Goal: Communication & Community: Answer question/provide support

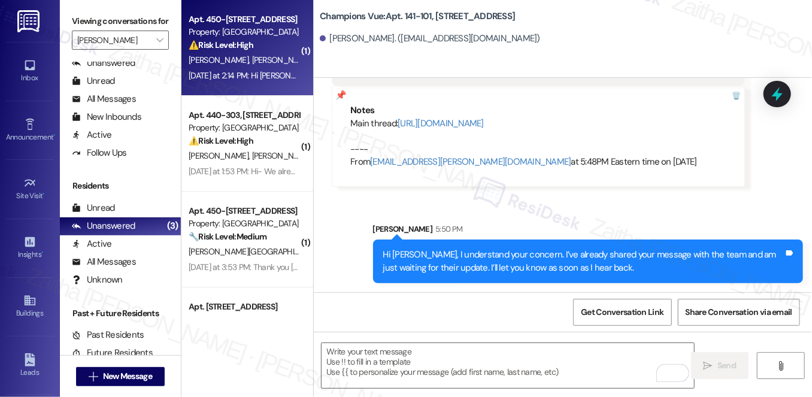
click at [271, 69] on div "[DATE] at 2:14 PM: Hi [PERSON_NAME]. Yes, the bank flagged it as fraud. The iss…" at bounding box center [243, 75] width 113 height 15
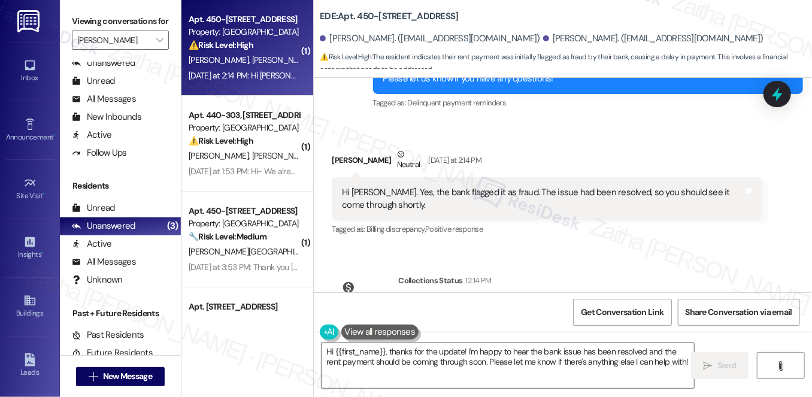
scroll to position [343, 0]
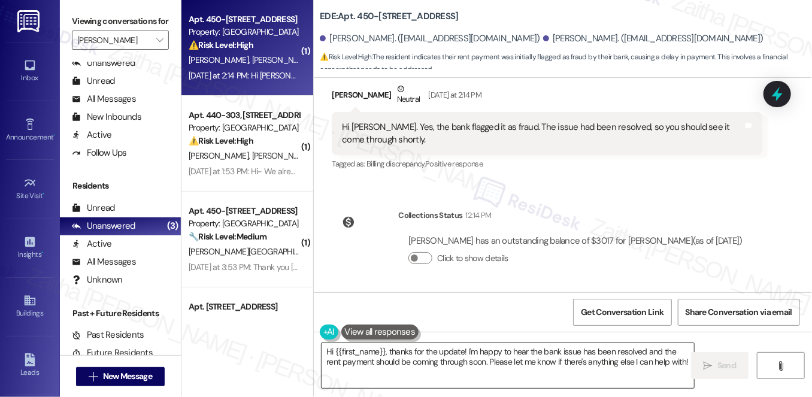
click at [625, 354] on textarea "Hi {{first_name}}, thanks for the update! I'm happy to hear the bank issue has …" at bounding box center [508, 365] width 373 height 45
click at [347, 96] on div "Danielle Ongay Neutral Yesterday at 2:14 PM" at bounding box center [547, 97] width 430 height 29
copy div "Danielle"
click at [367, 349] on textarea "Hi {{first_name}}, thanks for the update! I'm happy to hear the bank issue has …" at bounding box center [508, 365] width 373 height 45
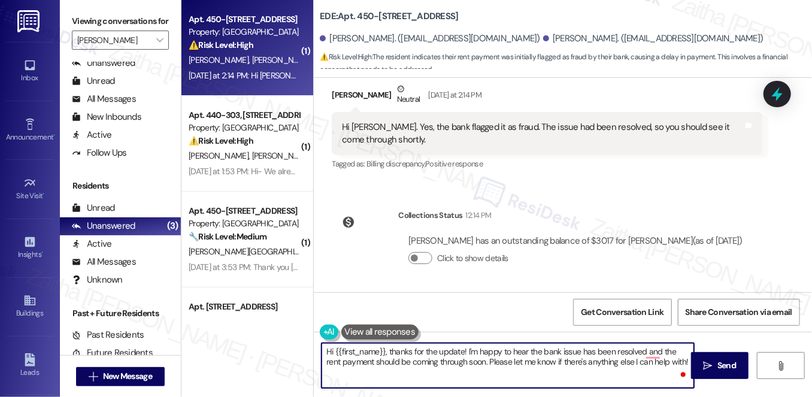
click at [367, 349] on textarea "Hi {{first_name}}, thanks for the update! I'm happy to hear the bank issue has …" at bounding box center [508, 365] width 373 height 45
paste textarea "Danielle"
type textarea "Hi Danielle, thanks for the update! I'm happy to hear the bank issue has been r…"
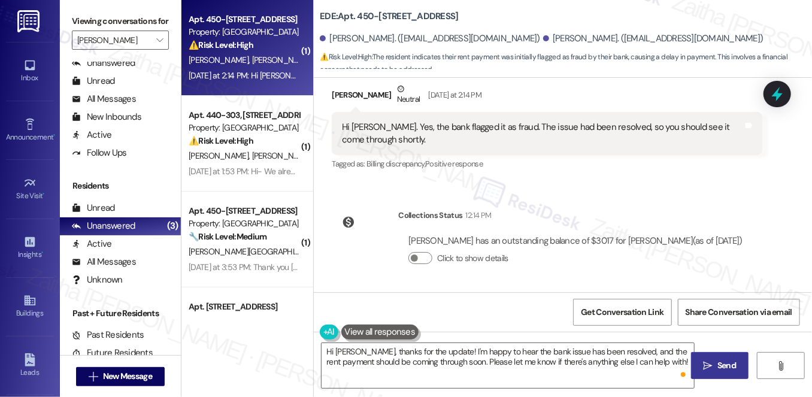
click at [734, 364] on span "Send" at bounding box center [726, 365] width 19 height 13
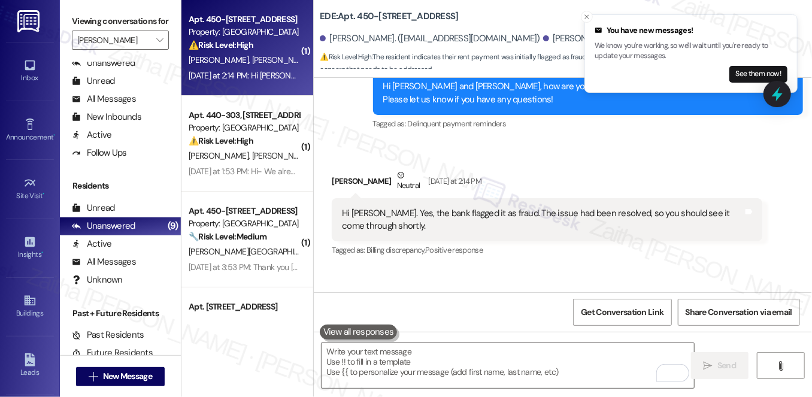
scroll to position [276, 0]
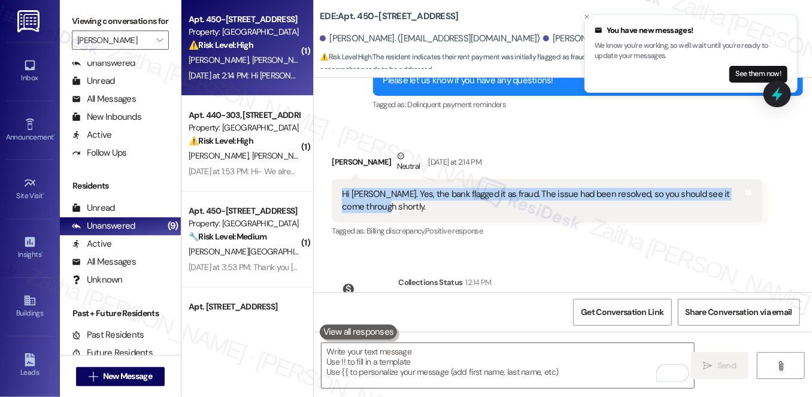
drag, startPoint x: 334, startPoint y: 188, endPoint x: 366, endPoint y: 210, distance: 38.4
click at [366, 210] on div "Hi Jay. Yes, the bank flagged it as fraud. The issue had been resolved, so you …" at bounding box center [547, 201] width 430 height 44
copy div "Hi Jay. Yes, the bank flagged it as fraud. The issue had been resolved, so you …"
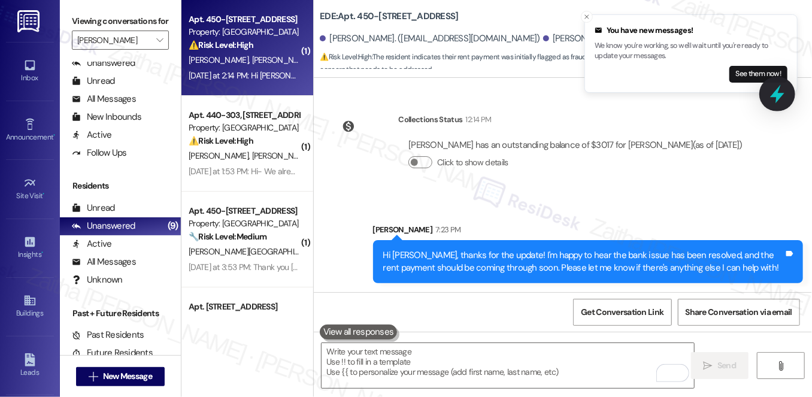
click at [779, 98] on icon at bounding box center [777, 94] width 14 height 19
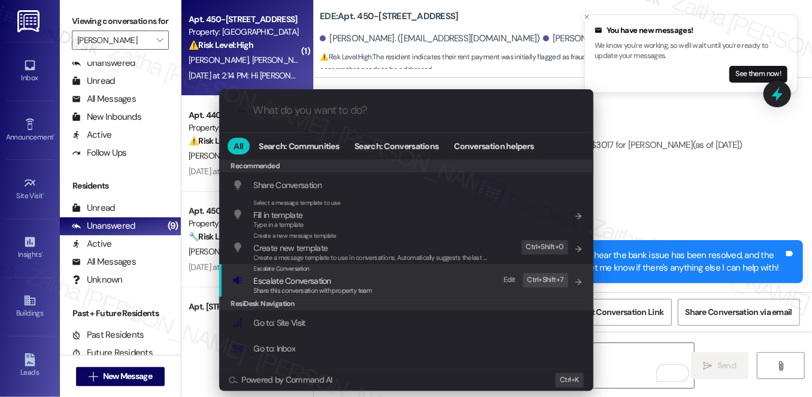
click at [327, 283] on span "Escalate Conversation" at bounding box center [292, 280] width 77 height 11
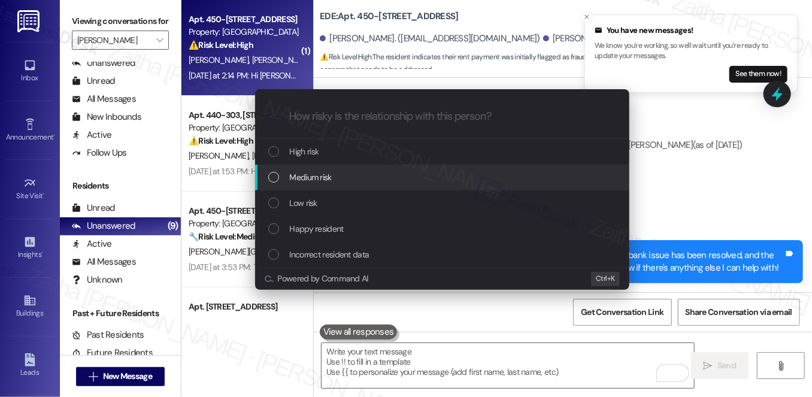
click at [341, 180] on div "Medium risk" at bounding box center [443, 177] width 350 height 13
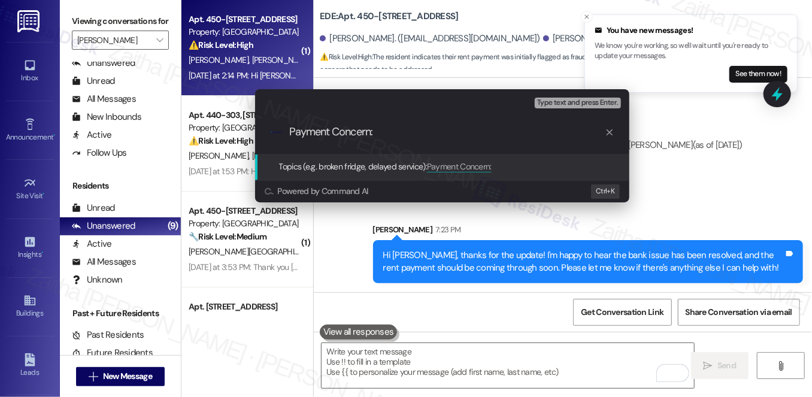
type input "Payment Concern:"
drag, startPoint x: 393, startPoint y: 134, endPoint x: 265, endPoint y: 129, distance: 127.6
click at [265, 129] on div ".cls-1{fill:#0a055f;}.cls-2{fill:#0cc4c4;} resideskLogoBlueOrange Payment Conce…" at bounding box center [442, 132] width 374 height 43
paste input "Update on Rent Payment: Bank Issue Resolved"
type input "Update on Rent Payment: Bank Issue Resolved"
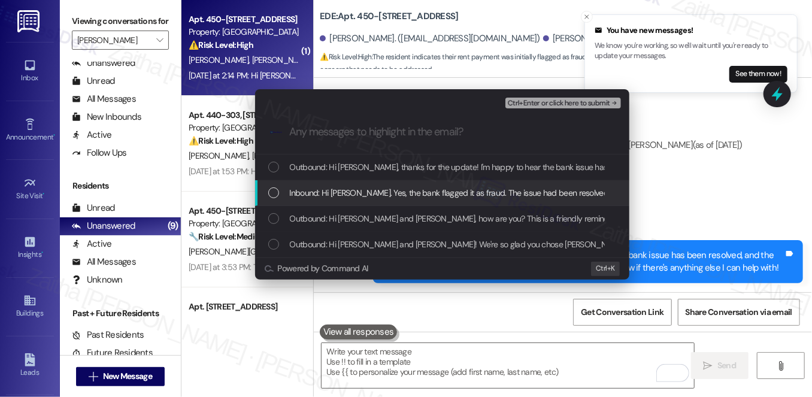
click at [314, 193] on span "Inbound: Hi Jay. Yes, the bank flagged it as fraud. The issue had been resolved…" at bounding box center [524, 192] width 468 height 13
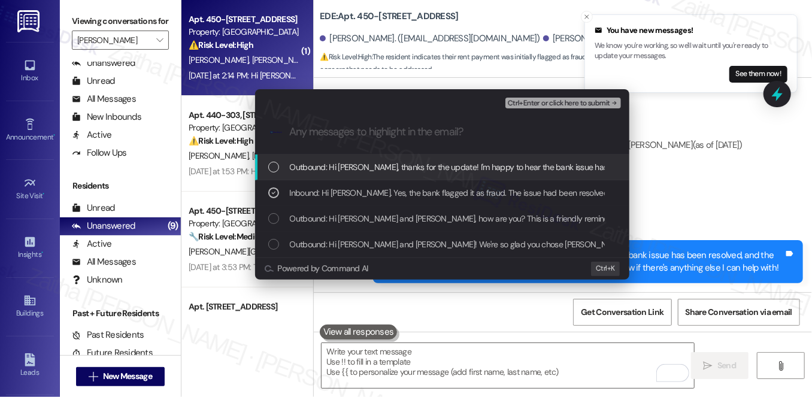
click at [570, 105] on span "Ctrl+Enter or click here to submit" at bounding box center [559, 103] width 102 height 8
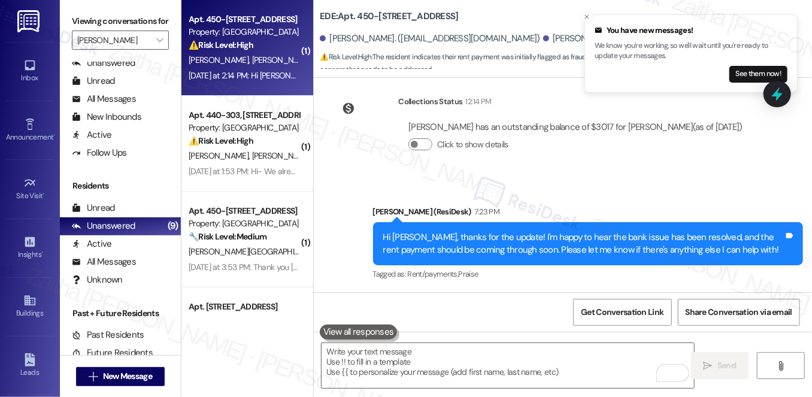
scroll to position [294, 0]
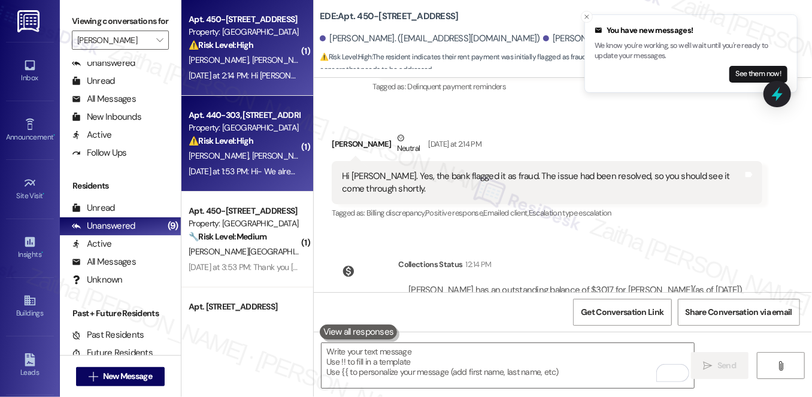
click at [282, 155] on div "J. Jarvis J. Smith J. Smith" at bounding box center [243, 156] width 113 height 15
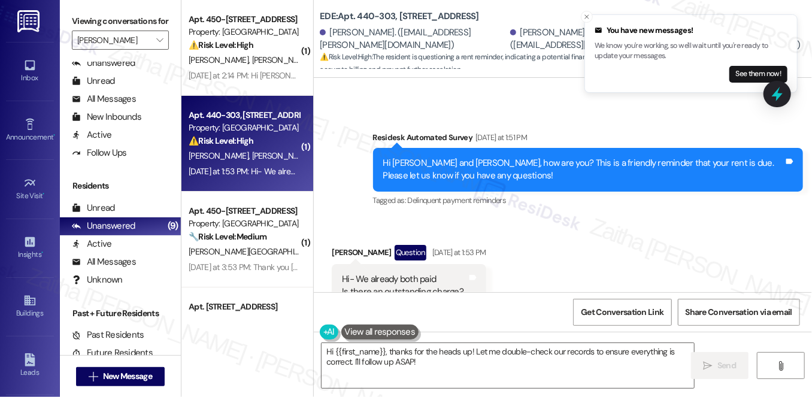
scroll to position [944, 0]
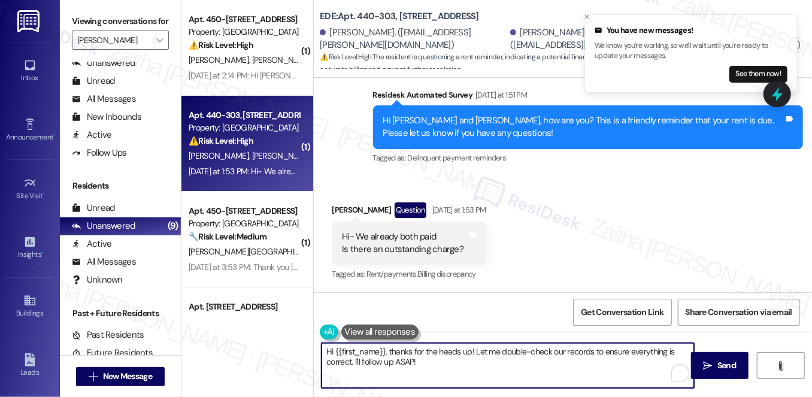
click at [400, 359] on textarea "Hi {{first_name}}, thanks for the heads up! Let me double-check our records to …" at bounding box center [508, 365] width 373 height 45
click at [399, 359] on textarea "Hi {{first_name}}, thanks for the heads up! Let me double-check our records to …" at bounding box center [508, 365] width 373 height 45
click at [346, 208] on div "Jessica Smith Question Yesterday at 1:53 PM" at bounding box center [409, 211] width 154 height 19
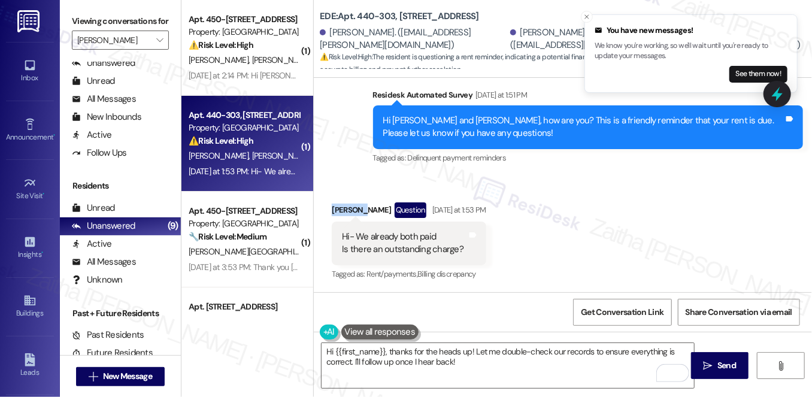
click at [346, 208] on div "Jessica Smith Question Yesterday at 1:53 PM" at bounding box center [409, 211] width 154 height 19
copy div "Jessica"
click at [361, 349] on textarea "Hi {{first_name}}, thanks for the heads up! Let me double-check our records to …" at bounding box center [508, 365] width 373 height 45
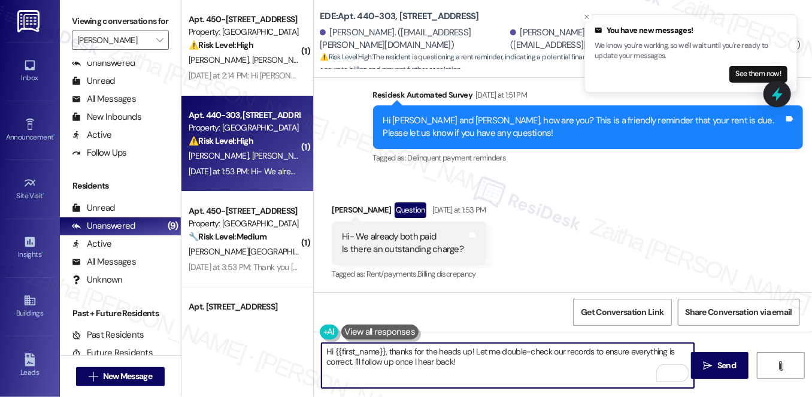
click at [362, 349] on textarea "Hi {{first_name}}, thanks for the heads up! Let me double-check our records to …" at bounding box center [508, 365] width 373 height 45
paste textarea "Jessica"
type textarea "Hi Jessica, thanks for the heads up! Let me double-check our records to ensure …"
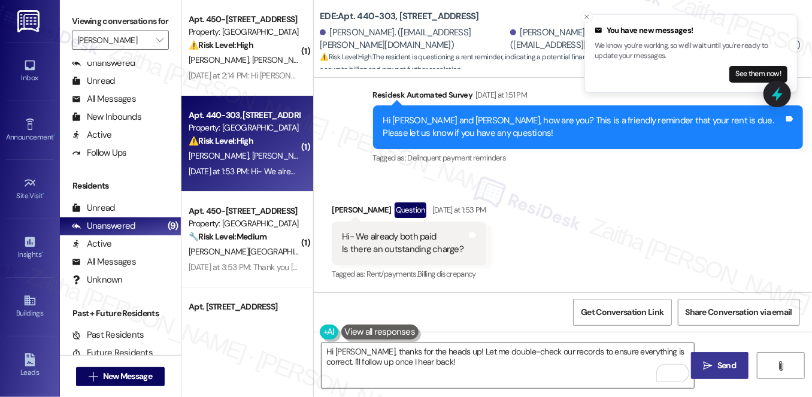
click at [720, 362] on span "Send" at bounding box center [726, 365] width 19 height 13
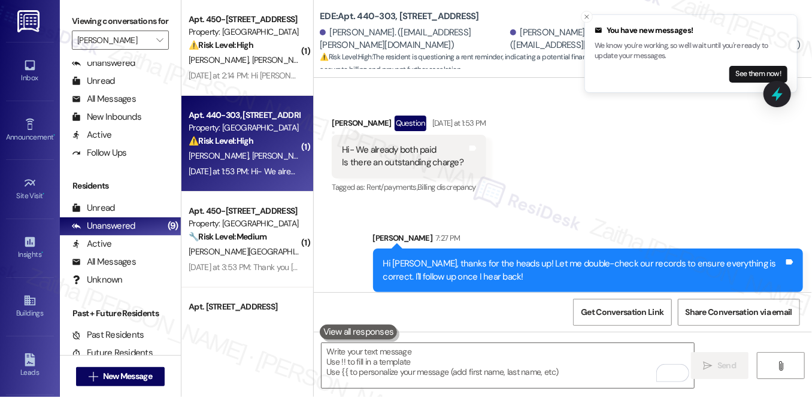
scroll to position [1041, 0]
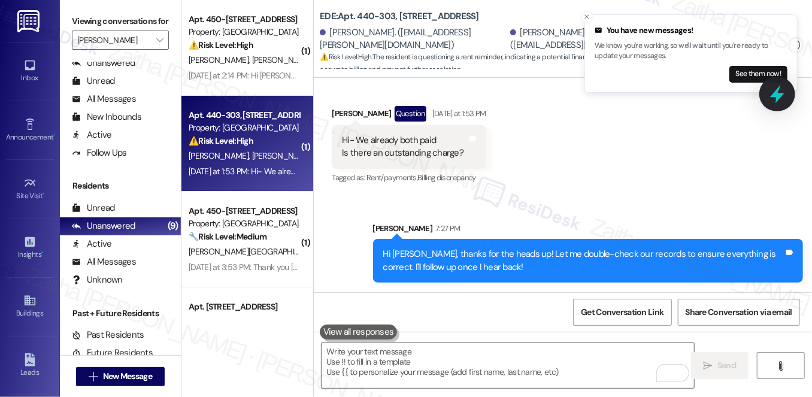
click at [776, 99] on icon at bounding box center [777, 94] width 20 height 20
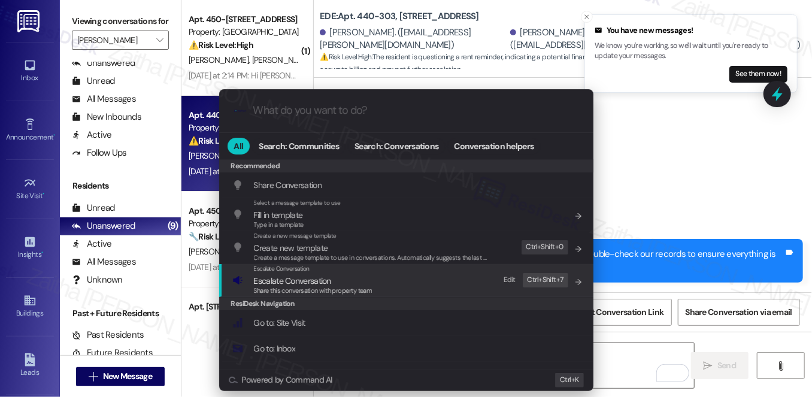
click at [309, 283] on span "Escalate Conversation" at bounding box center [292, 280] width 77 height 11
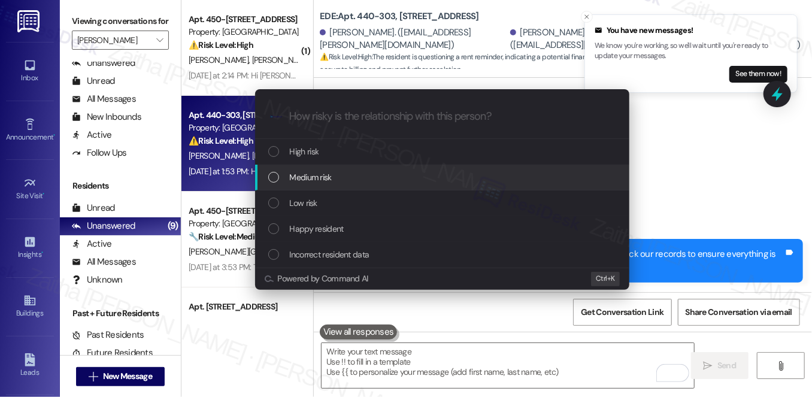
click at [358, 181] on div "Medium risk" at bounding box center [443, 177] width 350 height 13
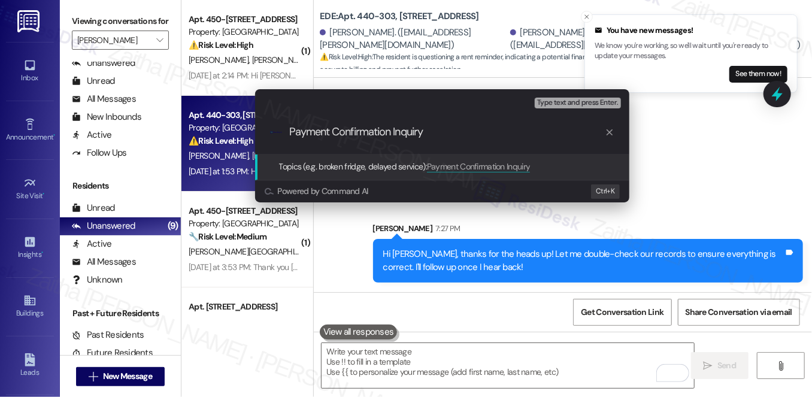
click at [407, 131] on input "Payment Confirmation Inquiry" at bounding box center [447, 132] width 316 height 13
click at [443, 133] on input "Payment Confirmation Inquiry" at bounding box center [447, 132] width 316 height 13
drag, startPoint x: 296, startPoint y: 131, endPoint x: 261, endPoint y: 131, distance: 35.3
click at [261, 131] on div ".cls-1{fill:#0a055f;}.cls-2{fill:#0cc4c4;} resideskLogoBlueOrange Payment Confi…" at bounding box center [442, 132] width 374 height 43
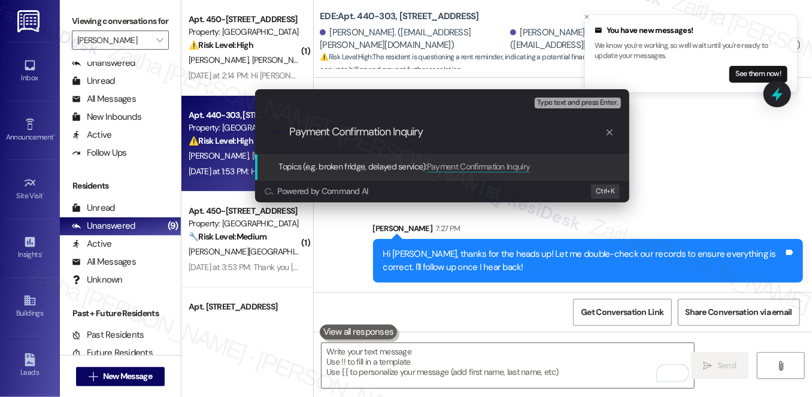
type input "Payment Confirmation Inquiry"
paste input "Rent Payment Confirmation Inquiry"
type input "Rent Payment Confirmation Inquiry"
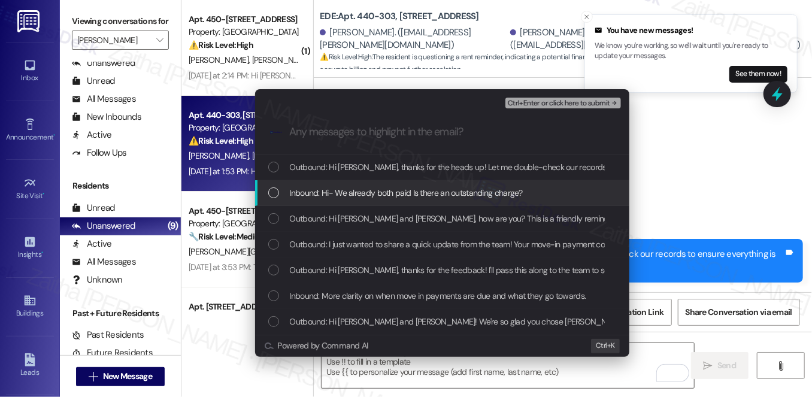
click at [424, 190] on span "Inbound: Hi- We already both paid Is there an outstanding charge?" at bounding box center [407, 192] width 234 height 13
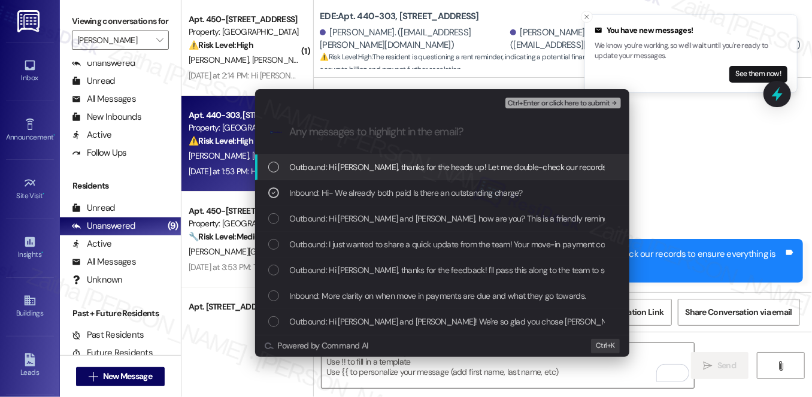
click at [538, 107] on button "Ctrl+Enter or click here to submit" at bounding box center [563, 103] width 116 height 11
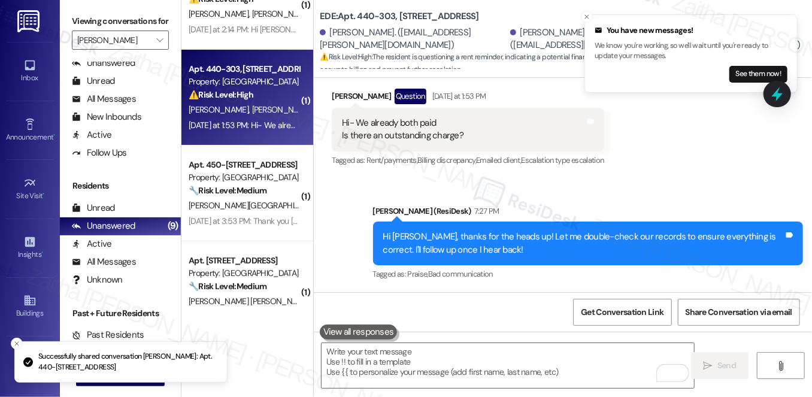
scroll to position [108, 0]
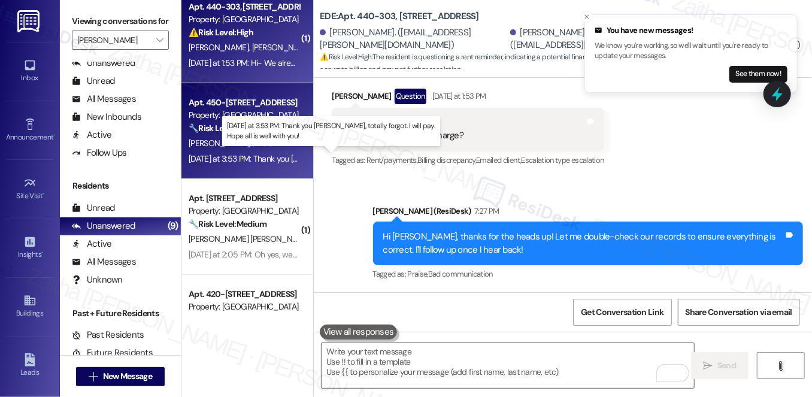
click at [268, 153] on div "Yesterday at 3:53 PM: Thank you Jay, totally forgot. I will pay. Hope all is we…" at bounding box center [353, 158] width 328 height 11
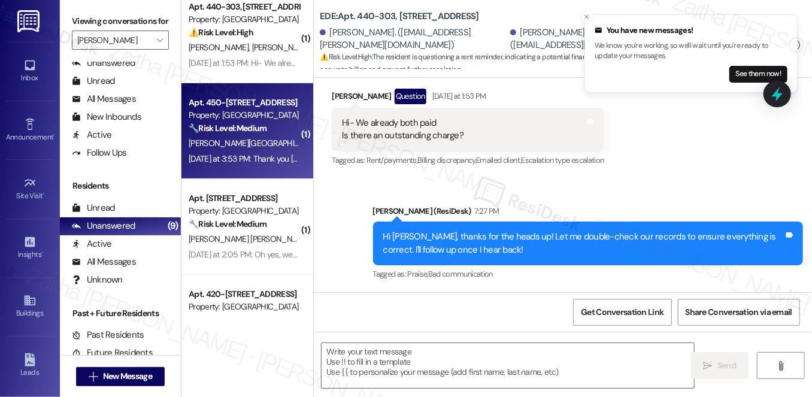
type textarea "Fetching suggested responses. Please feel free to read through the conversation…"
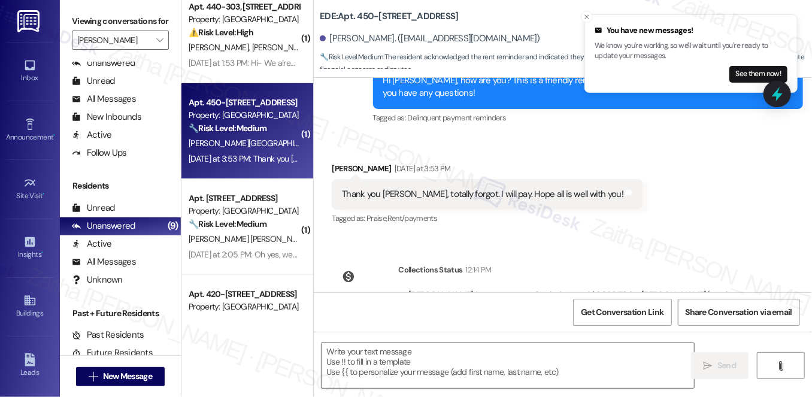
scroll to position [1073, 0]
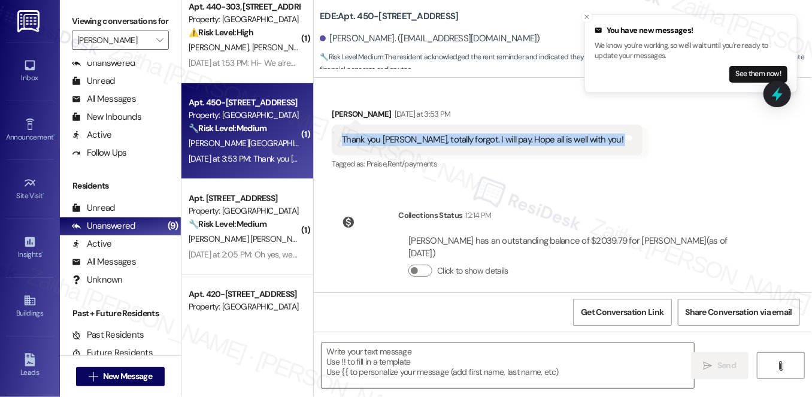
drag, startPoint x: 334, startPoint y: 141, endPoint x: 588, endPoint y: 147, distance: 254.6
click at [588, 147] on div "Received via SMS Yohannes Gorfu Yesterday at 3:53 PM Thank you Jay, totally for…" at bounding box center [487, 140] width 329 height 83
copy div "Thank you Jay, totally forgot. I will pay. Hope all is well with you! Tags and …"
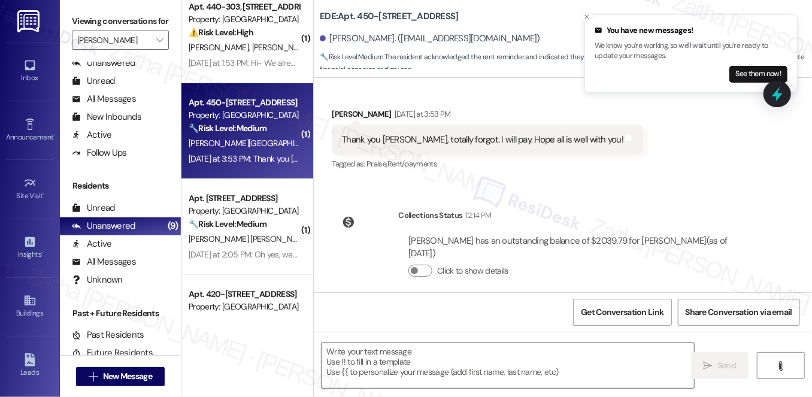
click at [648, 156] on div "Received via SMS Yohannes Gorfu Yesterday at 3:53 PM Thank you Jay, totally for…" at bounding box center [563, 131] width 498 height 101
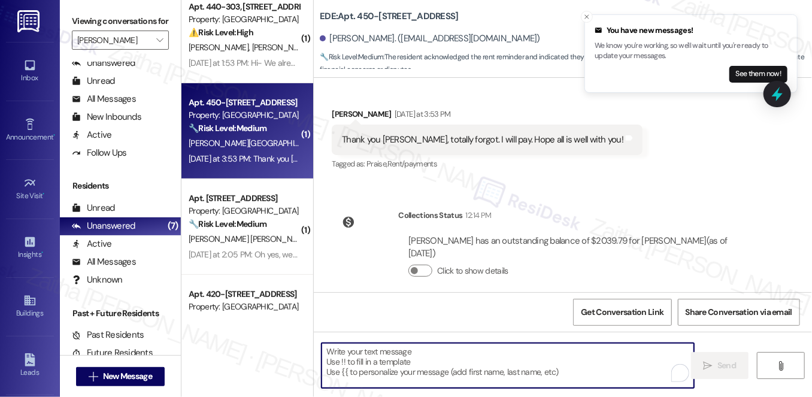
click at [390, 356] on textarea "To enrich screen reader interactions, please activate Accessibility in Grammarl…" at bounding box center [508, 365] width 373 height 45
paste textarea "You’re very welcome! Thank you for taking care of it, and I hope all is well wi…"
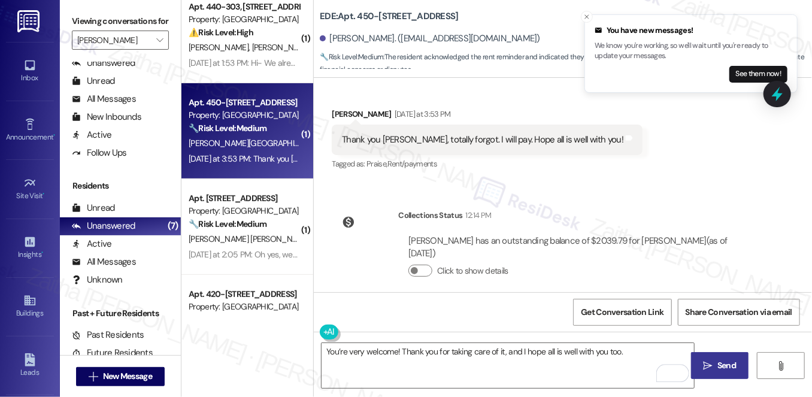
click at [343, 112] on div "Yohannes Gorfu Yesterday at 3:53 PM" at bounding box center [487, 116] width 311 height 17
copy div "Yohannes"
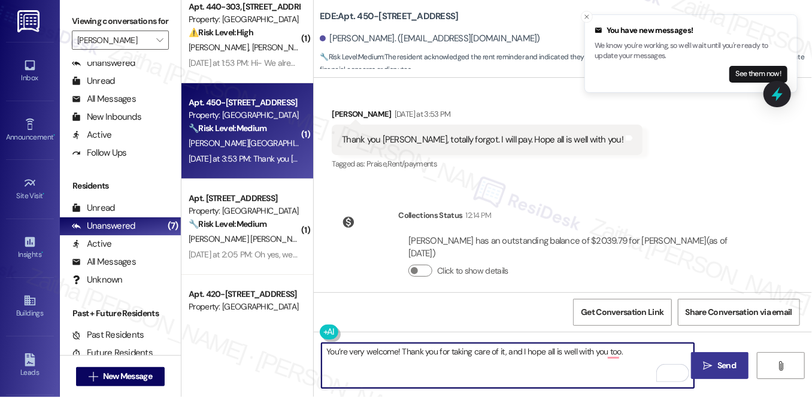
click at [395, 351] on textarea "You’re very welcome! Thank you for taking care of it, and I hope all is well wi…" at bounding box center [508, 365] width 373 height 45
paste textarea "Yohannes"
click at [538, 349] on textarea "You’re very welcome, Yohannes! Thank you for taking care of it, and I hope all …" at bounding box center [508, 365] width 373 height 45
type textarea "You’re very welcome, Yohannes! Thank you for taking care of it, and I hope all …"
click at [723, 356] on button " Send" at bounding box center [720, 365] width 58 height 27
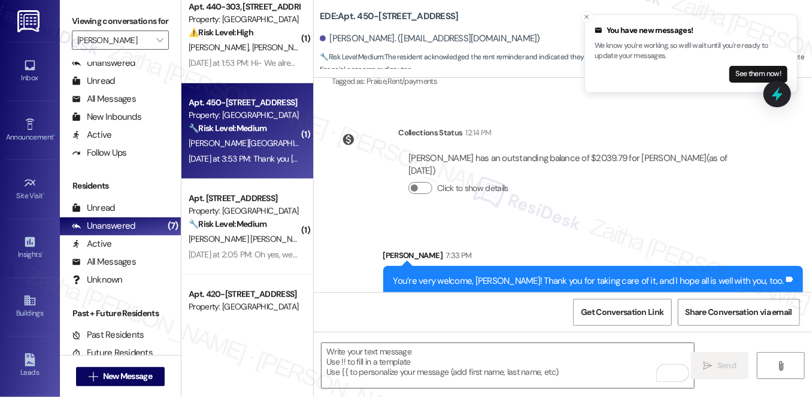
scroll to position [1156, 0]
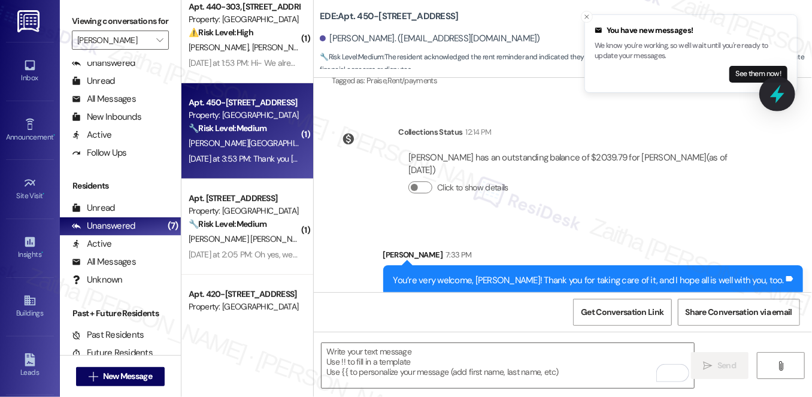
click at [773, 98] on icon at bounding box center [777, 94] width 20 height 20
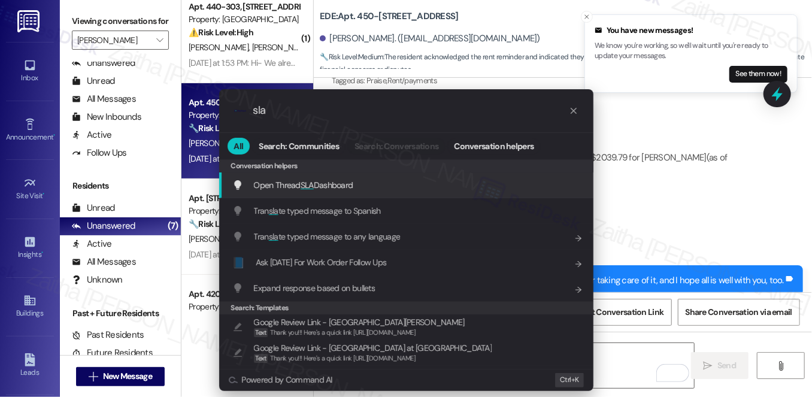
click at [349, 180] on span "Open Thread SLA Dashboard" at bounding box center [303, 185] width 99 height 11
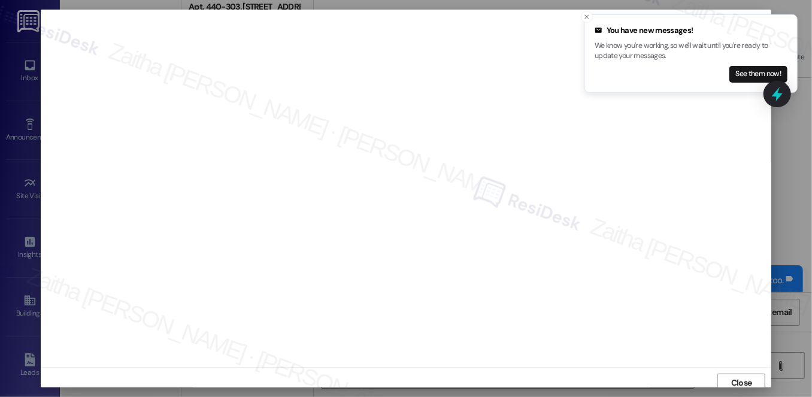
scroll to position [5, 0]
click at [587, 17] on icon "Close toast" at bounding box center [586, 16] width 7 height 7
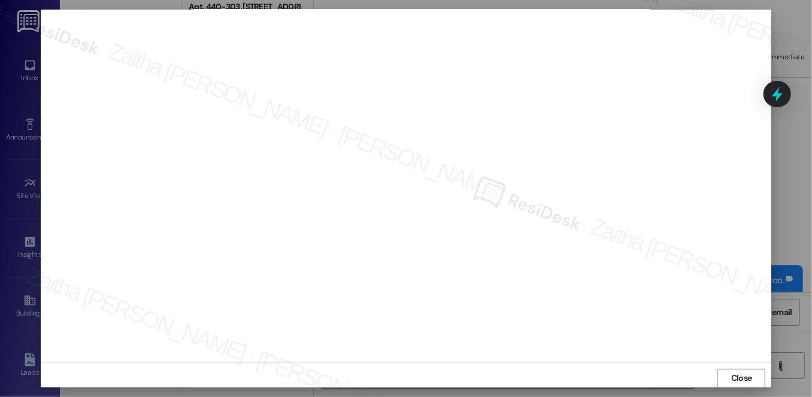
scroll to position [11, 0]
click at [729, 373] on span "Close" at bounding box center [742, 372] width 26 height 13
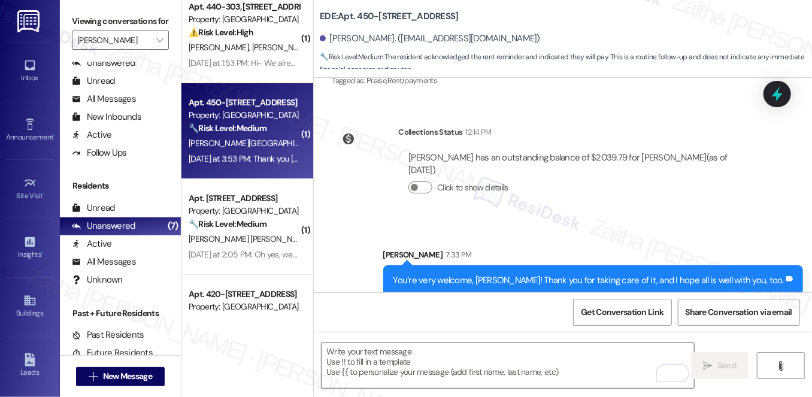
click at [780, 99] on icon at bounding box center [778, 94] width 16 height 16
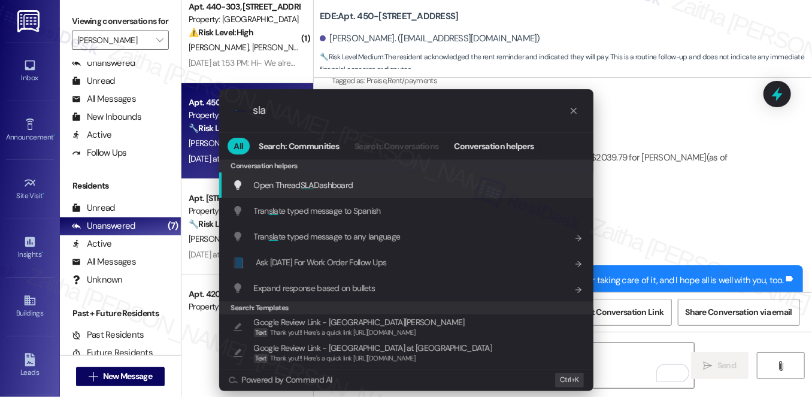
type input "sla"
click at [371, 188] on div "Open Thread SLA Dashboard Add shortcut" at bounding box center [407, 184] width 350 height 13
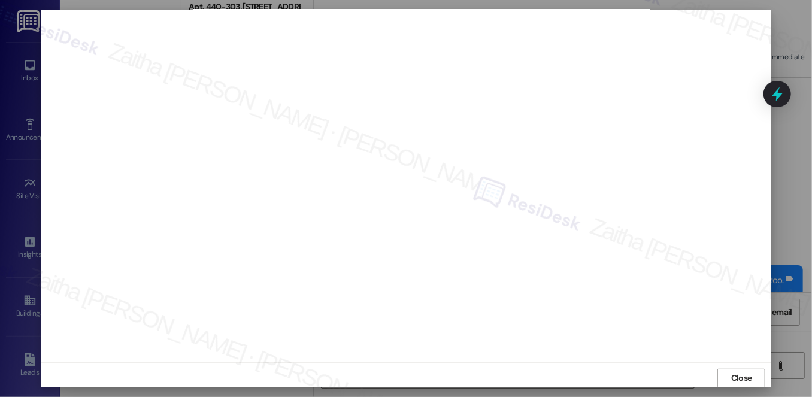
scroll to position [0, 0]
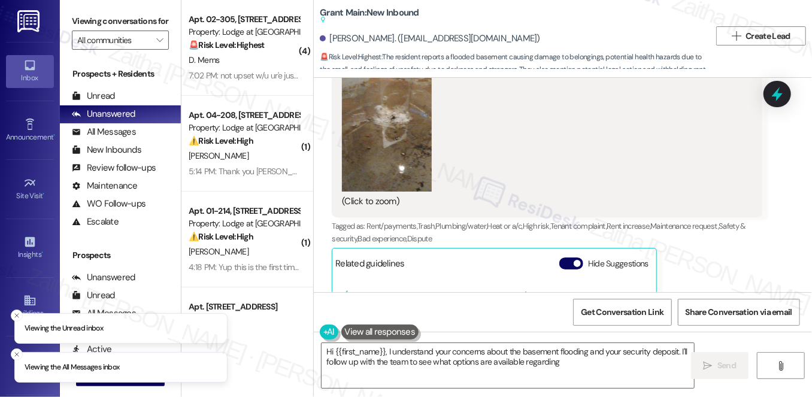
scroll to position [5481, 0]
click at [564, 258] on button "Hide Suggestions" at bounding box center [571, 264] width 24 height 12
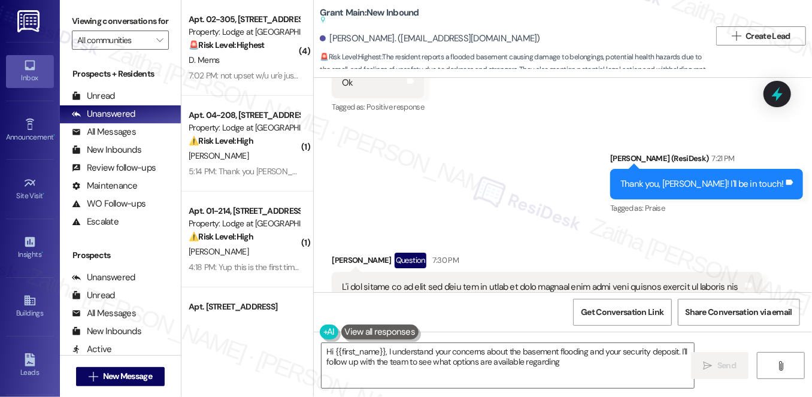
scroll to position [5327, 0]
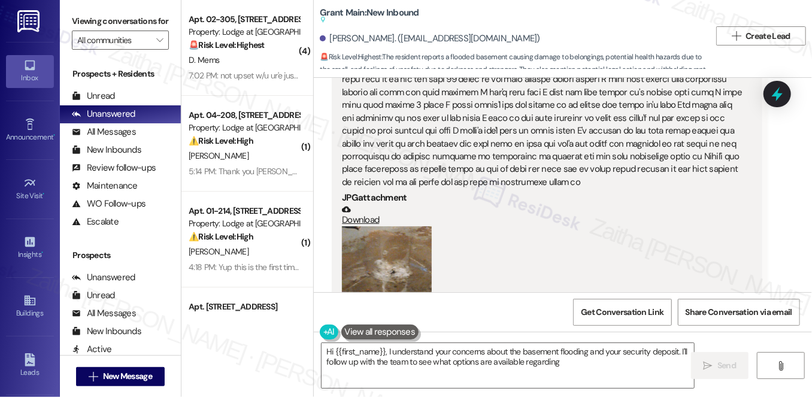
click at [407, 226] on button "Zoom image" at bounding box center [387, 286] width 90 height 120
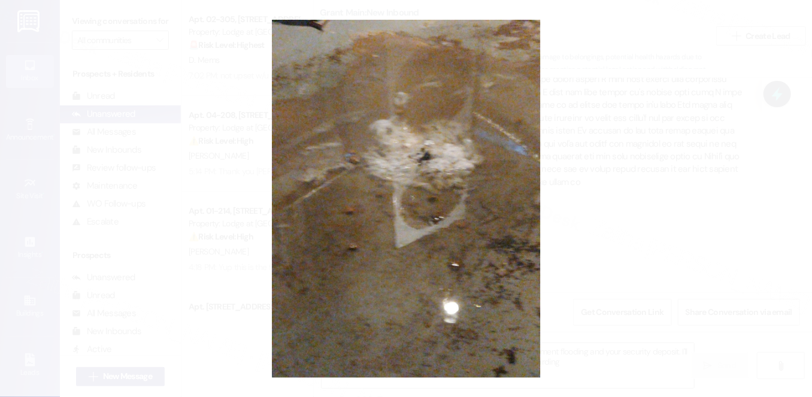
click at [634, 201] on button "Unzoom image" at bounding box center [406, 198] width 812 height 397
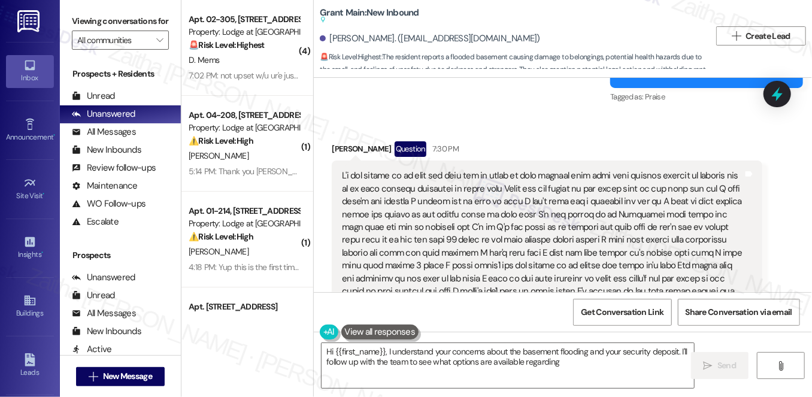
scroll to position [5163, 0]
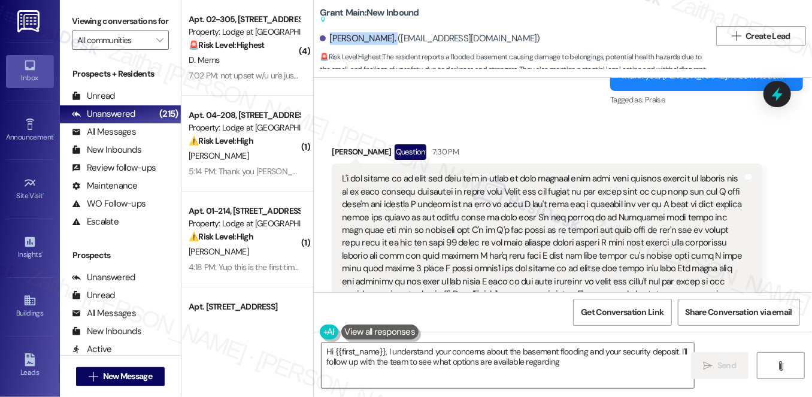
drag, startPoint x: 328, startPoint y: 37, endPoint x: 389, endPoint y: 30, distance: 62.1
click at [389, 30] on div "[PERSON_NAME]. ([EMAIL_ADDRESS][DOMAIN_NAME])" at bounding box center [515, 39] width 390 height 24
copy div "[PERSON_NAME]"
click at [546, 27] on div "[PERSON_NAME]. ([EMAIL_ADDRESS][DOMAIN_NAME])" at bounding box center [515, 39] width 390 height 24
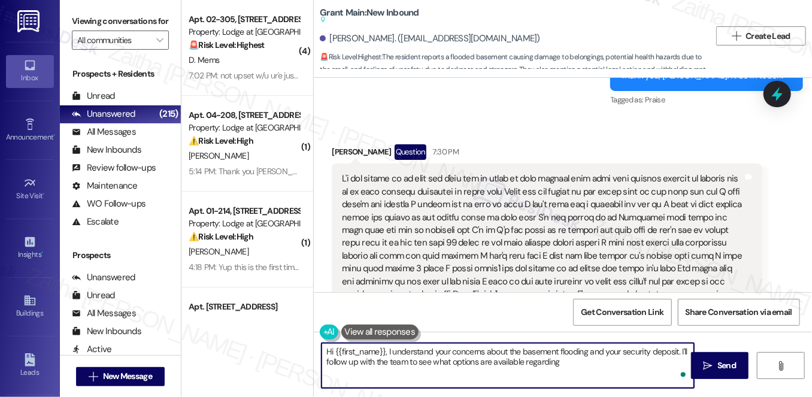
click at [383, 351] on textarea "Hi {{first_name}}, I understand your concerns about the basement flooding and y…" at bounding box center [508, 365] width 373 height 45
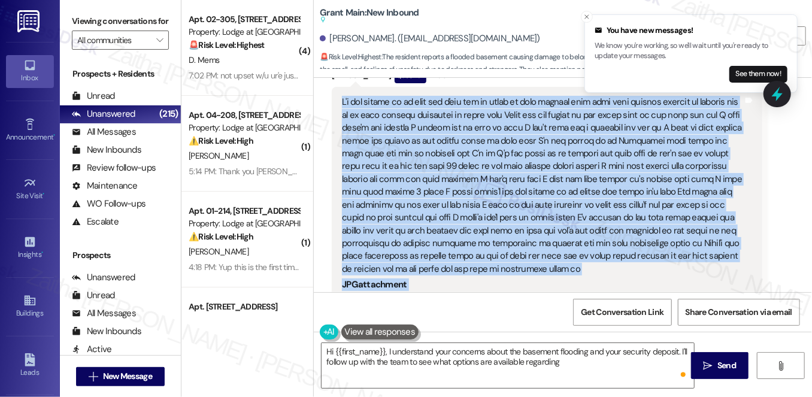
scroll to position [5264, 0]
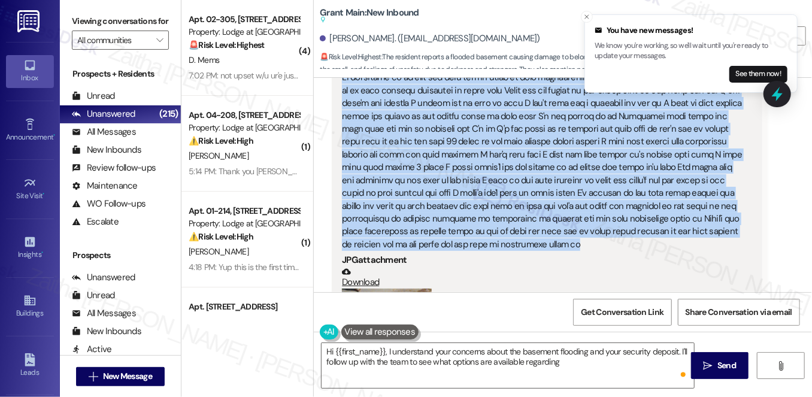
drag, startPoint x: 344, startPoint y: 138, endPoint x: 590, endPoint y: 202, distance: 254.3
click at [590, 202] on div "JPG attachment Download (Click to zoom)" at bounding box center [542, 247] width 403 height 353
copy div "I'm not trying to be rude but y'all was so quiet to have someone come take pics…"
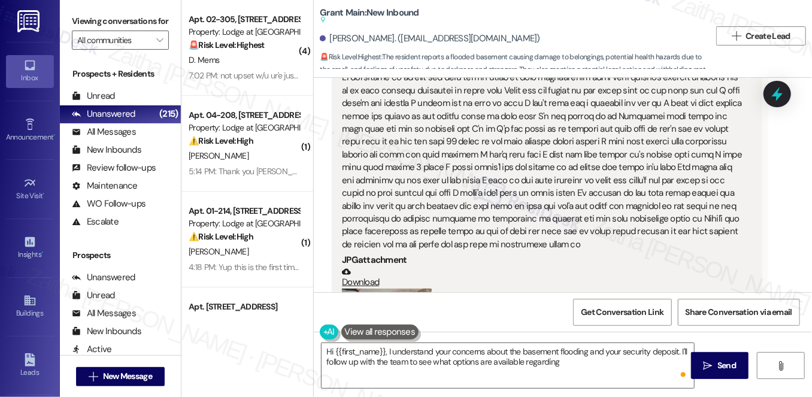
click at [527, 267] on div "Download" at bounding box center [542, 278] width 401 height 22
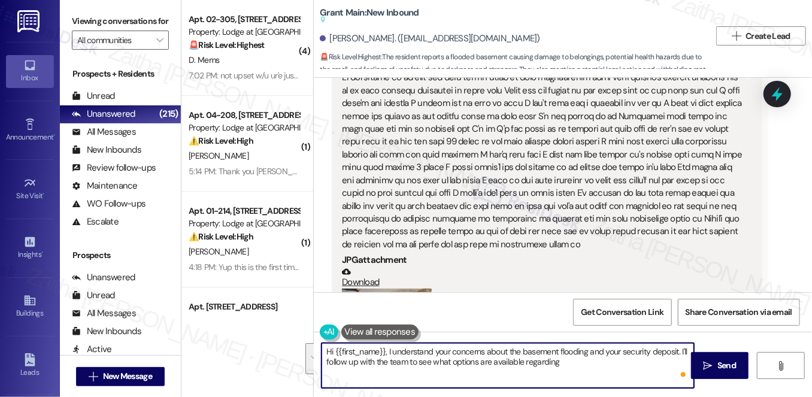
drag, startPoint x: 325, startPoint y: 352, endPoint x: 418, endPoint y: 382, distance: 97.7
click at [418, 382] on textarea "Hi {{first_name}}, I understand your concerns about the basement flooding and y…" at bounding box center [508, 365] width 373 height 45
type textarea "Hi {{first_name}}, I understand your concerns about the basement flooding and y…"
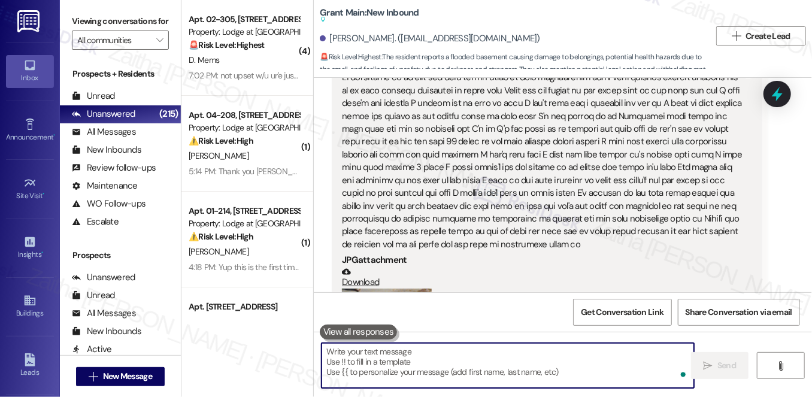
paste textarea "thank you for sharing your concerns. I’ve already relayed them to the team so t…"
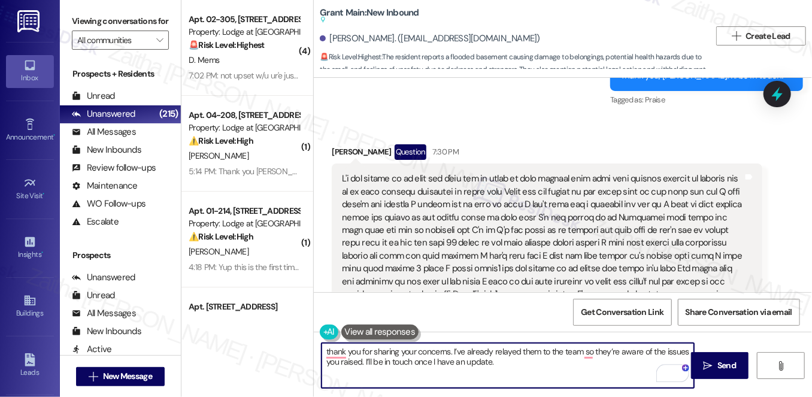
scroll to position [5101, 0]
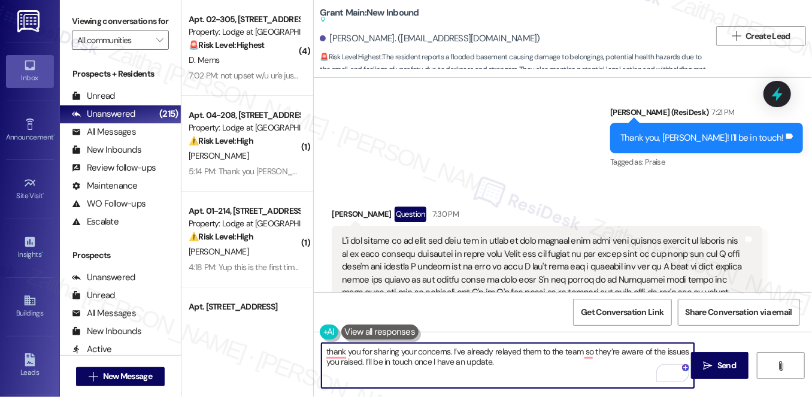
click at [341, 207] on div "[PERSON_NAME] Question 7:30 PM" at bounding box center [547, 216] width 430 height 19
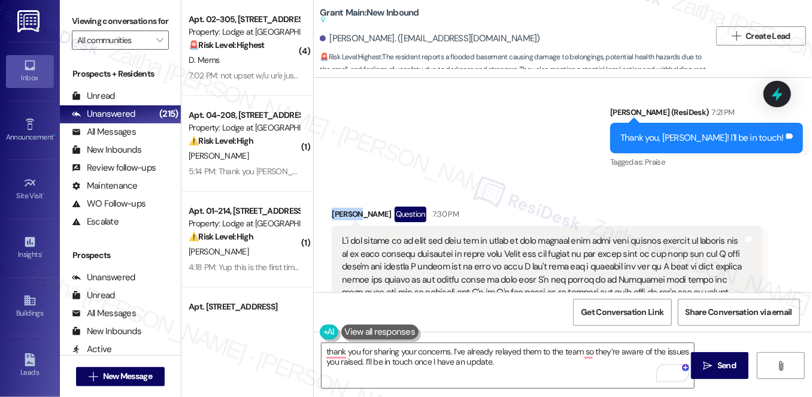
click at [341, 207] on div "[PERSON_NAME] Question 7:30 PM" at bounding box center [547, 216] width 430 height 19
copy div "[PERSON_NAME]"
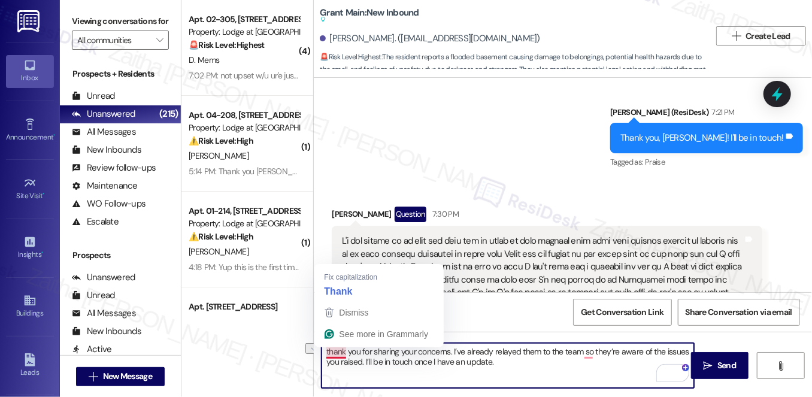
drag, startPoint x: 449, startPoint y: 349, endPoint x: 321, endPoint y: 352, distance: 128.2
click at [322, 352] on textarea "thank you for sharing your concerns. I’ve already relayed them to the team so t…" at bounding box center [508, 365] width 373 height 45
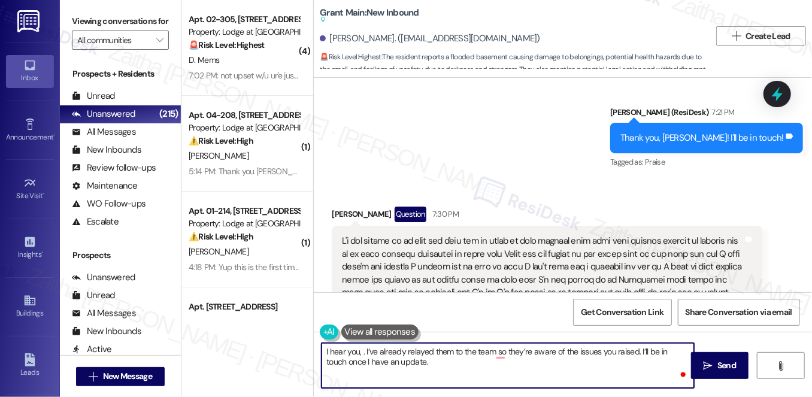
paste textarea "Janetta"
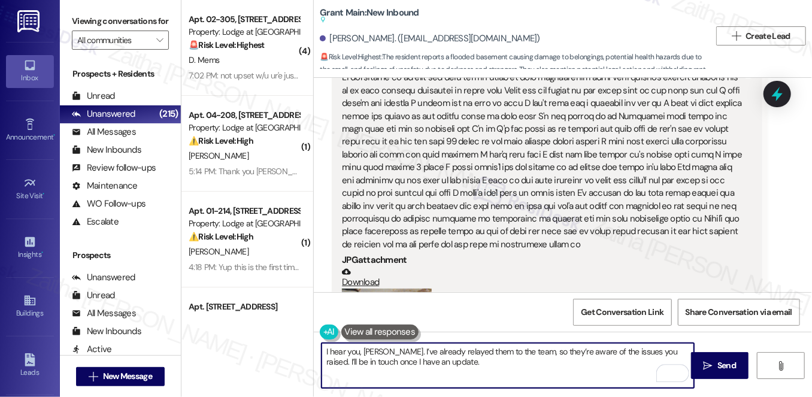
scroll to position [5319, 0]
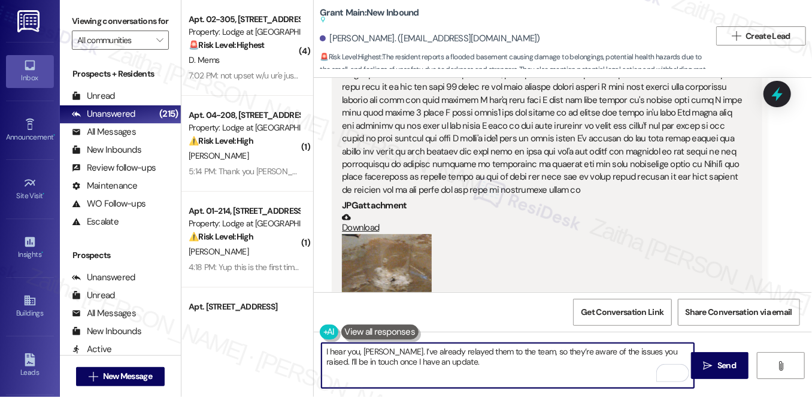
click at [465, 348] on textarea "I hear you, Janetta. I’ve already relayed them to the team, so they’re aware of…" at bounding box center [508, 365] width 373 height 45
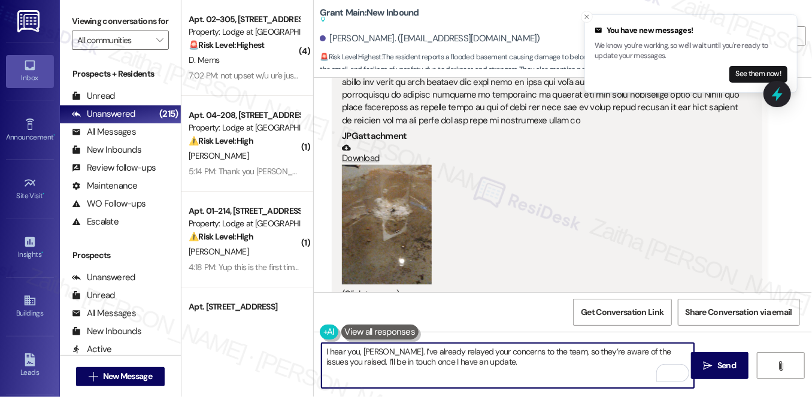
scroll to position [5436, 0]
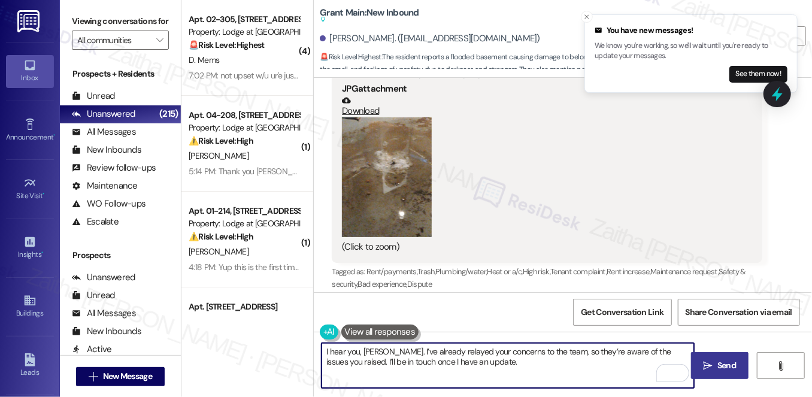
type textarea "I hear you, Janetta. I’ve already relayed your concerns to the team, so they’re…"
click at [702, 363] on span " Send" at bounding box center [720, 365] width 38 height 13
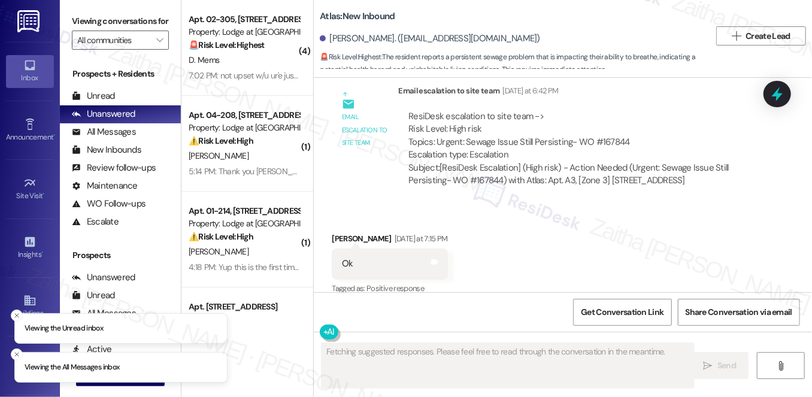
scroll to position [4786, 0]
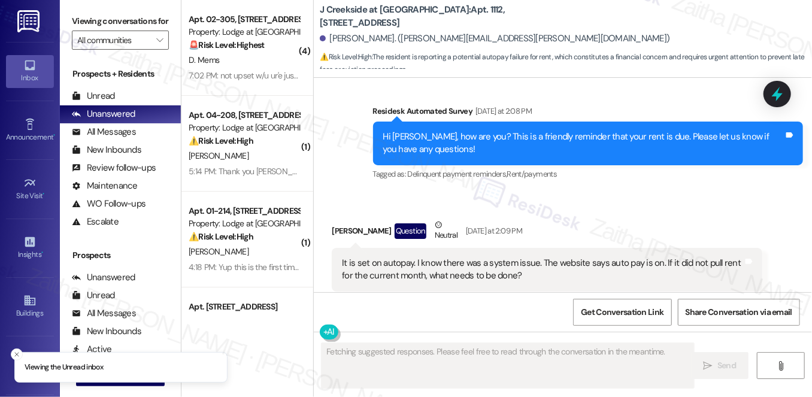
scroll to position [1103, 0]
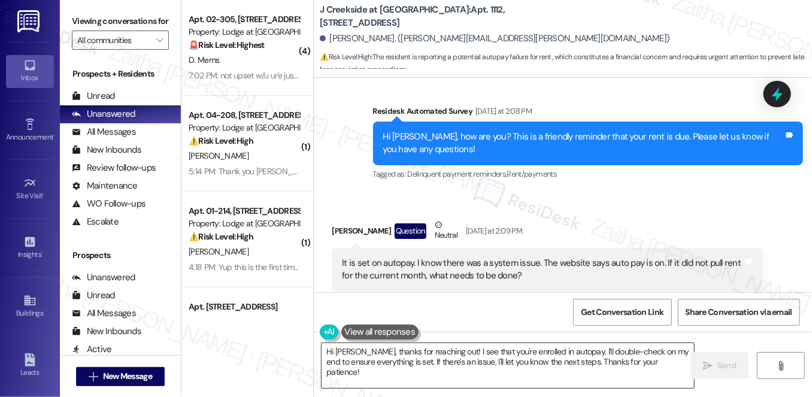
click at [670, 364] on textarea "Hi Arnold, thanks for reaching out! I see that you're enrolled in autopay. I'll…" at bounding box center [508, 365] width 373 height 45
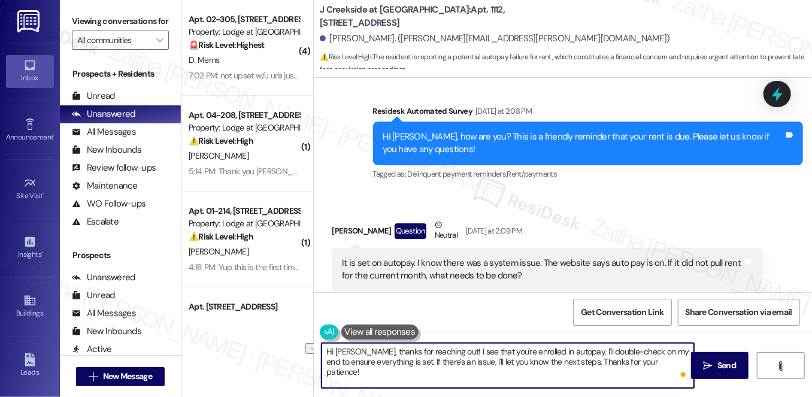
drag, startPoint x: 377, startPoint y: 350, endPoint x: 438, endPoint y: 352, distance: 60.5
click at [438, 352] on textarea "Hi Arnold, thanks for reaching out! I see that you're enrolled in autopay. I'll…" at bounding box center [508, 365] width 373 height 45
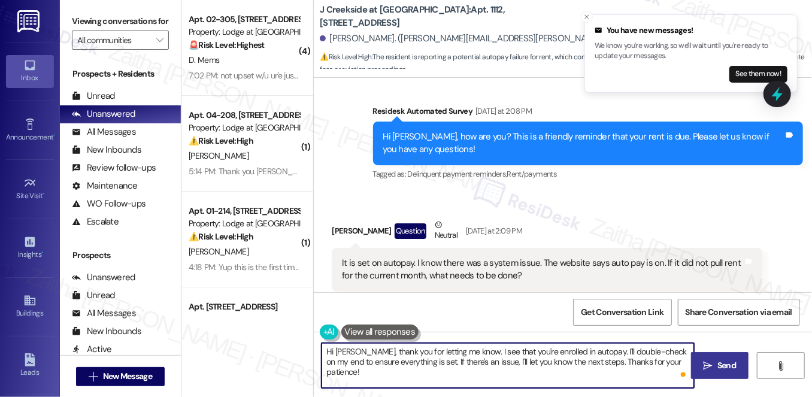
type textarea "Hi Arnold, thank you for letting me know. I see that you're enrolled in autopay…"
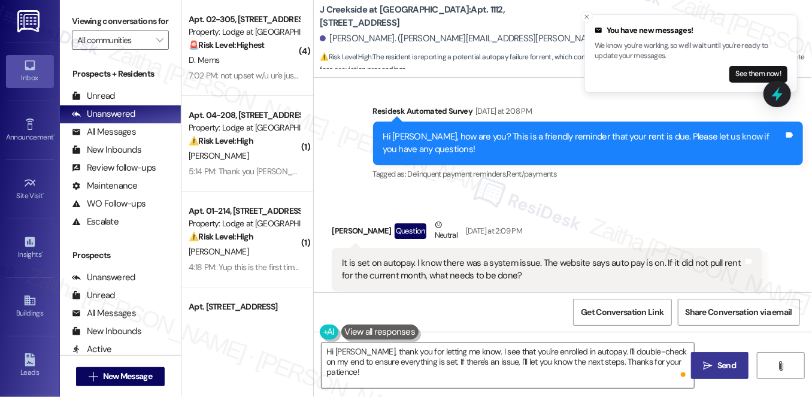
click at [722, 365] on span "Send" at bounding box center [726, 365] width 19 height 13
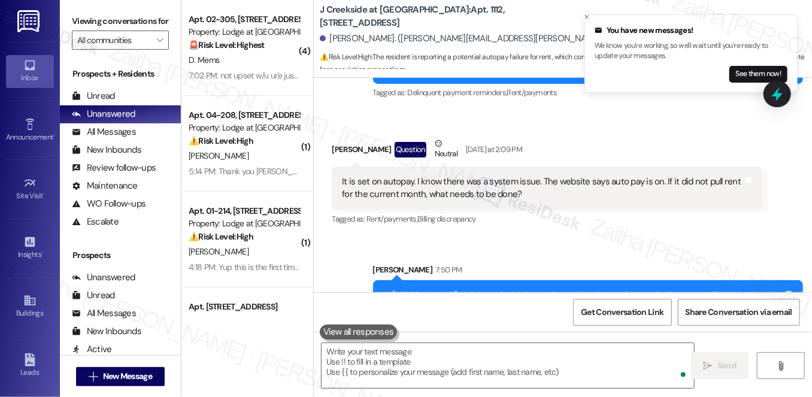
scroll to position [1200, 0]
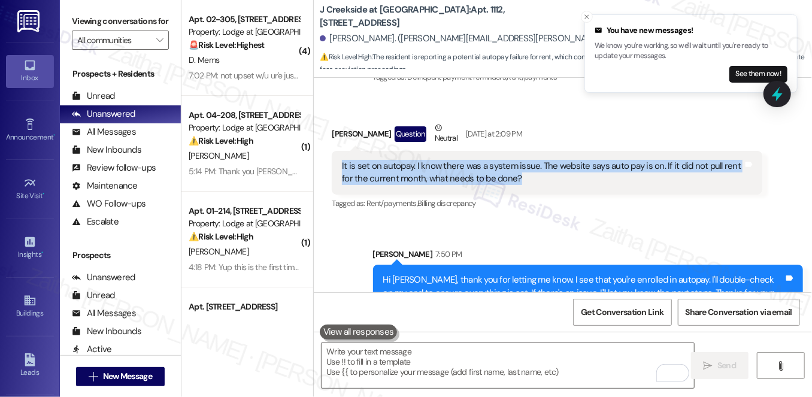
drag, startPoint x: 337, startPoint y: 138, endPoint x: 567, endPoint y: 156, distance: 230.7
click at [567, 156] on div "It is set on autopay. I know there was a system issue. The website says auto pa…" at bounding box center [547, 173] width 430 height 44
click at [554, 168] on div "It is set on autopay. I know there was a system issue. The website says auto pa…" at bounding box center [547, 173] width 430 height 44
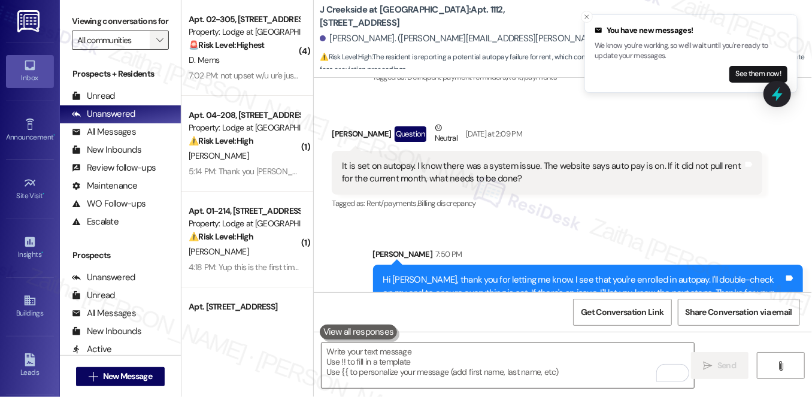
click at [157, 45] on icon "" at bounding box center [159, 40] width 7 height 10
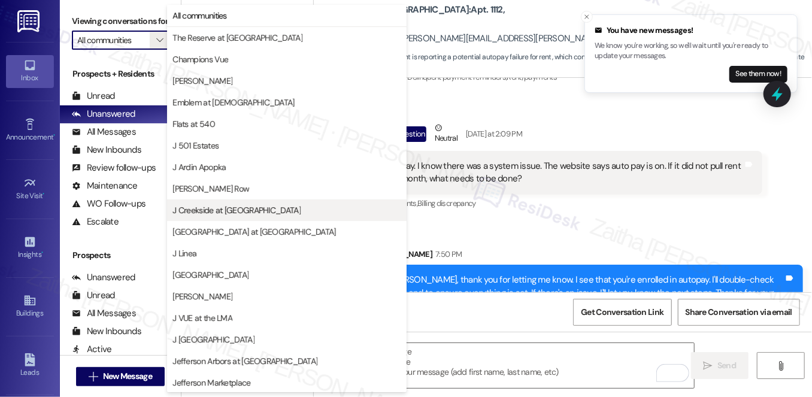
click at [244, 216] on span "J Creekside at Exton" at bounding box center [286, 210] width 229 height 12
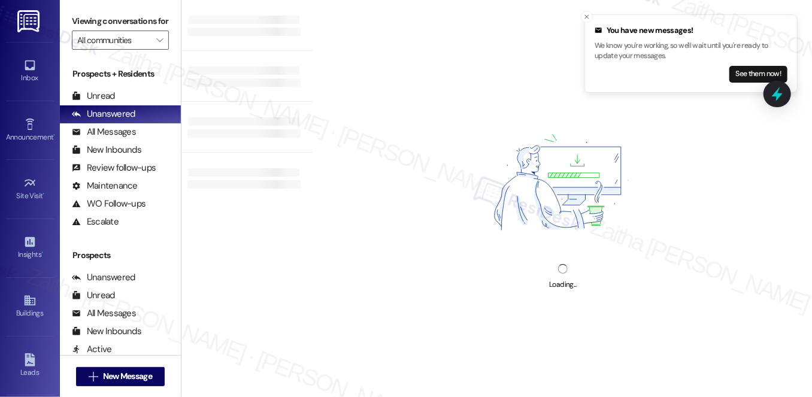
type input "J Creekside at Exton"
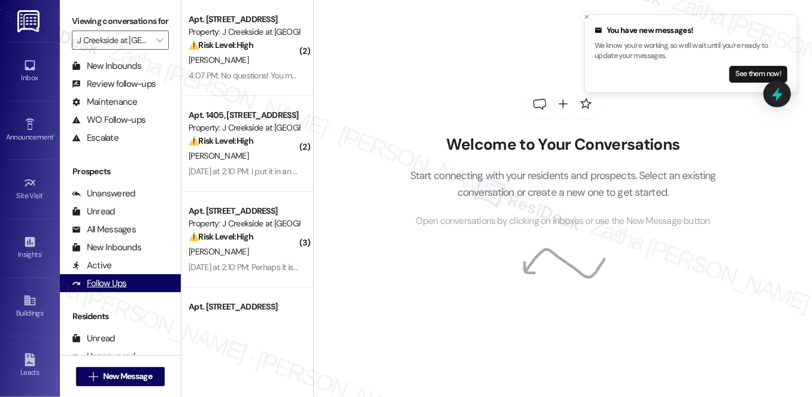
scroll to position [214, 0]
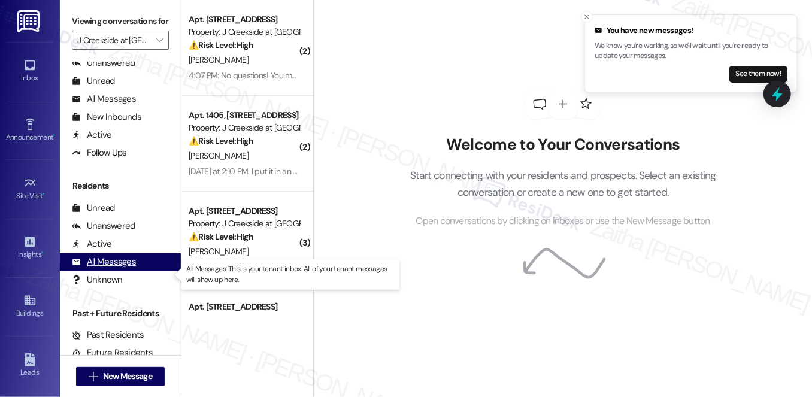
click at [108, 268] on div "All Messages" at bounding box center [104, 262] width 64 height 13
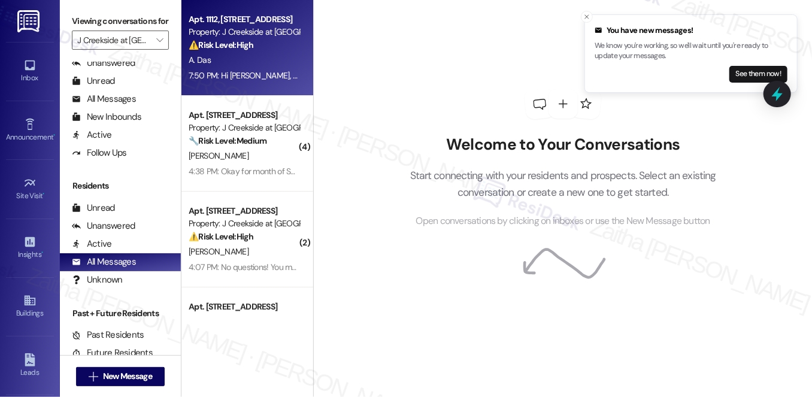
click at [284, 60] on div "A. Das" at bounding box center [243, 60] width 113 height 15
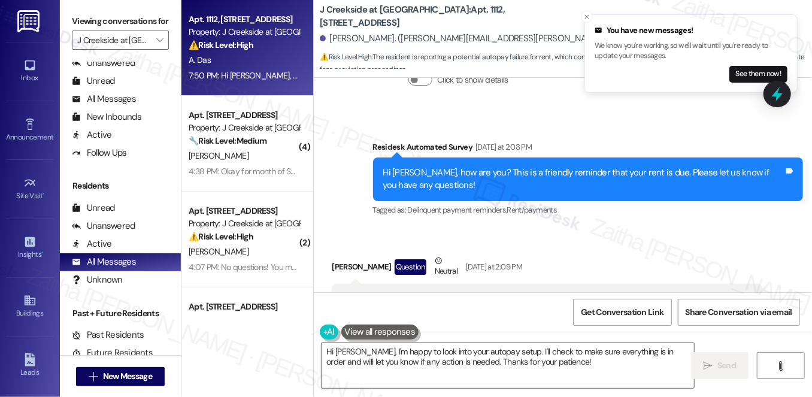
scroll to position [1218, 0]
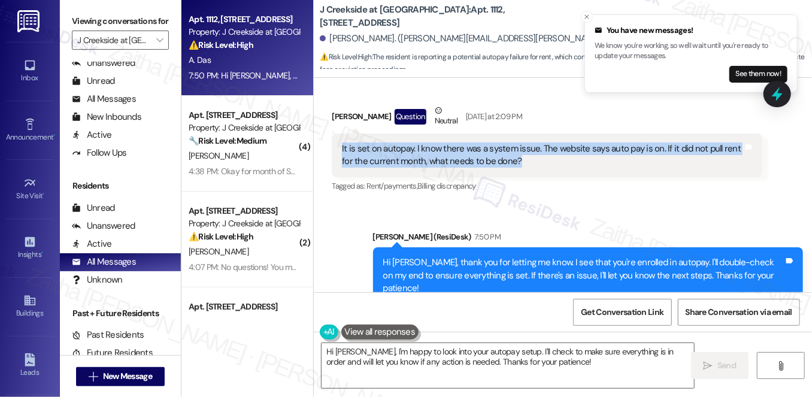
drag, startPoint x: 337, startPoint y: 120, endPoint x: 552, endPoint y: 142, distance: 216.7
click at [552, 142] on div "It is set on autopay. I know there was a system issue. The website says auto pa…" at bounding box center [547, 156] width 430 height 44
copy div "It is set on autopay. I know there was a system issue. The website says auto pa…"
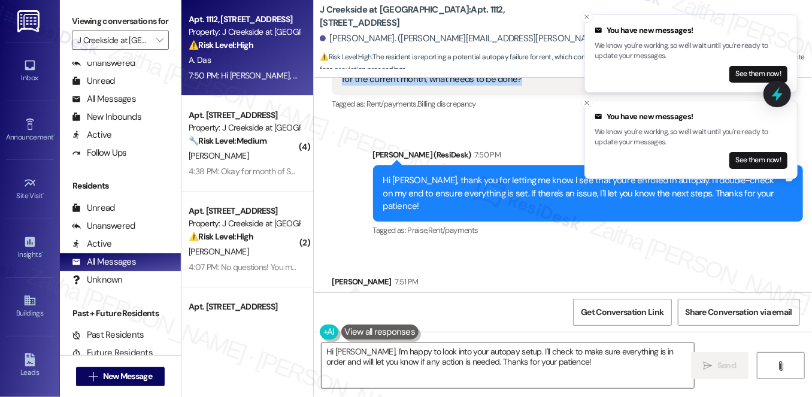
scroll to position [1301, 0]
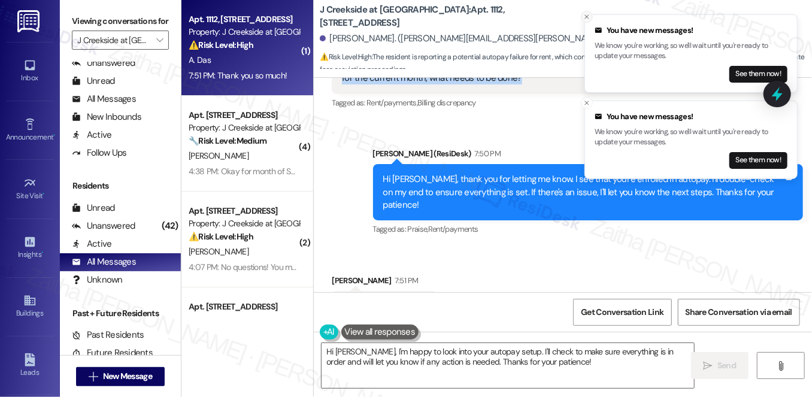
click at [589, 16] on icon "Close toast" at bounding box center [586, 16] width 7 height 7
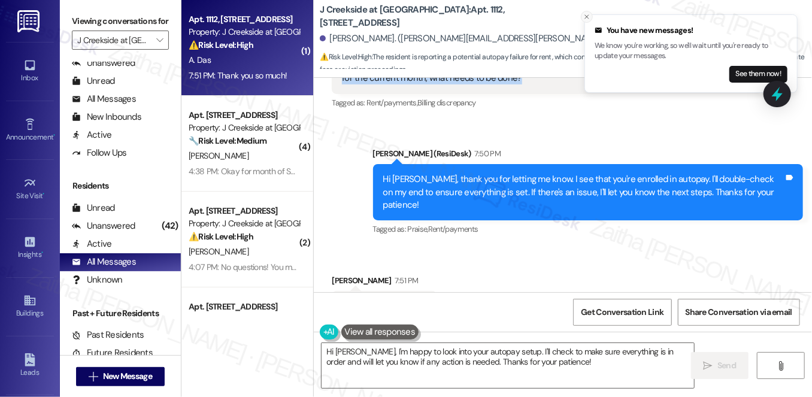
click at [589, 19] on icon "Close toast" at bounding box center [586, 16] width 7 height 7
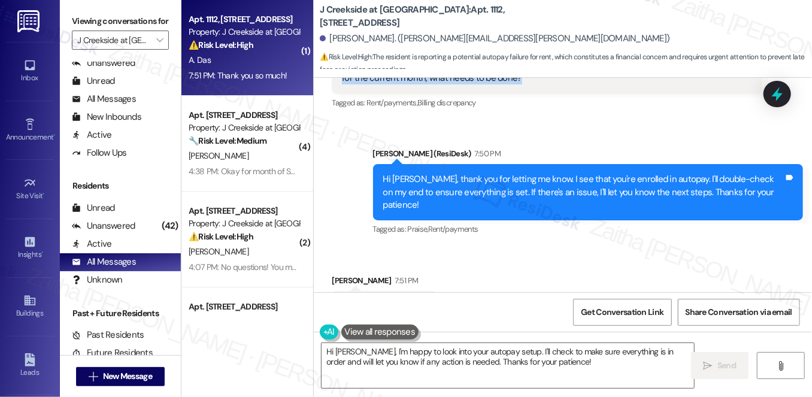
scroll to position [1301, 0]
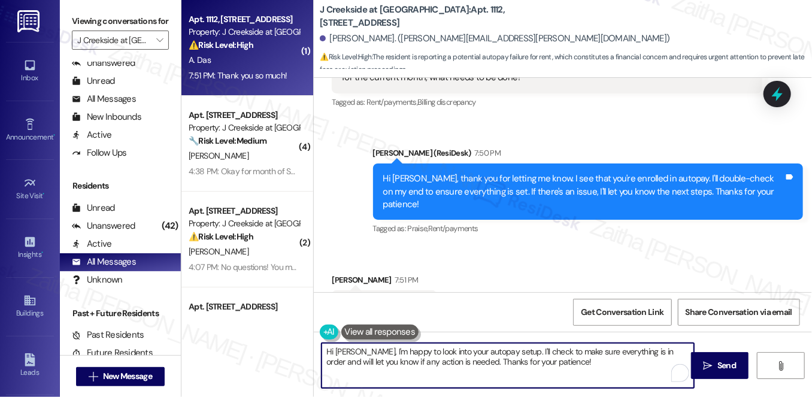
drag, startPoint x: 322, startPoint y: 353, endPoint x: 557, endPoint y: 362, distance: 235.0
click at [556, 364] on textarea "Hi Arnold, I'm happy to look into your autopay setup. I'll check to make sure e…" at bounding box center [508, 365] width 373 height 45
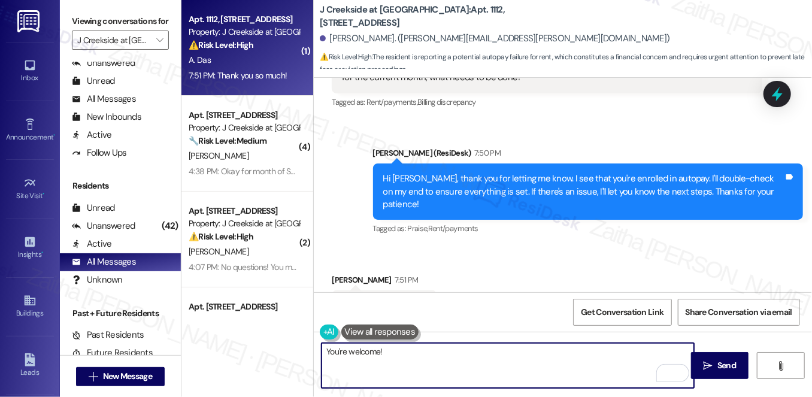
click at [348, 352] on textarea "You're welcome!" at bounding box center [508, 365] width 373 height 45
type textarea "You're very welcome!"
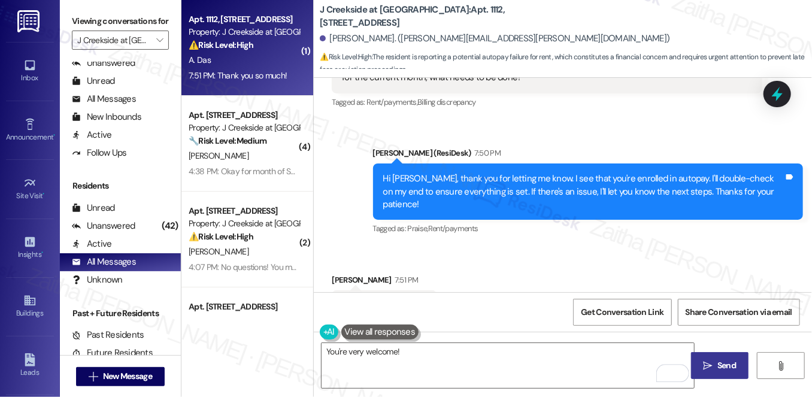
click at [719, 359] on span "Send" at bounding box center [726, 365] width 19 height 13
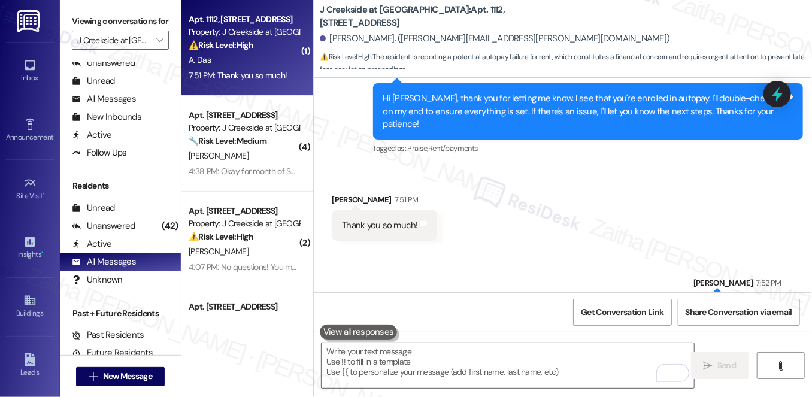
scroll to position [1385, 0]
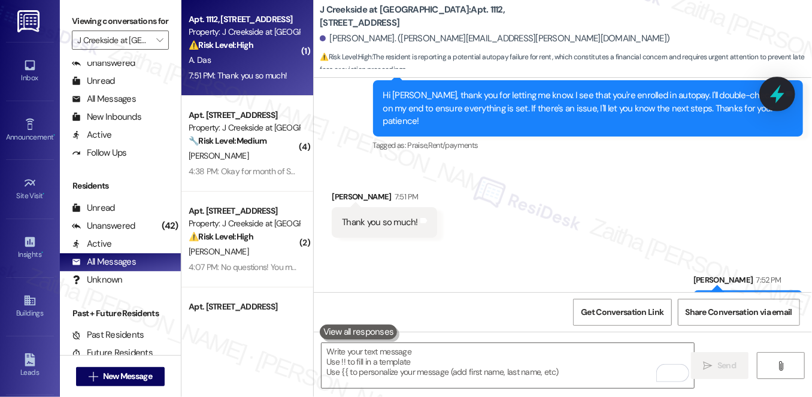
click at [775, 96] on icon at bounding box center [777, 94] width 14 height 19
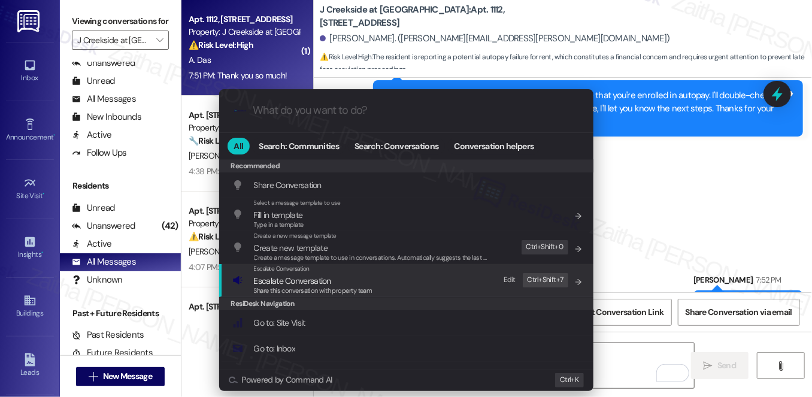
click at [310, 281] on span "Escalate Conversation" at bounding box center [292, 280] width 77 height 11
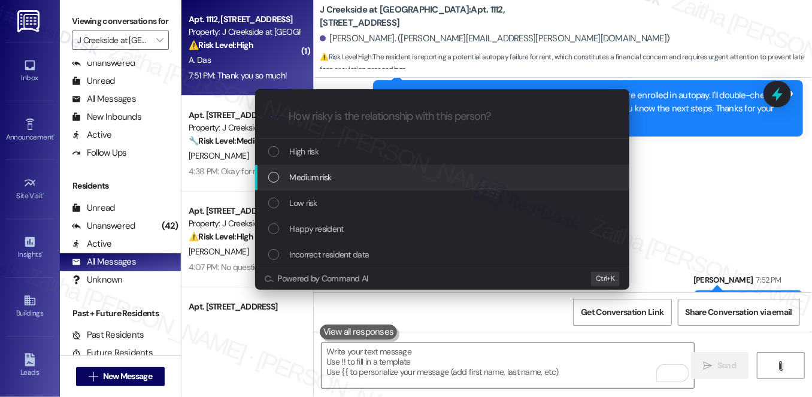
click at [332, 175] on div "Medium risk" at bounding box center [443, 177] width 350 height 13
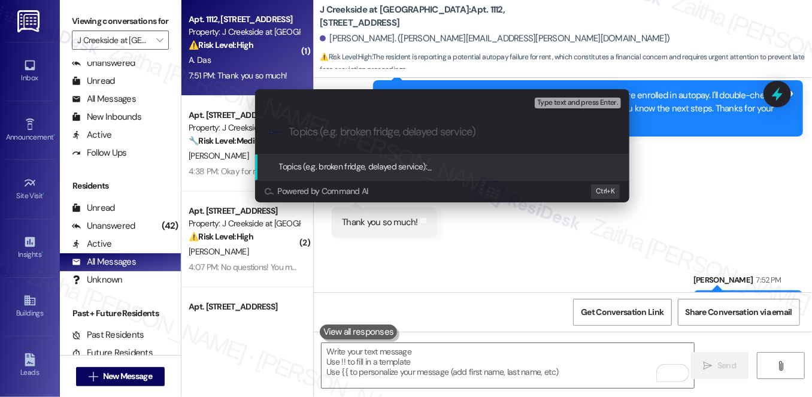
paste input "Rent Payment Concern: Autopay System Issue"
type input "Rent Payment Concern: Autopay System Issue"
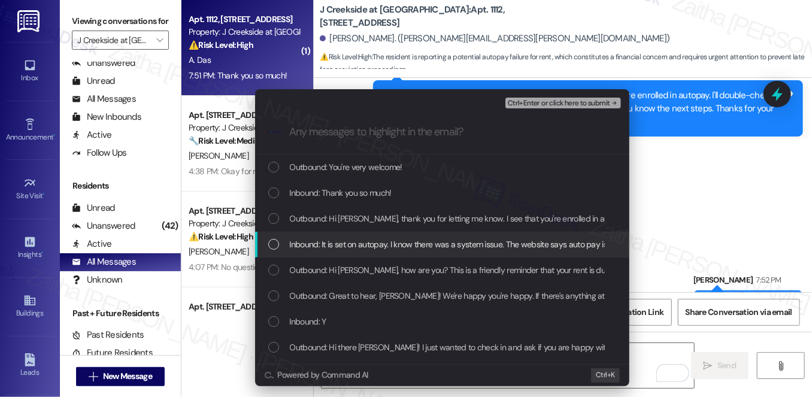
click at [404, 243] on span "Inbound: It is set on autopay. I know there was a system issue. The website say…" at bounding box center [572, 244] width 564 height 13
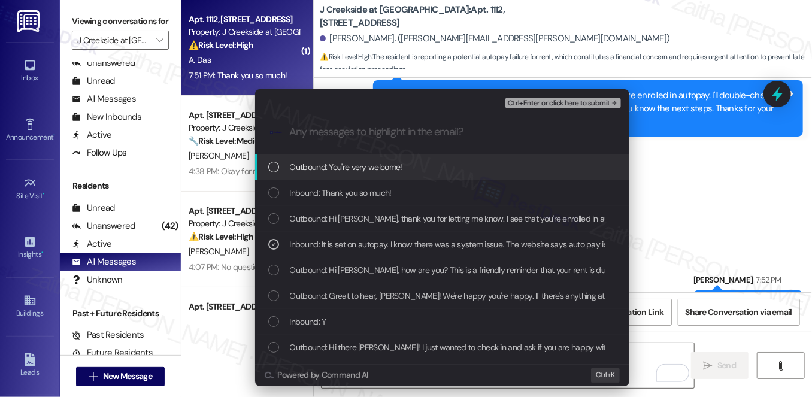
click at [541, 105] on span "Ctrl+Enter or click here to submit" at bounding box center [559, 103] width 102 height 8
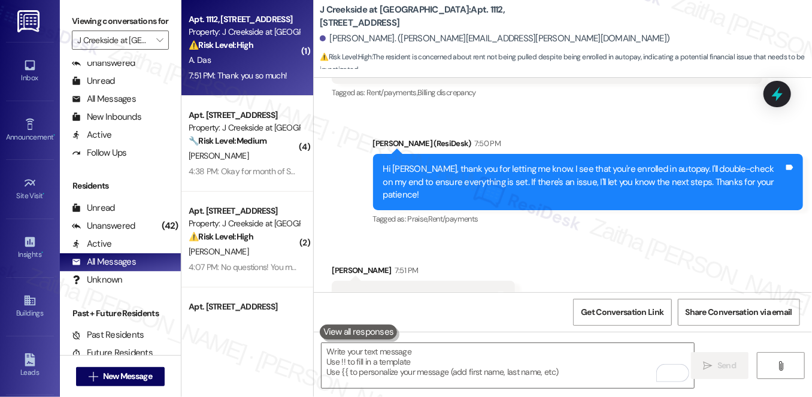
scroll to position [1419, 0]
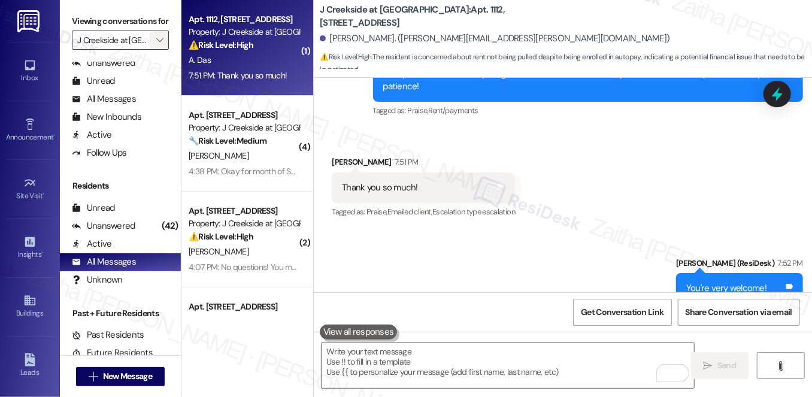
click at [154, 50] on span "" at bounding box center [159, 40] width 11 height 19
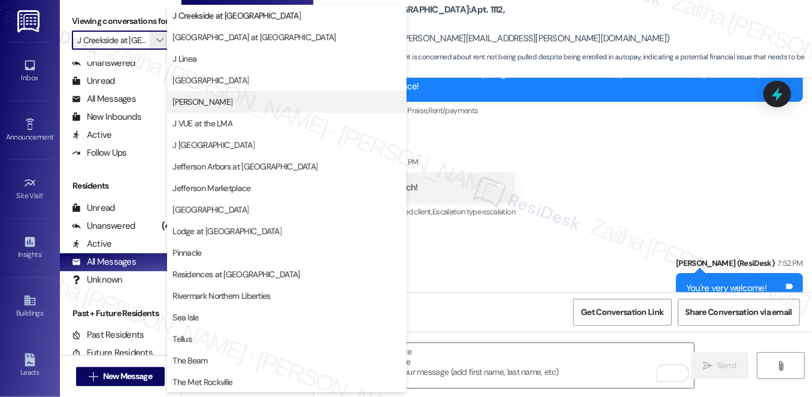
scroll to position [0, 0]
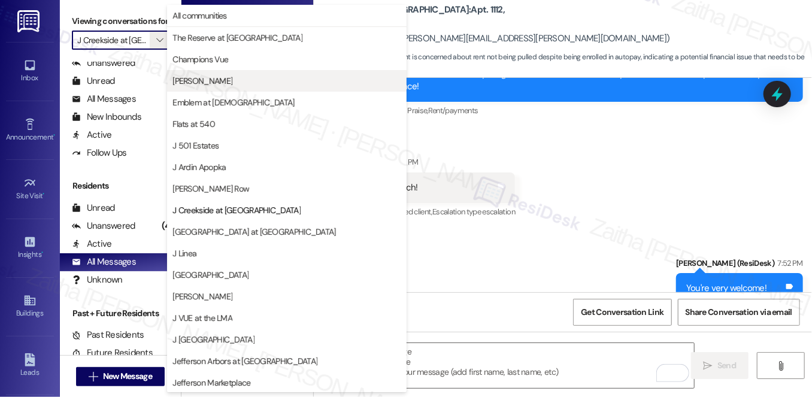
click at [228, 80] on span "[PERSON_NAME]" at bounding box center [286, 81] width 229 height 12
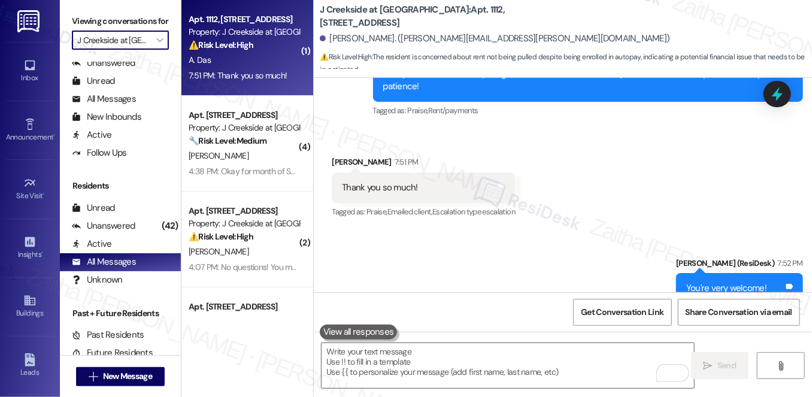
type input "[PERSON_NAME]"
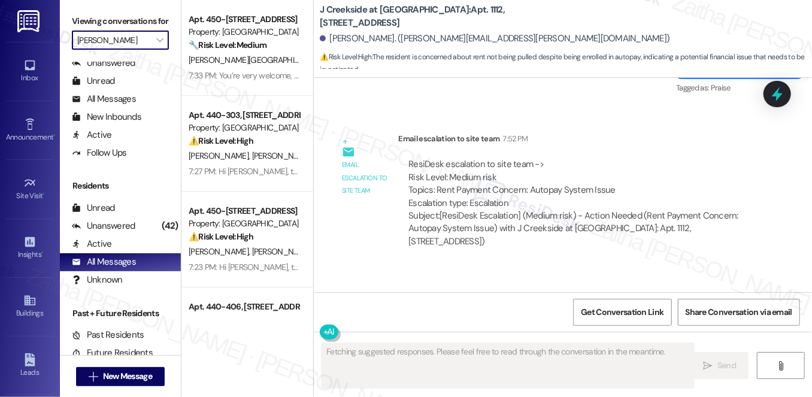
scroll to position [1651, 0]
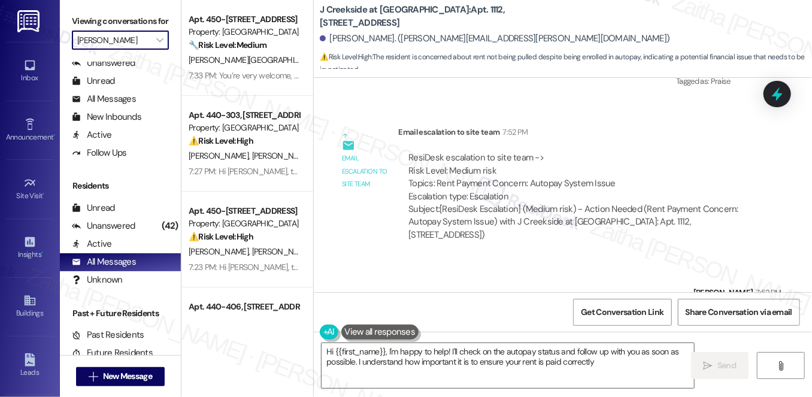
type textarea "Hi {{first_name}}, I'm happy to help! I'll check on the autopay status and foll…"
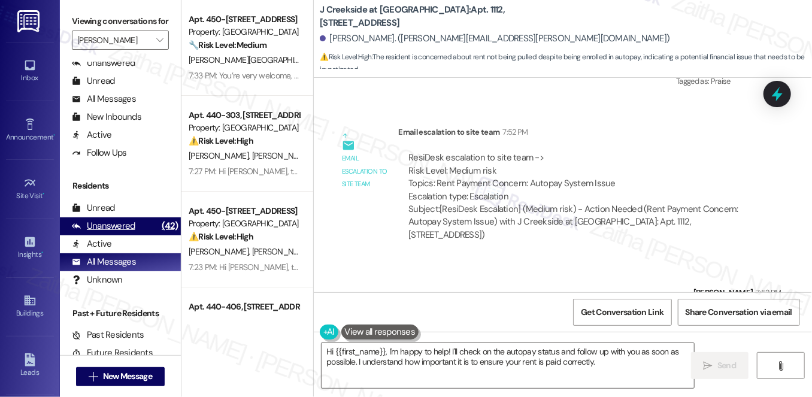
click at [116, 232] on div "Unanswered" at bounding box center [103, 226] width 63 height 13
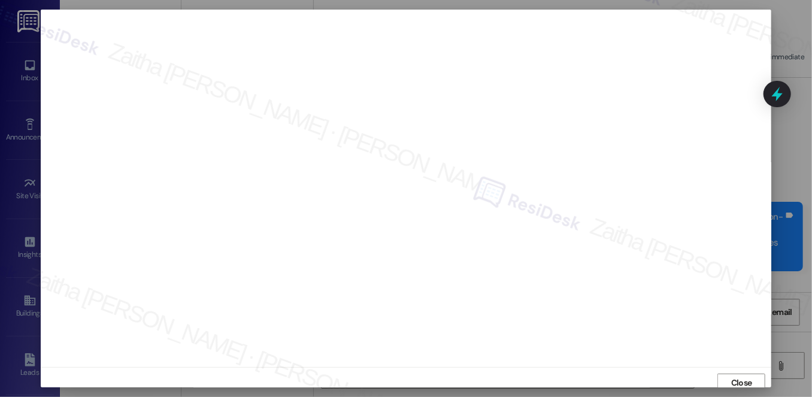
scroll to position [1156, 0]
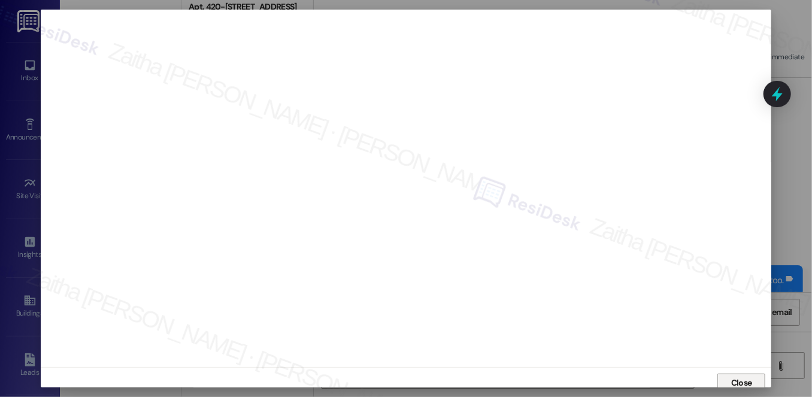
click at [723, 381] on button "Close" at bounding box center [741, 383] width 48 height 19
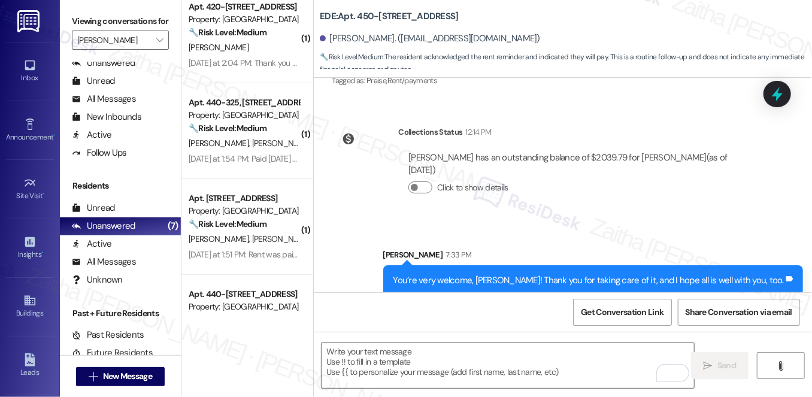
click at [571, 105] on div "Lease started Oct 18, 2024 at 8:00 PM Survey, sent via SMS Residesk Automated S…" at bounding box center [563, 185] width 498 height 214
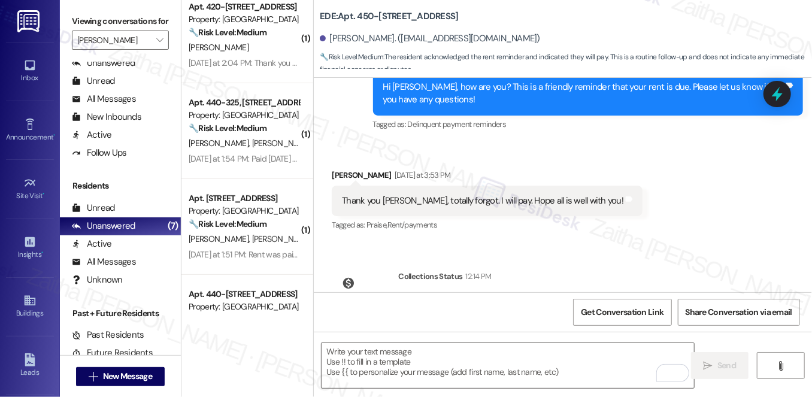
scroll to position [993, 0]
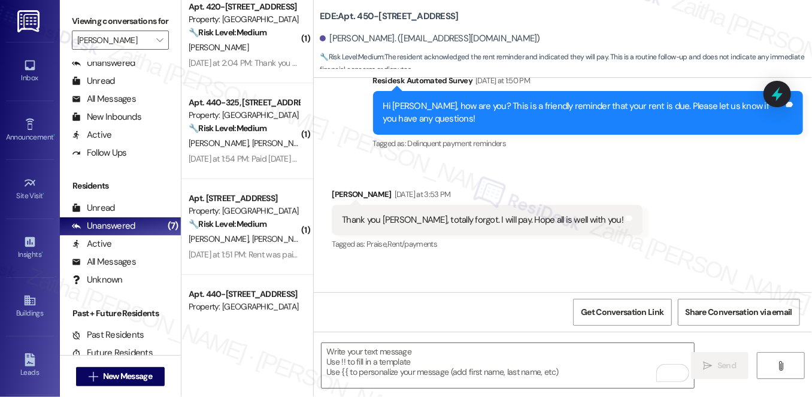
click at [338, 192] on div "Yohannes Gorfu Yesterday at 3:53 PM" at bounding box center [487, 196] width 311 height 17
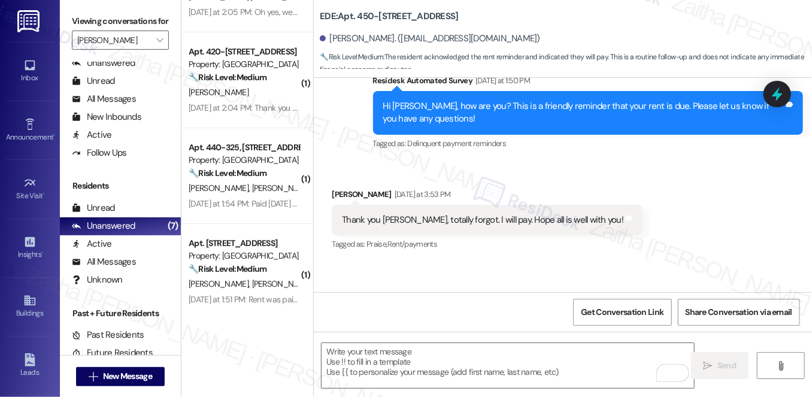
scroll to position [0, 0]
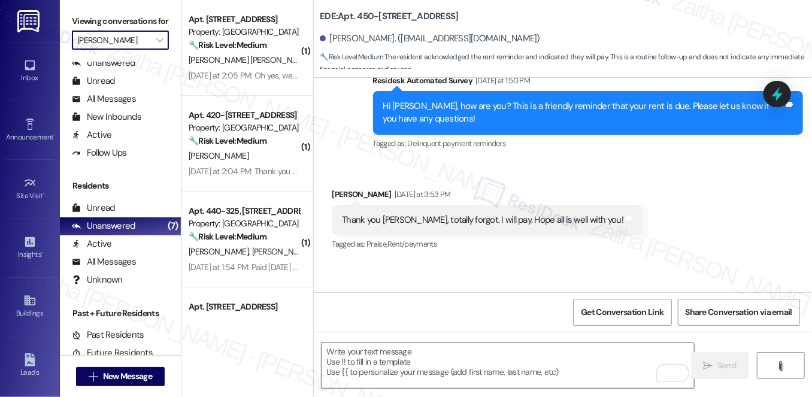
click at [134, 50] on input "EDE" at bounding box center [113, 40] width 72 height 19
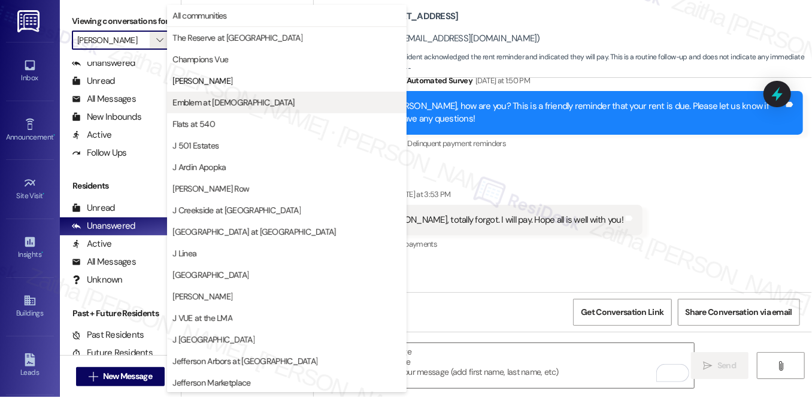
click at [206, 102] on span "Emblem at Christiana" at bounding box center [233, 102] width 122 height 12
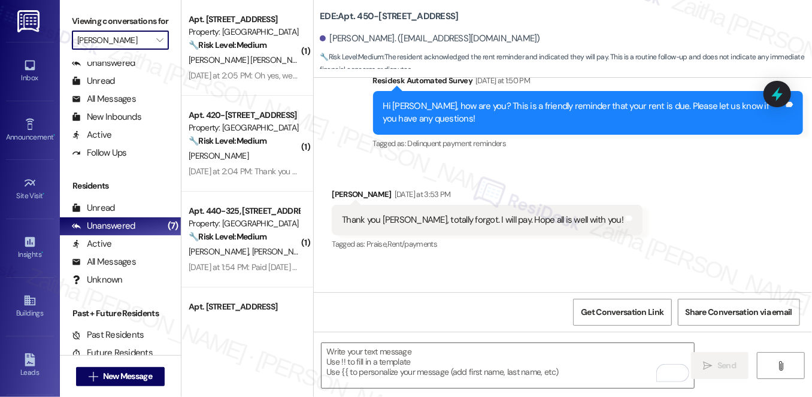
type input "Emblem at Christiana"
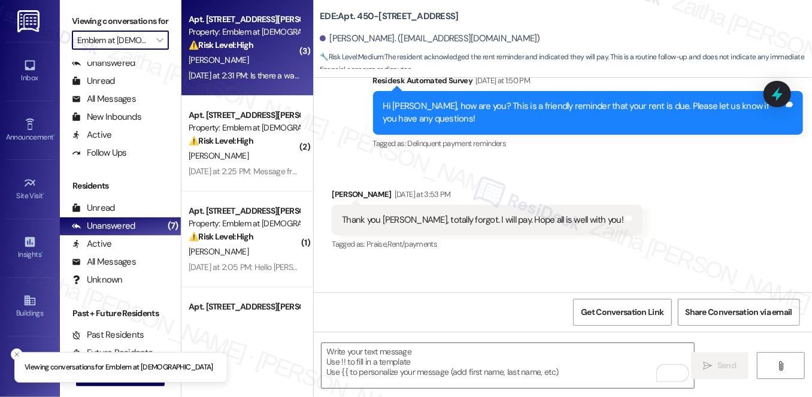
click at [257, 59] on div "H. Burton" at bounding box center [243, 60] width 113 height 15
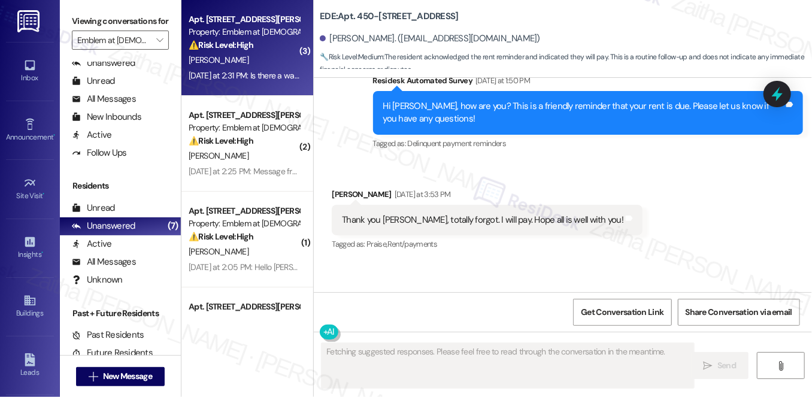
type textarea "Fetching suggested responses. Please feel free to read through the conversation…"
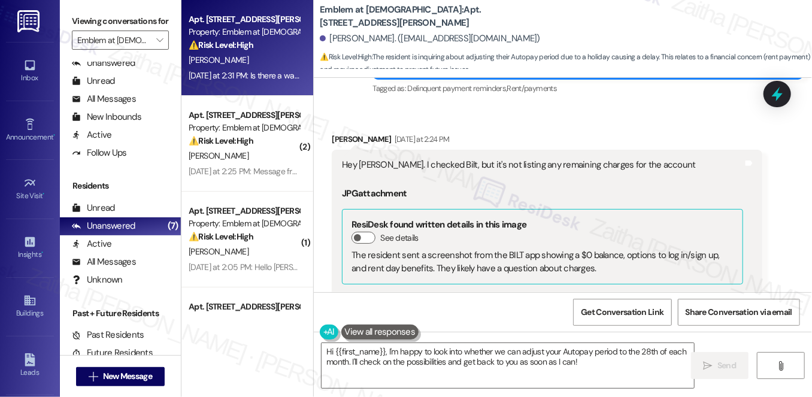
scroll to position [5403, 0]
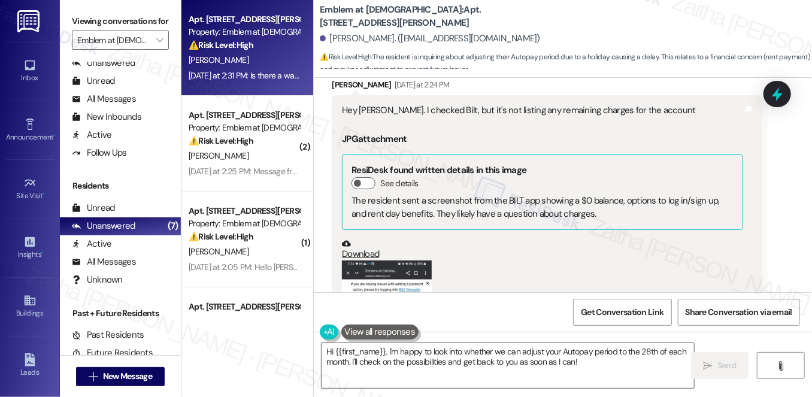
click at [393, 261] on button "Zoom image" at bounding box center [387, 360] width 90 height 199
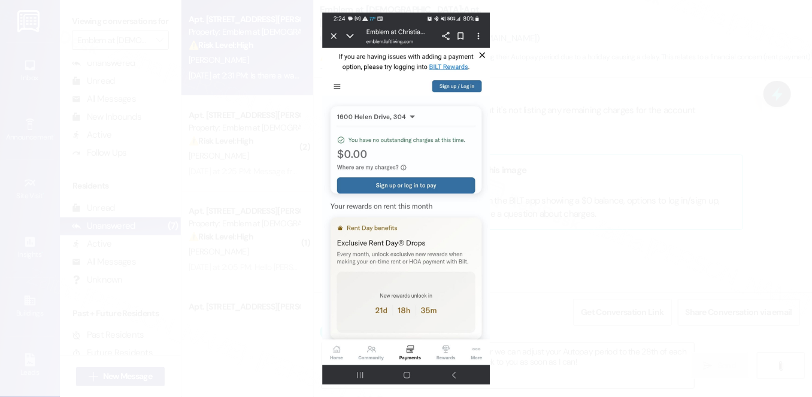
click at [640, 207] on button "Unzoom image" at bounding box center [406, 198] width 812 height 397
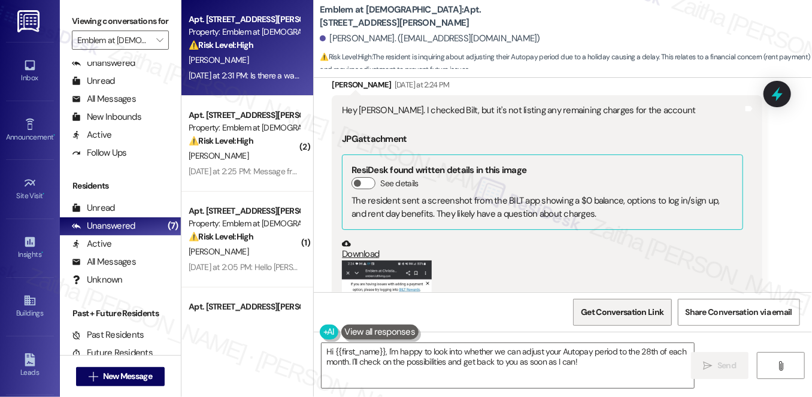
click at [600, 319] on span "Get Conversation Link" at bounding box center [622, 312] width 87 height 26
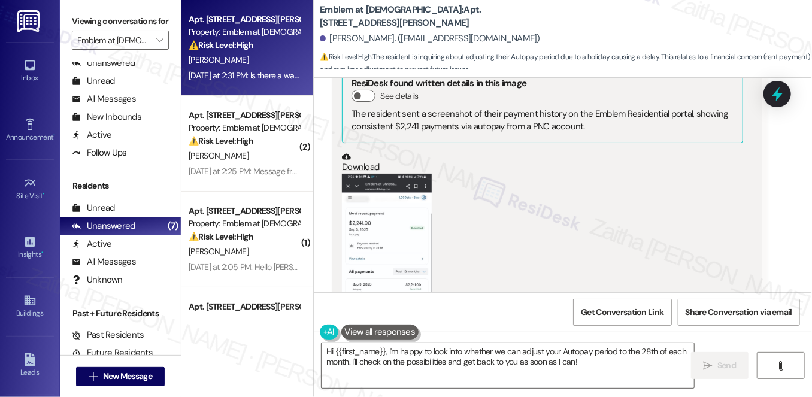
scroll to position [6056, 0]
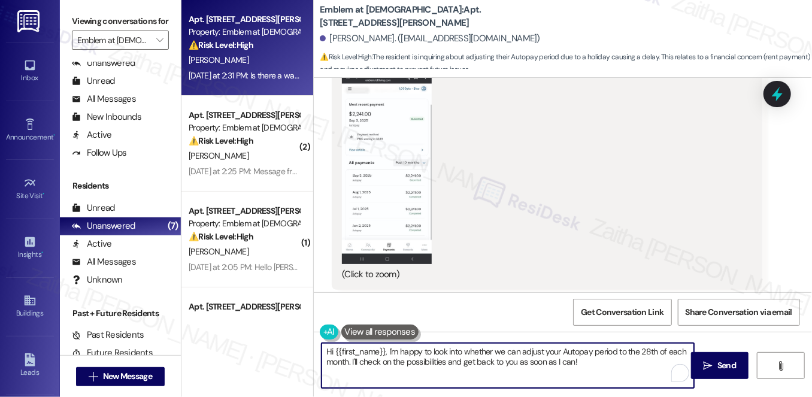
click at [388, 350] on textarea "Hi {{first_name}}, I'm happy to look into whether we can adjust your Autopay pe…" at bounding box center [508, 365] width 373 height 45
click at [331, 370] on textarea "Hi {{first_name}}, thank you for sharing the screenshot. I'm happy to look into…" at bounding box center [508, 365] width 373 height 45
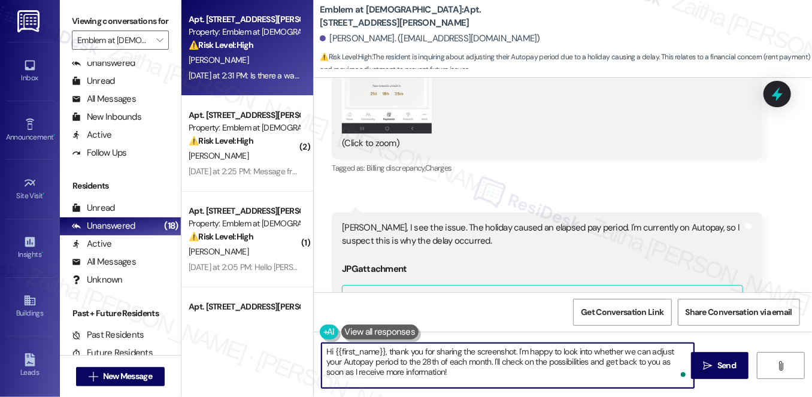
scroll to position [6001, 0]
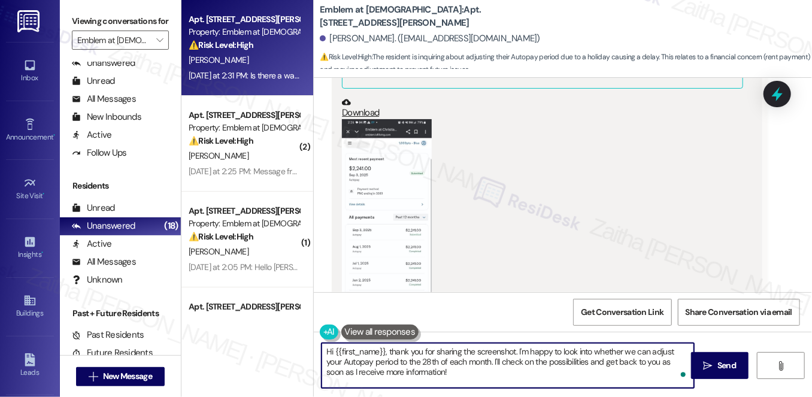
type textarea "Hi {{first_name}}, thank you for sharing the screenshot. I'm happy to look into…"
click at [378, 143] on button "Zoom image" at bounding box center [387, 218] width 90 height 199
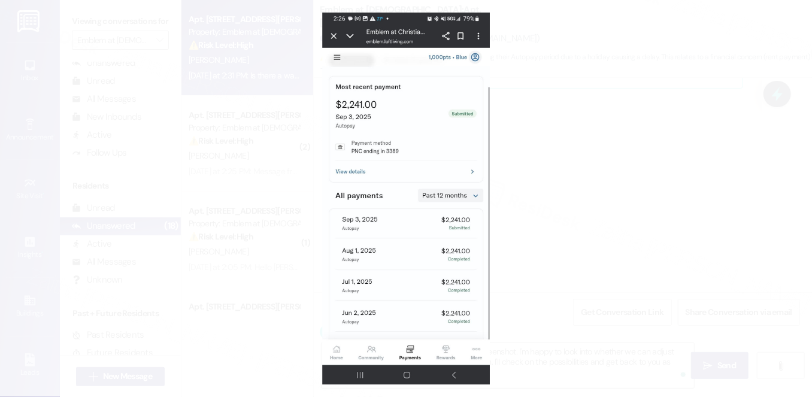
click at [623, 238] on button "Unzoom image" at bounding box center [406, 198] width 812 height 397
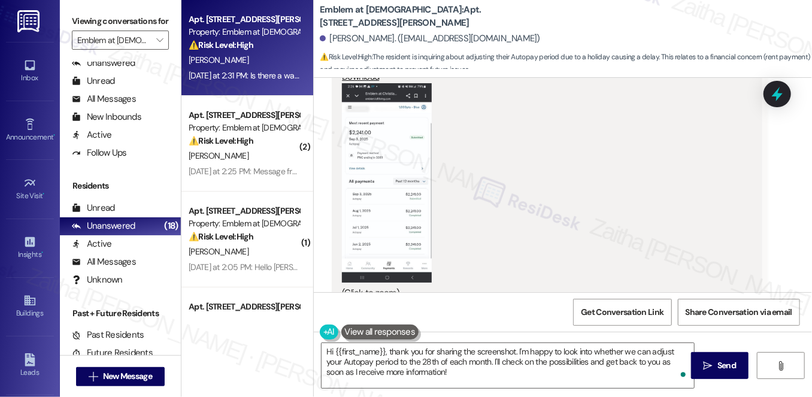
scroll to position [6056, 0]
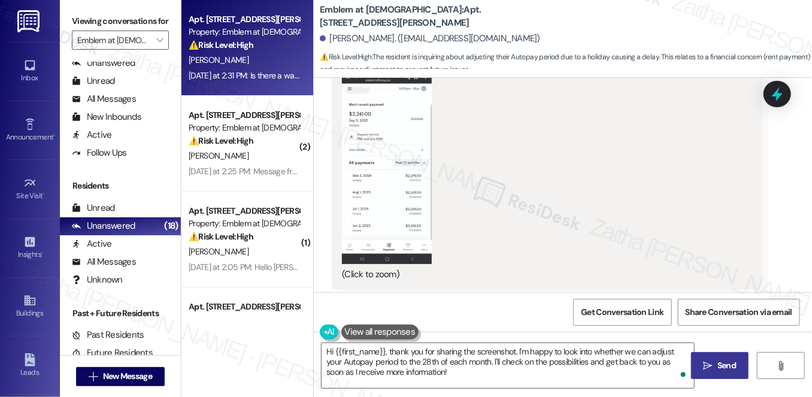
click at [722, 368] on span "Send" at bounding box center [726, 365] width 19 height 13
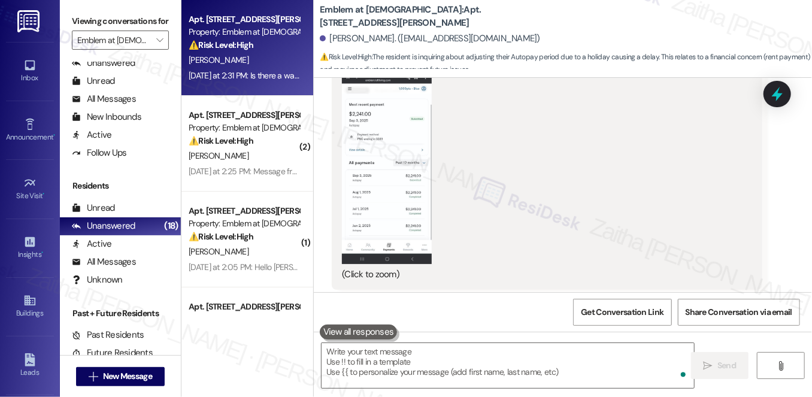
scroll to position [6055, 0]
drag, startPoint x: 336, startPoint y: 249, endPoint x: 662, endPoint y: 263, distance: 326.7
click at [662, 363] on div "Is there a way to adjust the Autopay period? For example, on the 28th of each m…" at bounding box center [510, 378] width 356 height 31
copy div "Is there a way to adjust the Autopay period? For example, on the 28th of each m…"
click at [658, 135] on div "(Click to zoom)" at bounding box center [542, 173] width 401 height 216
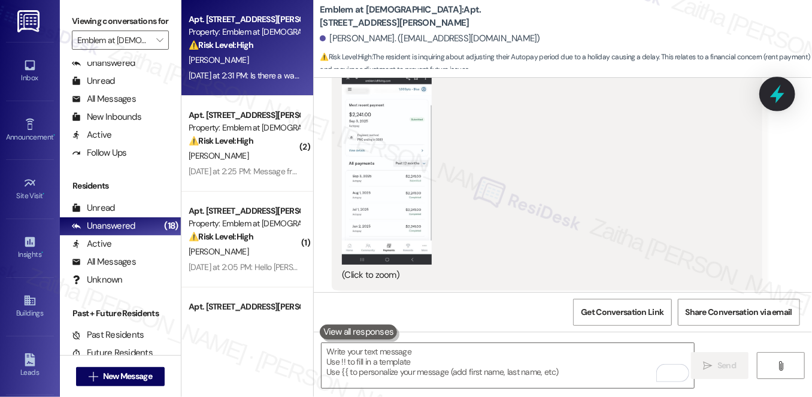
click at [774, 99] on icon at bounding box center [777, 94] width 20 height 20
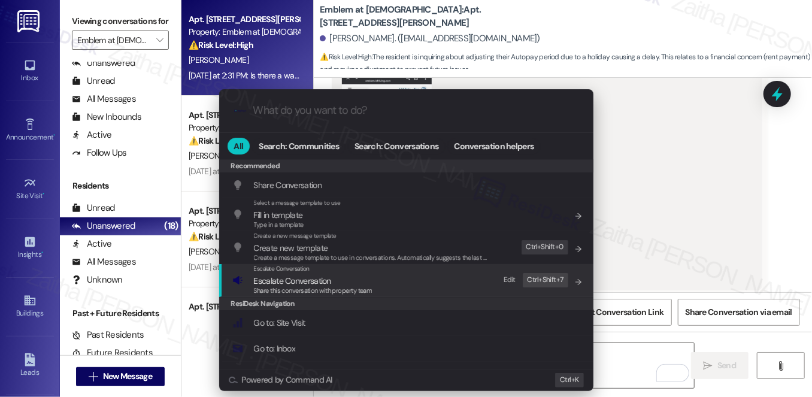
click at [285, 286] on div "Share this conversation with property team" at bounding box center [313, 291] width 119 height 11
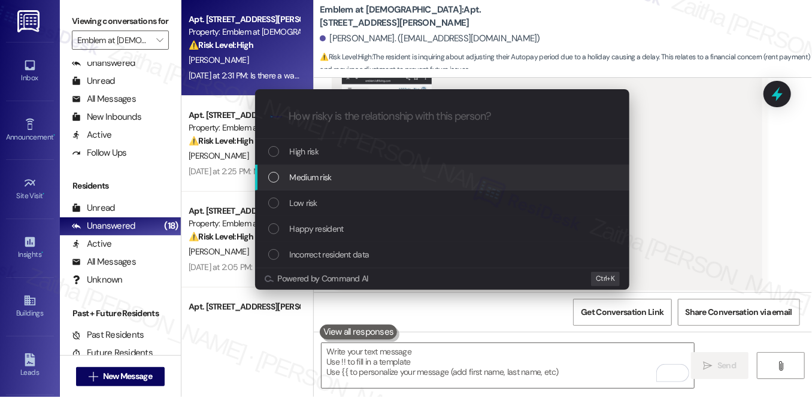
click at [337, 179] on div "Medium risk" at bounding box center [443, 177] width 350 height 13
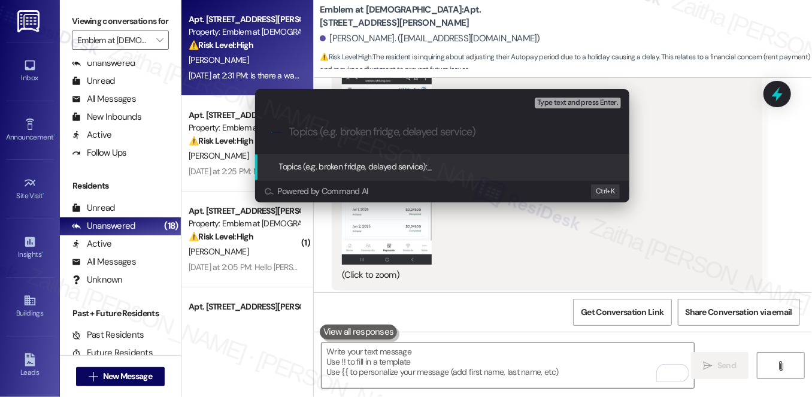
paste input "Adjust Autopay Date"
type input "Adjust Autopay Date Request"
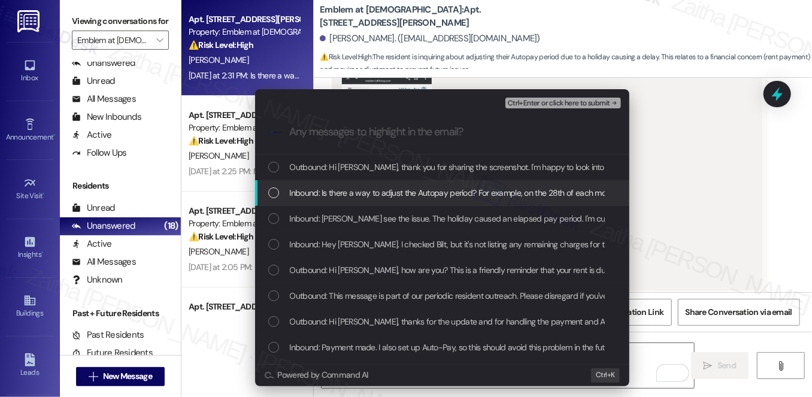
click at [380, 192] on span "Inbound: Is there a way to adjust the Autopay period? For example, on the 28th …" at bounding box center [456, 192] width 332 height 13
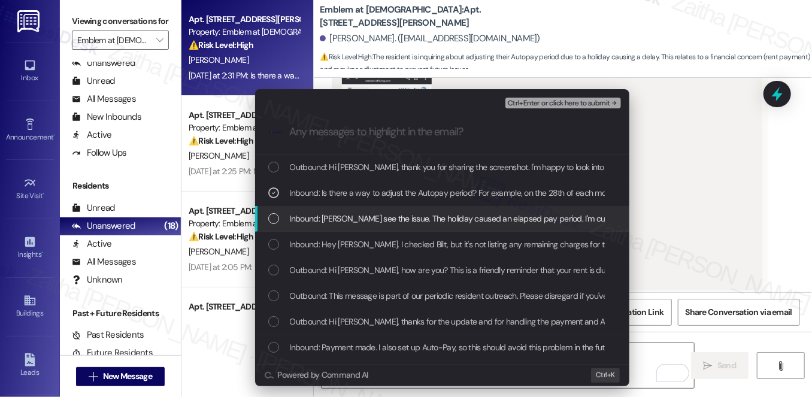
click at [405, 224] on span "Inbound: Jay, I see the issue. The holiday caused an elapsed pay period. I'm cu…" at bounding box center [556, 218] width 533 height 13
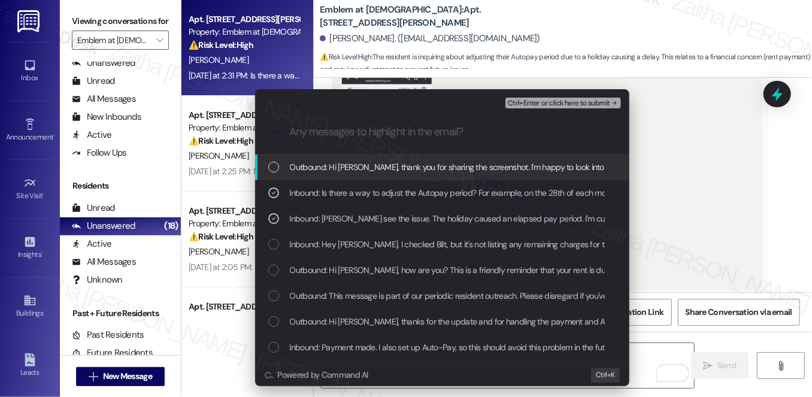
click at [549, 104] on span "Ctrl+Enter or click here to submit" at bounding box center [559, 103] width 102 height 8
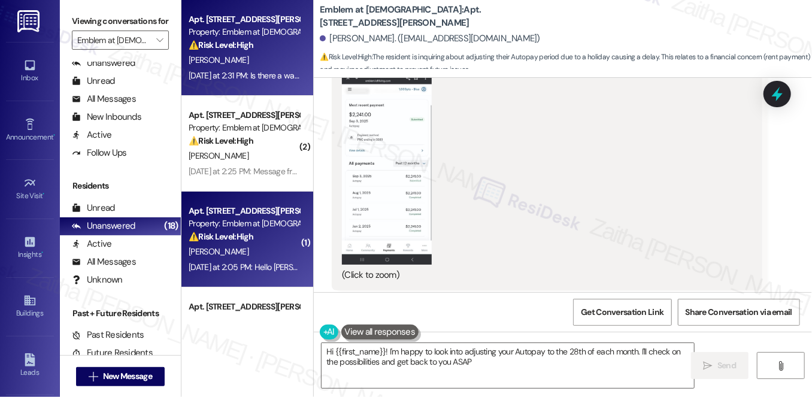
type textarea "Hi {{first_name}}! I'm happy to look into adjusting your Autopay to the 28th of…"
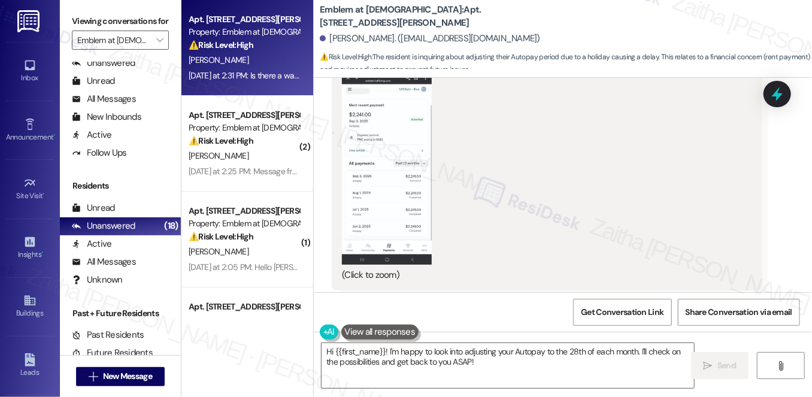
click at [258, 153] on div "O. Oyebola" at bounding box center [243, 156] width 113 height 15
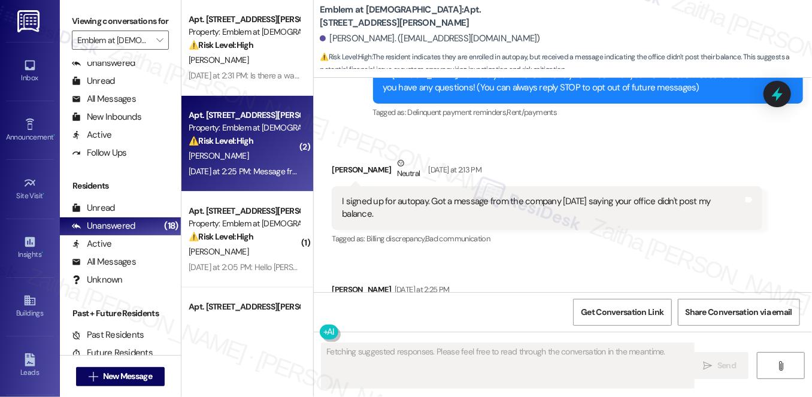
scroll to position [137, 0]
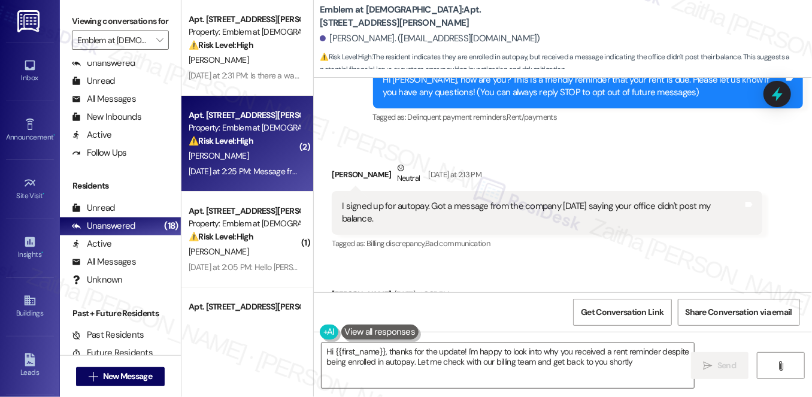
type textarea "Hi {{first_name}}, thanks for the update! I'm happy to look into why you receiv…"
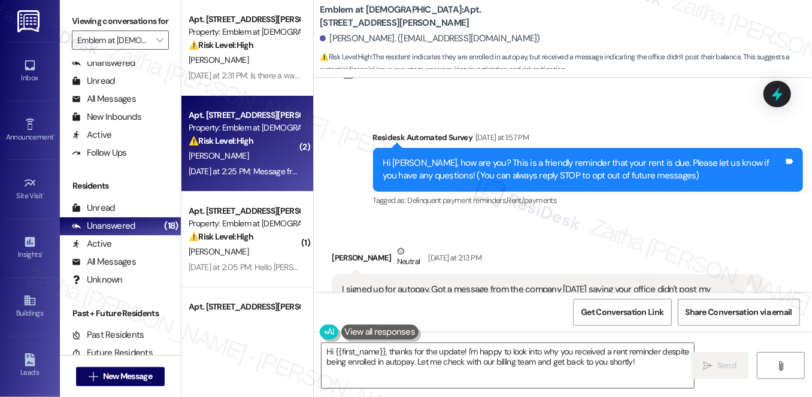
scroll to position [246, 0]
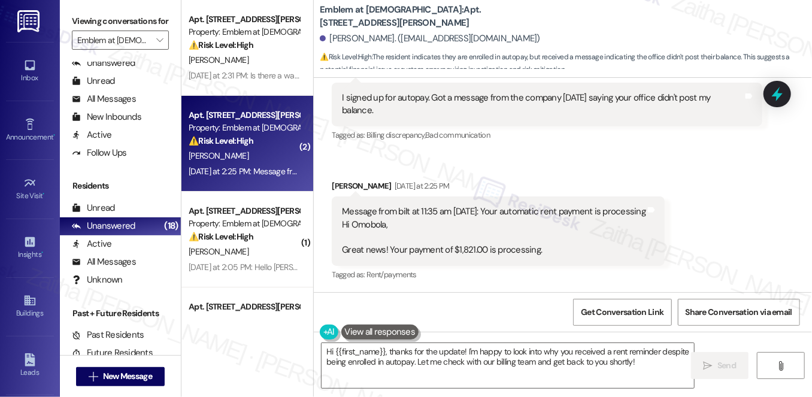
drag, startPoint x: 335, startPoint y: 95, endPoint x: 402, endPoint y: 120, distance: 71.4
click at [402, 120] on div "I signed up for autopay. Got a message from the company on Monday saying your o…" at bounding box center [547, 105] width 430 height 44
copy div "I signed up for autopay. Got a message from the company on Monday saying your o…"
click at [589, 147] on div "Received via SMS Omobola Oyebola Neutral Yesterday at 2:13 PM I signed up for a…" at bounding box center [547, 98] width 448 height 108
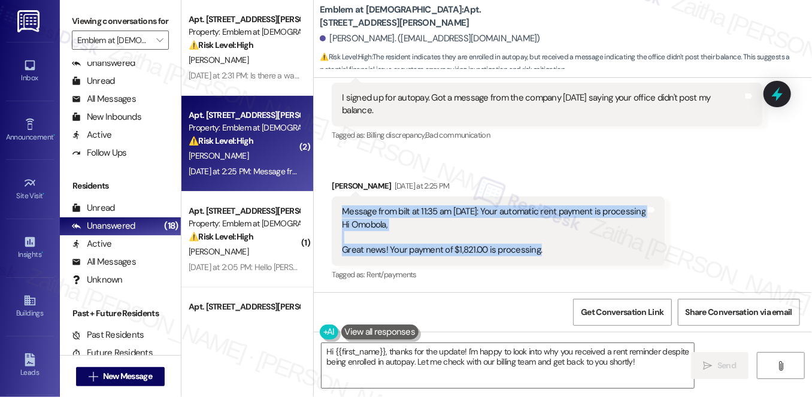
drag, startPoint x: 340, startPoint y: 210, endPoint x: 547, endPoint y: 260, distance: 213.2
click at [547, 260] on div "Message from bilt at 11:35 am today: Your automatic rent payment is processing …" at bounding box center [498, 230] width 333 height 69
copy div "Message from bilt at 11:35 am today: Your automatic rent payment is processing …"
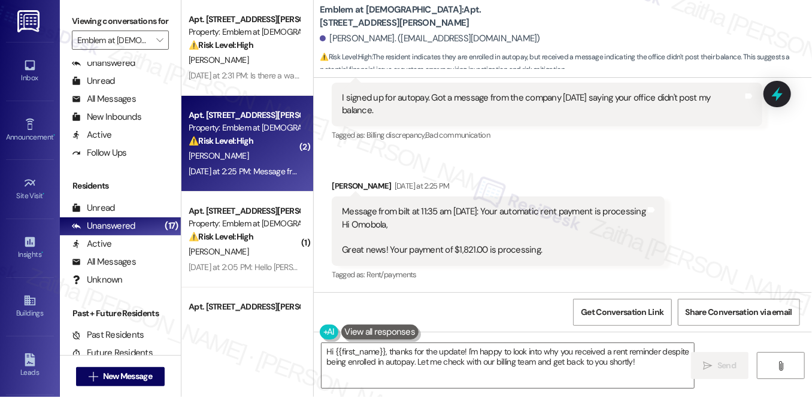
click at [684, 176] on div "Received via SMS Omobola Oyebola Neutral Yesterday at 2:13 PM I signed up for a…" at bounding box center [563, 159] width 498 height 266
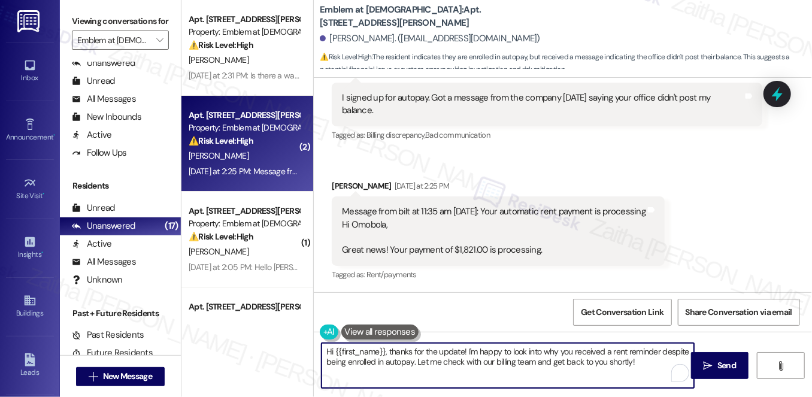
drag, startPoint x: 320, startPoint y: 351, endPoint x: 641, endPoint y: 373, distance: 321.7
click at [641, 373] on textarea "Hi {{first_name}}, thanks for the update! I'm happy to look into why you receiv…" at bounding box center [508, 365] width 373 height 45
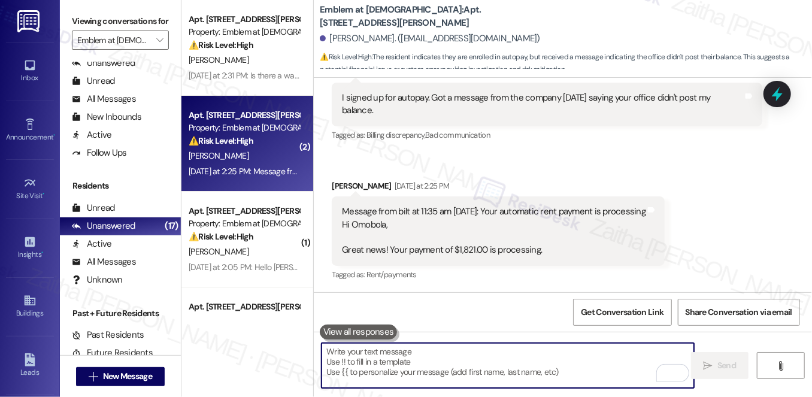
paste textarea "Hi Omobola, thank you for sharing this update. I’m glad to hear your autopay is…"
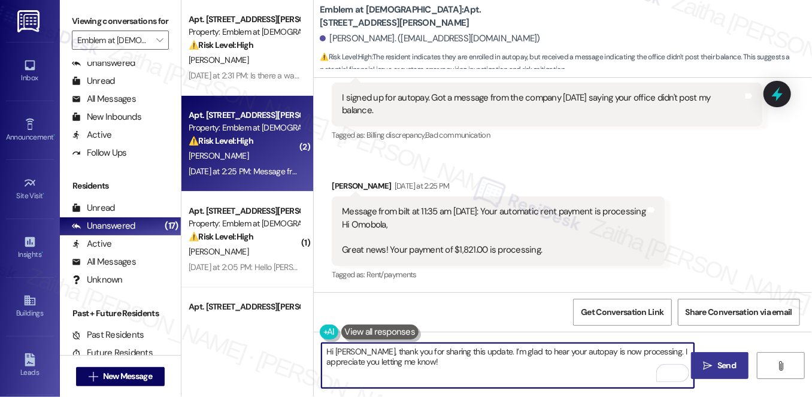
type textarea "Hi Omobola, thank you for sharing this update. I’m glad to hear your autopay is…"
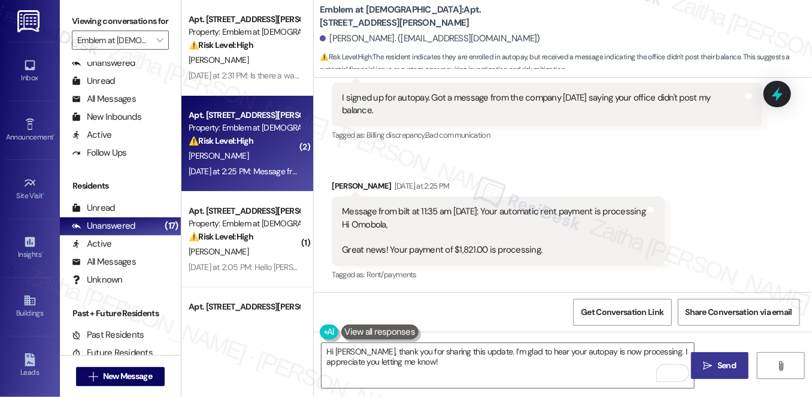
click at [705, 364] on icon "" at bounding box center [708, 366] width 9 height 10
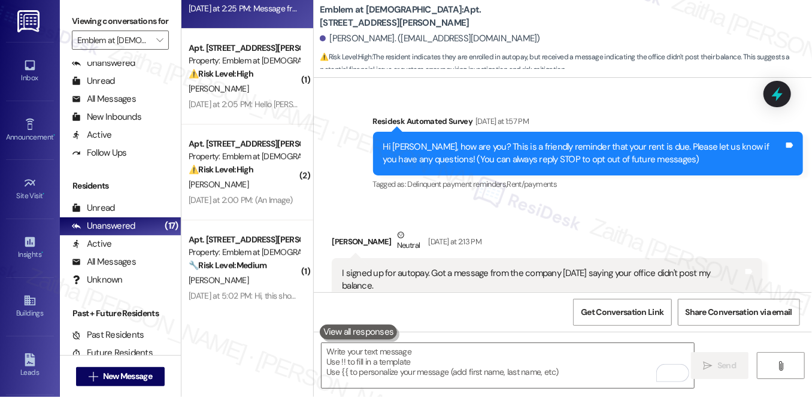
scroll to position [163, 0]
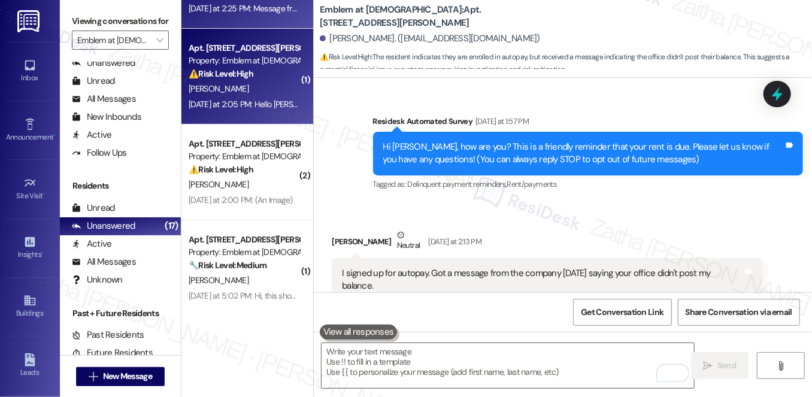
click at [275, 77] on div "⚠️ Risk Level: High The resident is disputing a rent reminder, stating that aut…" at bounding box center [244, 74] width 111 height 13
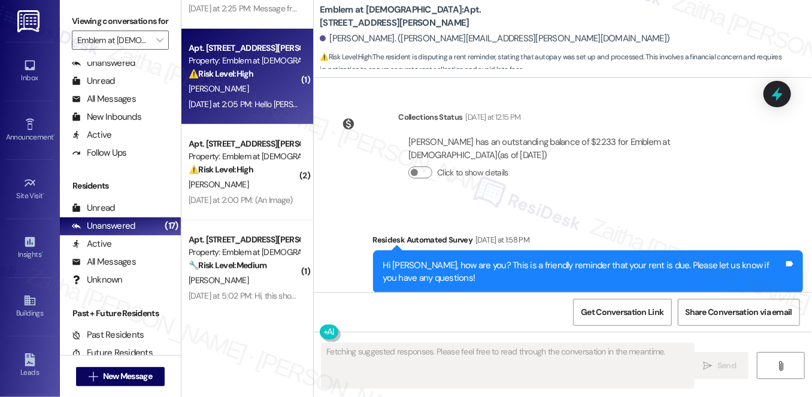
scroll to position [356, 0]
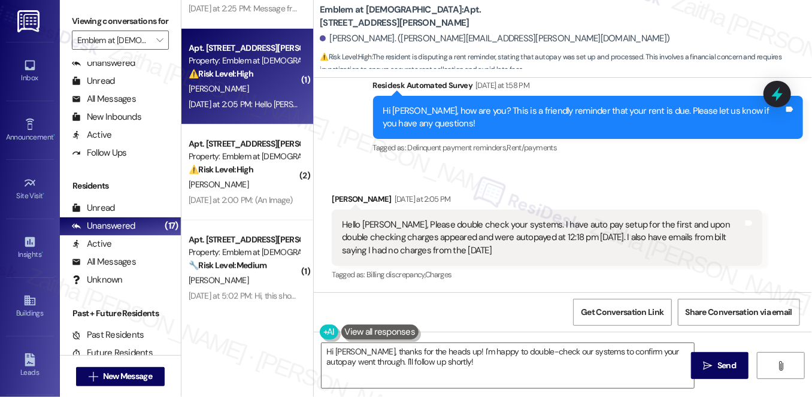
click at [643, 23] on div "Emblem at Christiana: Apt. 1800-205, 1150 Helen Drive Rodrigo Lopez. (rigo@rigo…" at bounding box center [566, 36] width 492 height 66
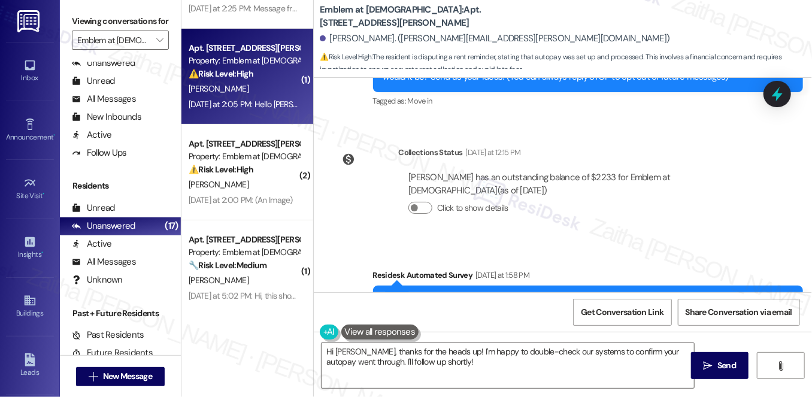
scroll to position [139, 0]
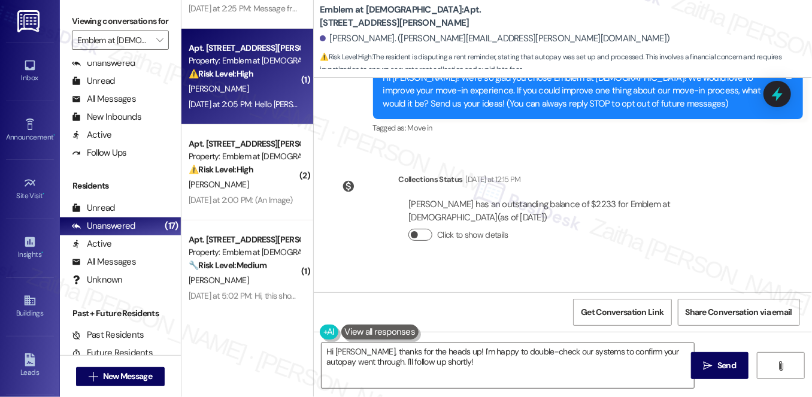
click at [424, 231] on button "Click to show details" at bounding box center [420, 235] width 24 height 12
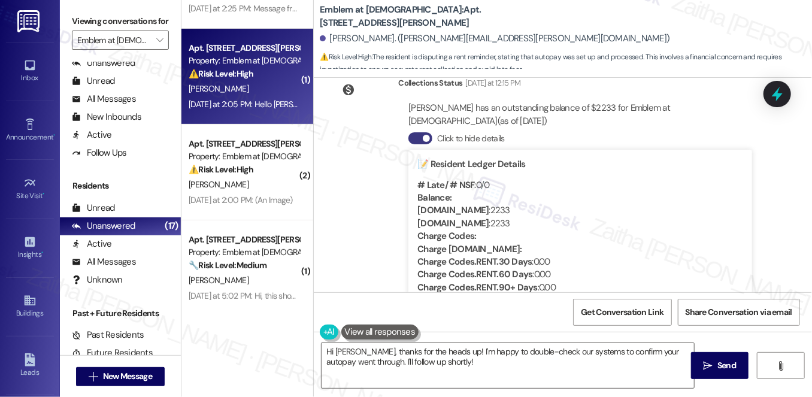
scroll to position [247, 0]
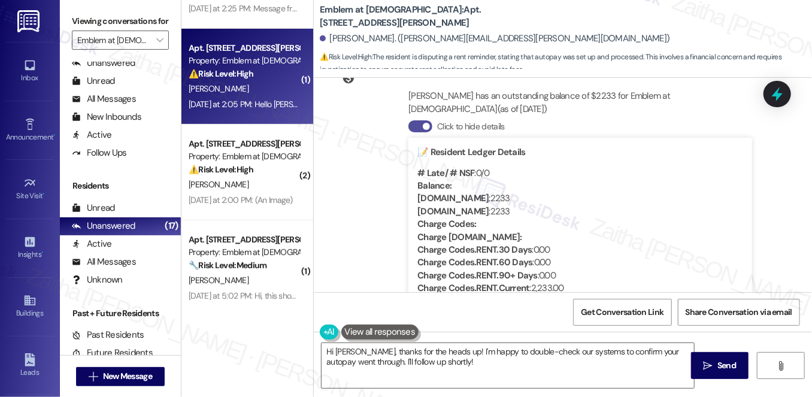
click at [417, 123] on button "Click to hide details" at bounding box center [420, 126] width 24 height 12
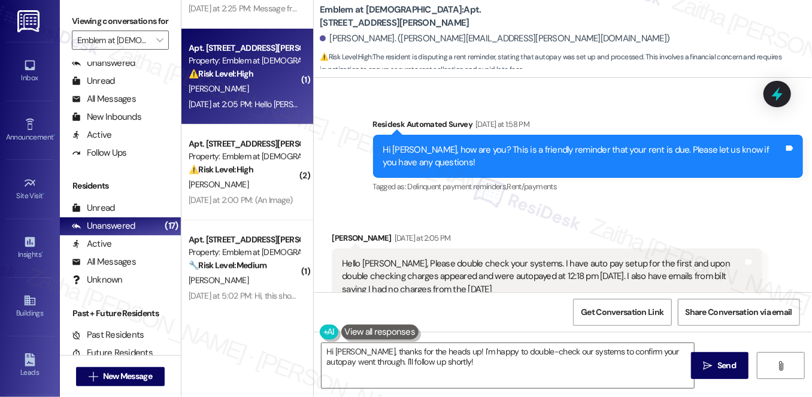
scroll to position [356, 0]
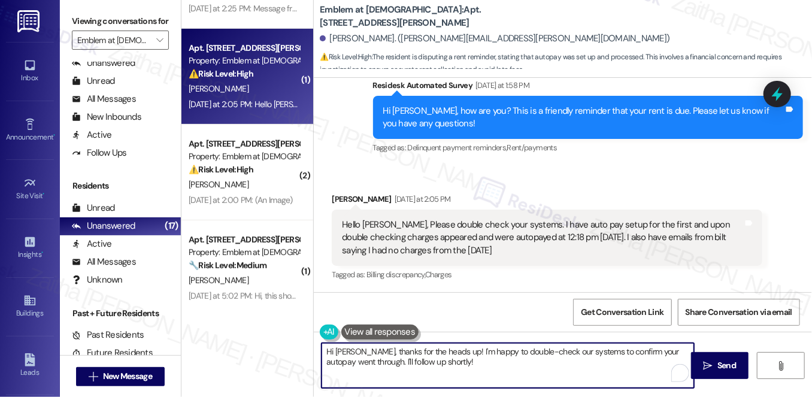
click at [422, 362] on textarea "Hi Rodrigo, thanks for the heads up! I'm happy to double-check our systems to c…" at bounding box center [508, 365] width 373 height 45
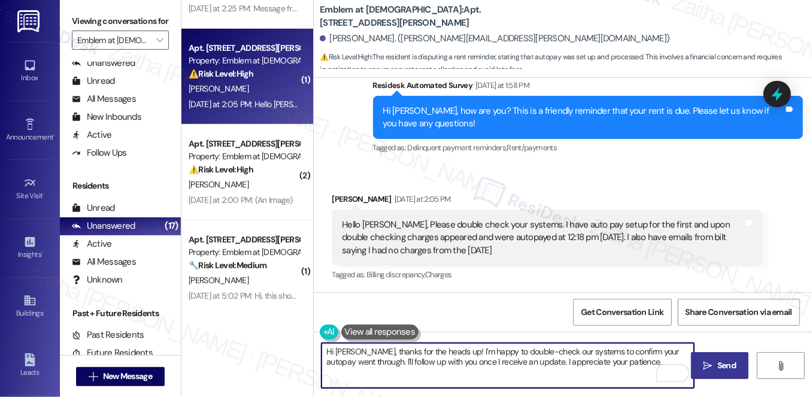
type textarea "Hi Rodrigo, thanks for the heads up! I'm happy to double-check our systems to c…"
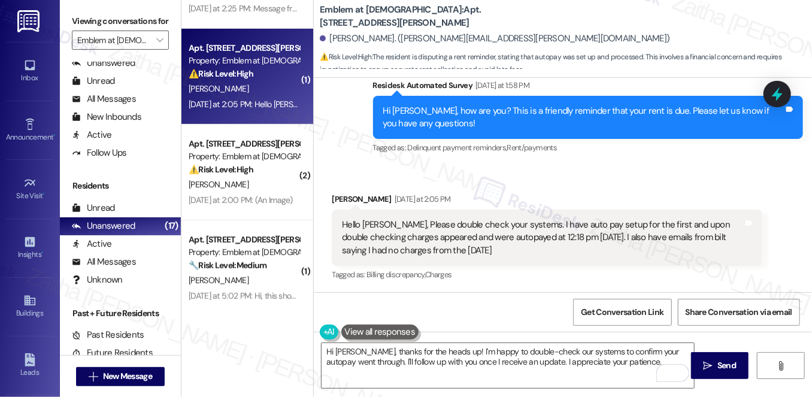
drag, startPoint x: 723, startPoint y: 367, endPoint x: 726, endPoint y: 350, distance: 16.3
click at [723, 367] on span "Send" at bounding box center [726, 365] width 19 height 13
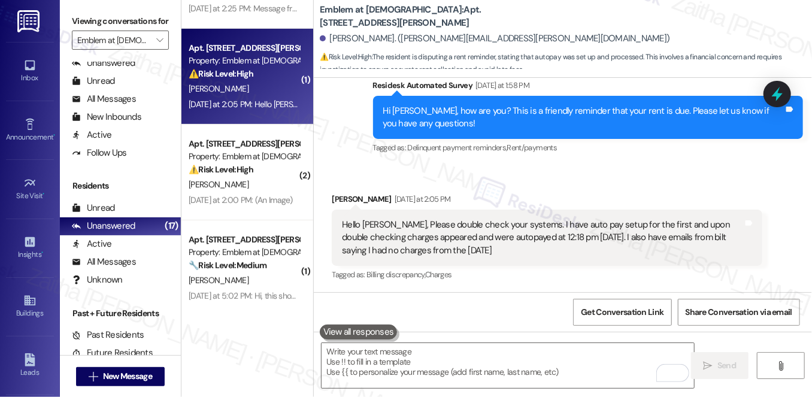
scroll to position [452, 0]
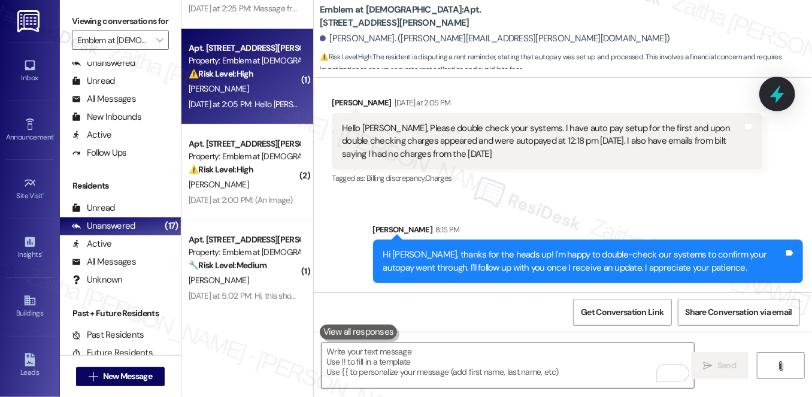
click at [780, 96] on icon at bounding box center [777, 94] width 14 height 19
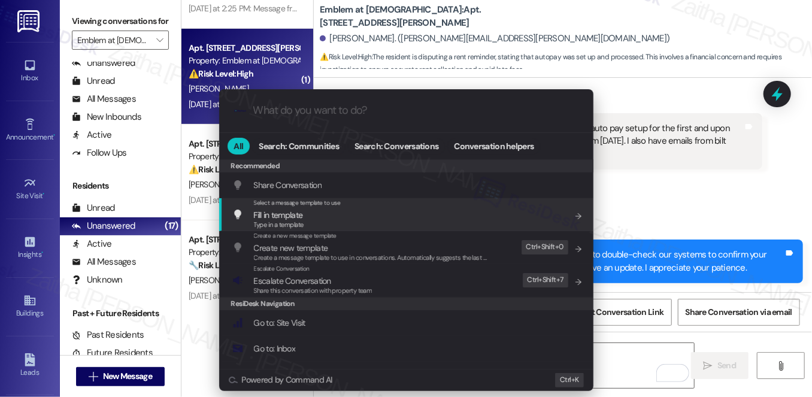
click at [689, 187] on div ".cls-1{fill:#0a055f;}.cls-2{fill:#0cc4c4;} resideskLogoBlueOrange All Search: C…" at bounding box center [406, 198] width 812 height 397
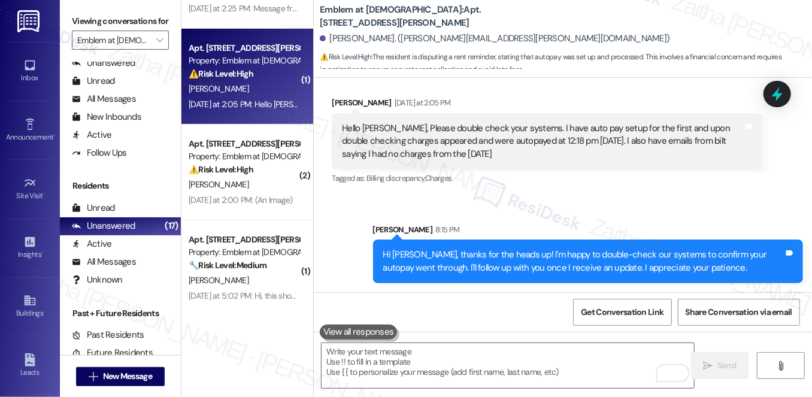
click at [341, 125] on div "Hello Jay, Please double check your systems. I have auto pay setup for the firs…" at bounding box center [542, 141] width 403 height 38
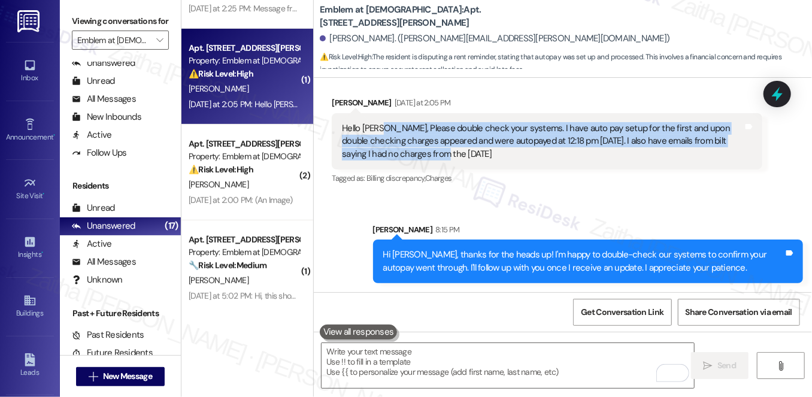
drag, startPoint x: 376, startPoint y: 126, endPoint x: 450, endPoint y: 156, distance: 79.9
click at [450, 156] on div "Hello Jay, Please double check your systems. I have auto pay setup for the firs…" at bounding box center [542, 141] width 401 height 38
copy div "Please double check your systems. I have auto pay setup for the first and upon …"
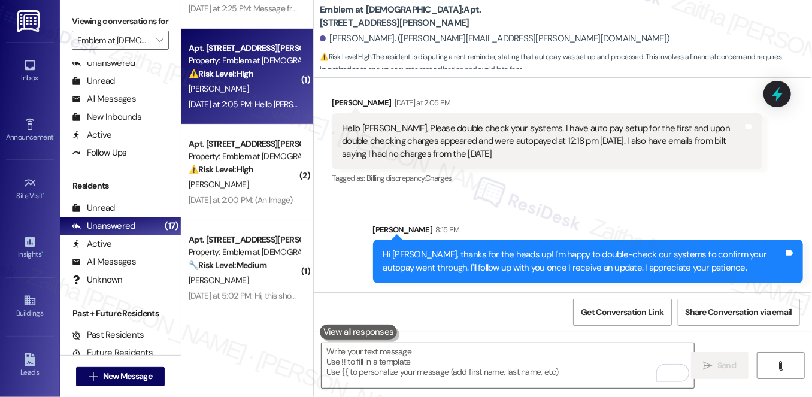
click at [576, 196] on div "Sent via SMS Sarah 8:15 PM Hi Rodrigo, thanks for the heads up! I'm happy to do…" at bounding box center [563, 244] width 498 height 96
drag, startPoint x: 780, startPoint y: 96, endPoint x: 747, endPoint y: 110, distance: 35.2
click at [779, 96] on icon at bounding box center [777, 94] width 11 height 14
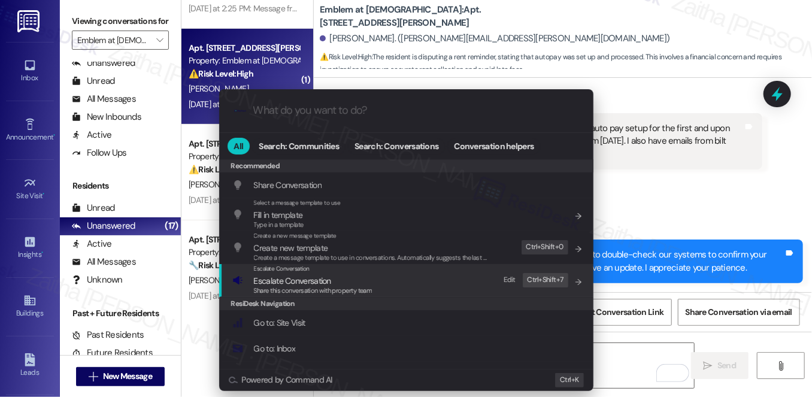
click at [301, 280] on span "Escalate Conversation" at bounding box center [292, 280] width 77 height 11
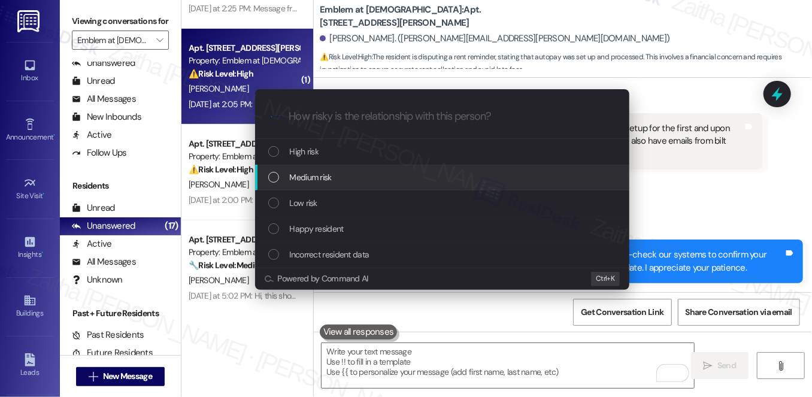
click at [323, 178] on span "Medium risk" at bounding box center [311, 177] width 42 height 13
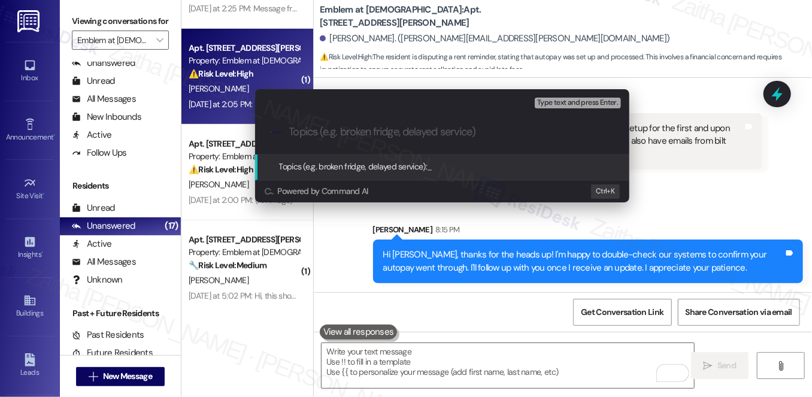
paste input "Autopay Issue"
click at [346, 133] on input "Autopay Issue" at bounding box center [447, 132] width 316 height 13
type input "Autopay Inquiry"
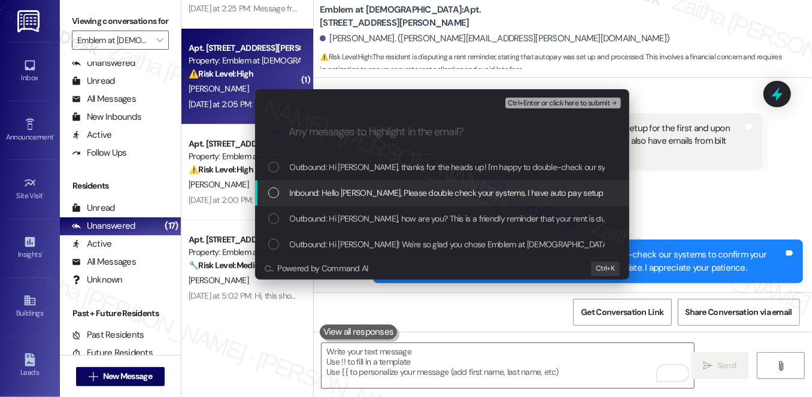
click at [400, 197] on span "Inbound: Hello Jay, Please double check your systems. I have auto pay setup for…" at bounding box center [734, 192] width 889 height 13
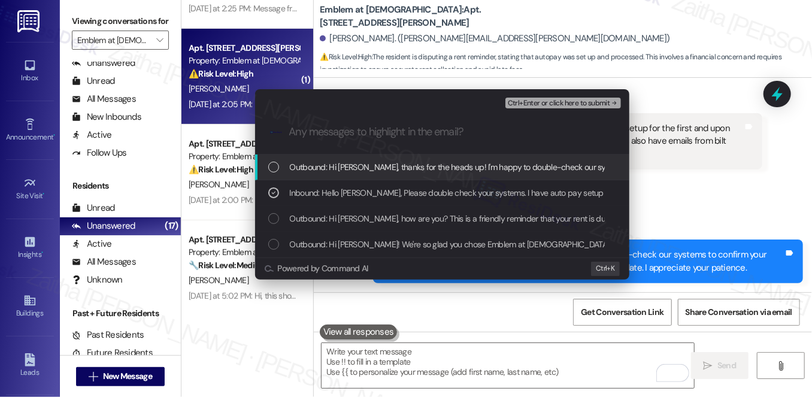
click at [566, 102] on span "Ctrl+Enter or click here to submit" at bounding box center [559, 103] width 102 height 8
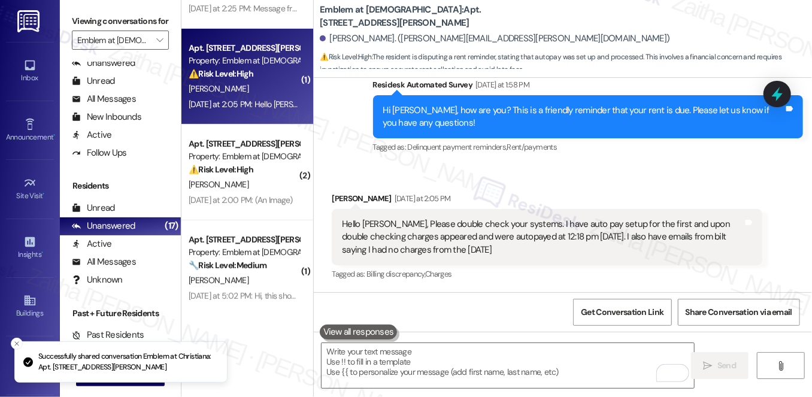
scroll to position [356, 0]
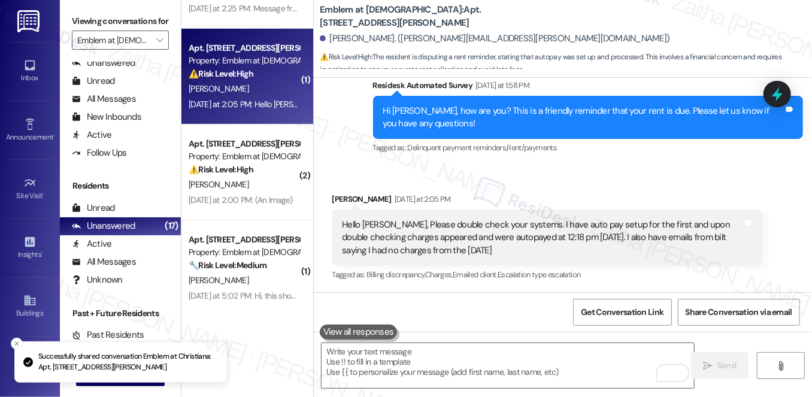
click at [268, 182] on div "A. Kumar" at bounding box center [243, 184] width 113 height 15
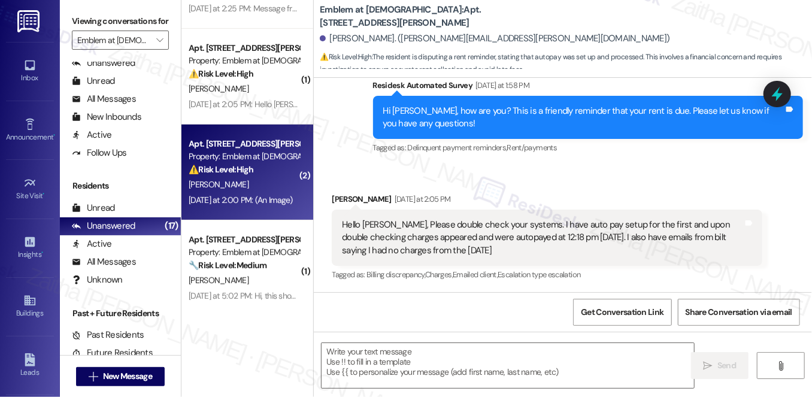
type textarea "Fetching suggested responses. Please feel free to read through the conversation…"
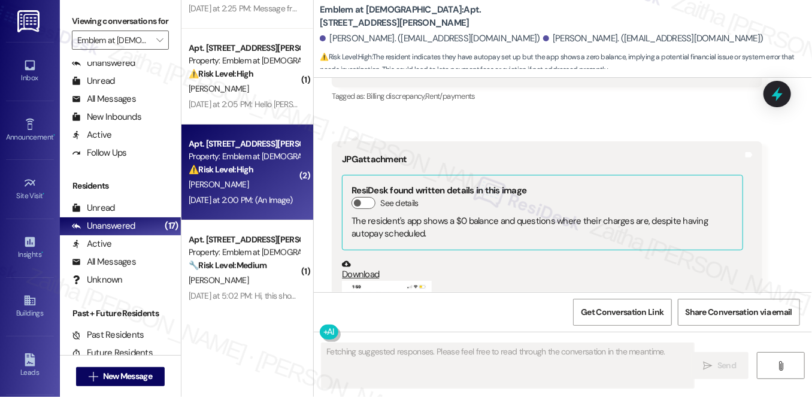
scroll to position [741, 0]
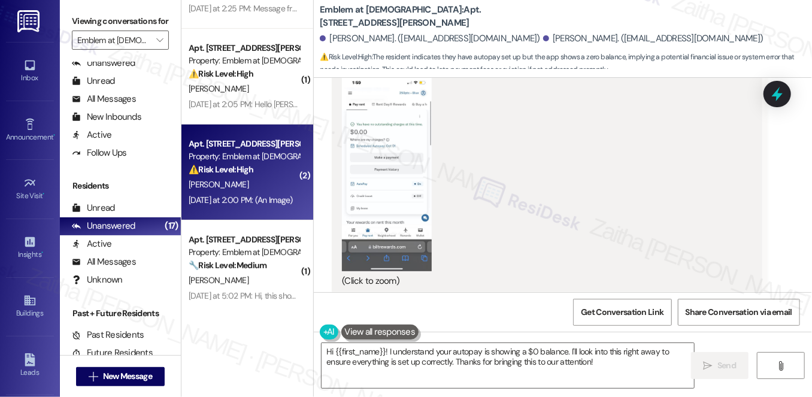
click at [570, 199] on div "(Click to zoom)" at bounding box center [542, 182] width 401 height 211
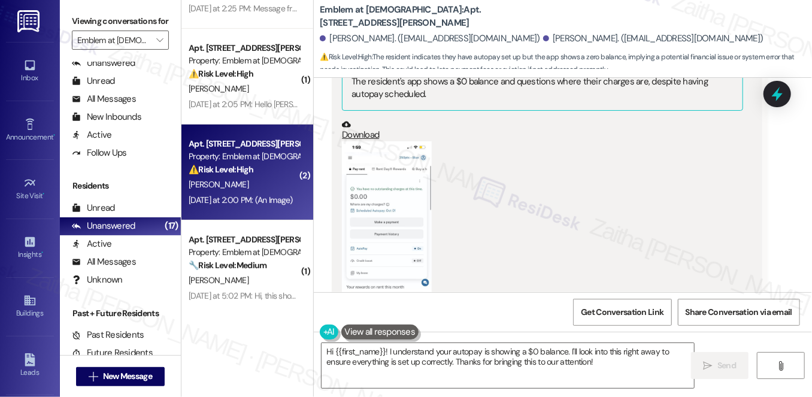
scroll to position [687, 0]
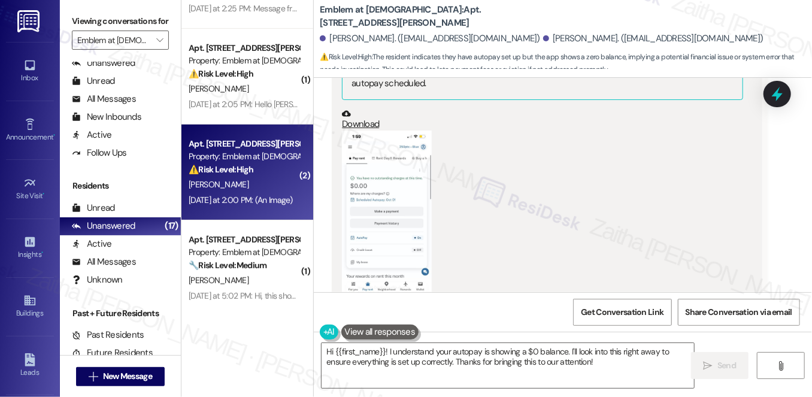
click at [416, 205] on button "Zoom image" at bounding box center [387, 228] width 90 height 195
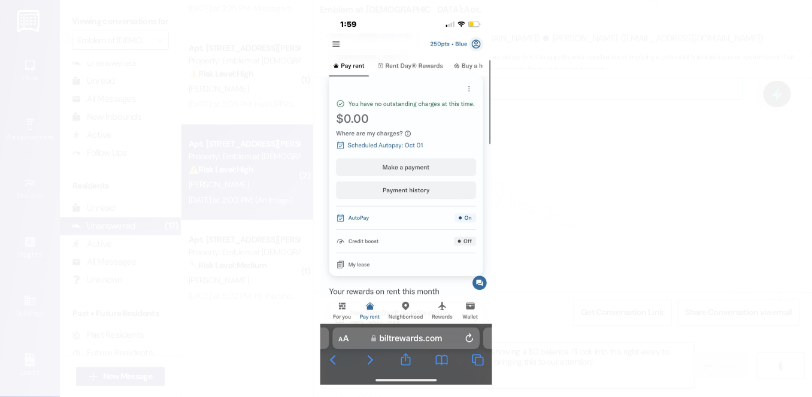
click at [632, 181] on button "Unzoom image" at bounding box center [406, 198] width 812 height 397
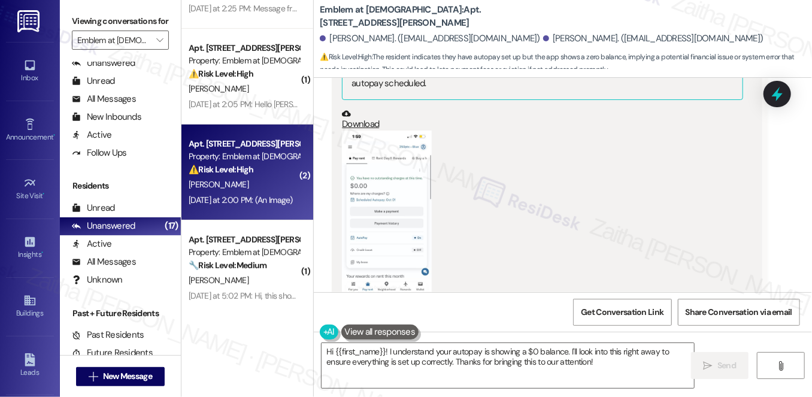
click at [404, 200] on button "Zoom image" at bounding box center [387, 228] width 90 height 195
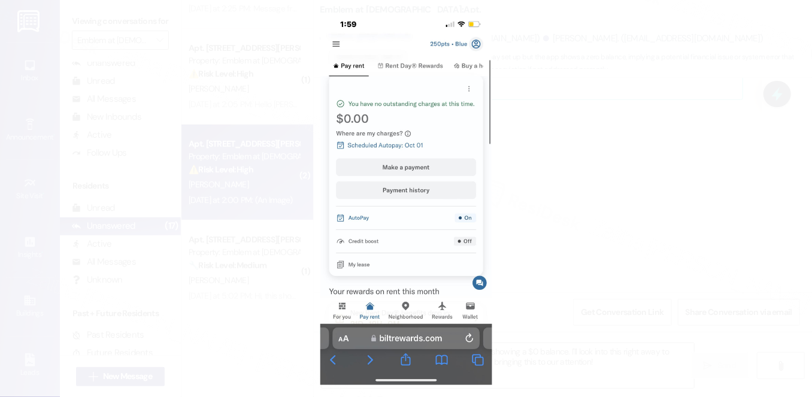
click at [595, 197] on button "Unzoom image" at bounding box center [406, 198] width 812 height 397
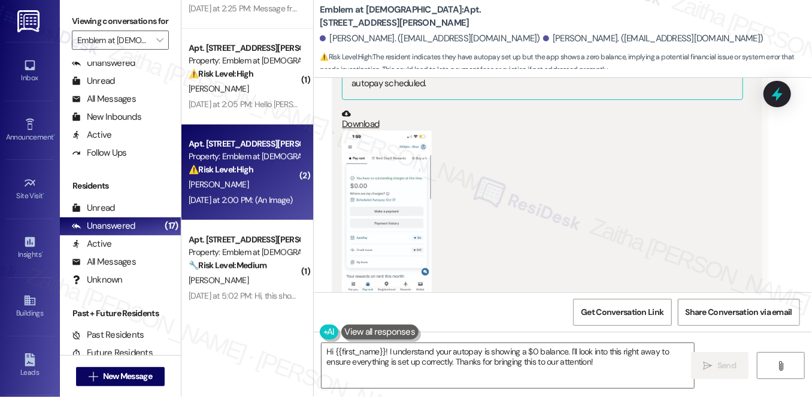
click at [379, 193] on button "Zoom image" at bounding box center [387, 228] width 90 height 195
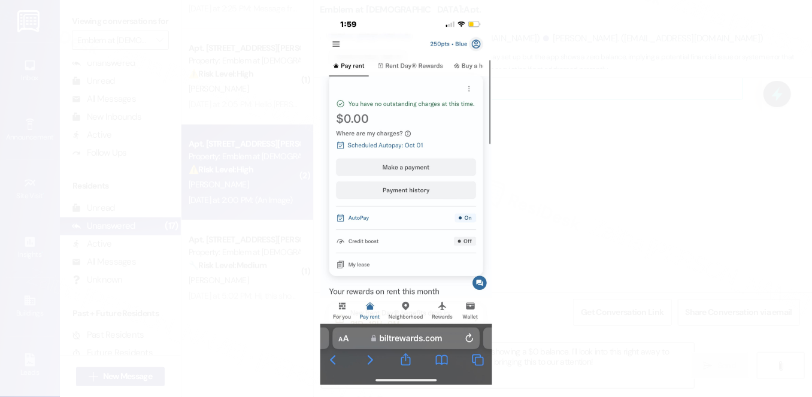
click at [599, 189] on button "Unzoom image" at bounding box center [406, 198] width 812 height 397
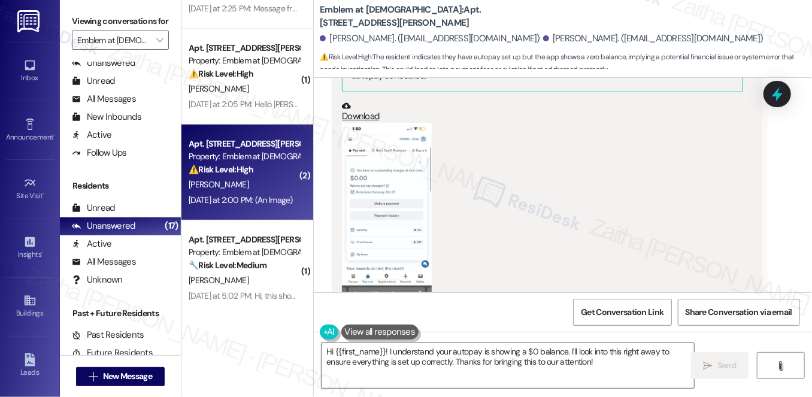
scroll to position [741, 0]
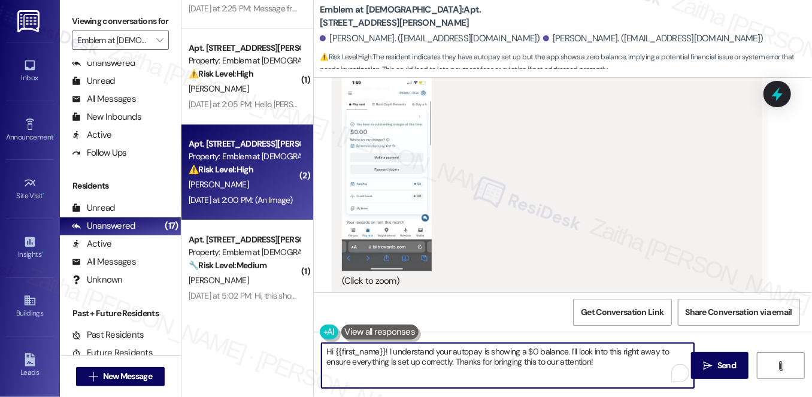
click at [464, 347] on textarea "Hi {{first_name}}! I understand your autopay is showing a $0 balance. I'll look…" at bounding box center [508, 365] width 373 height 45
click at [626, 350] on textarea "Hi {{first_name}}! I understand your account is showing a $0 balance. I'll look…" at bounding box center [508, 365] width 373 height 45
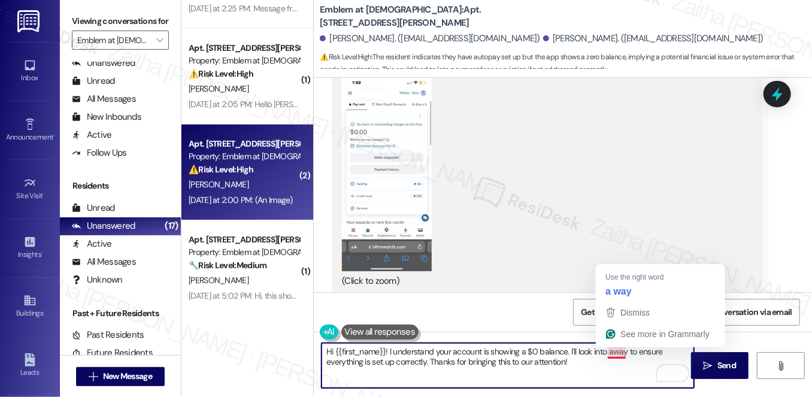
click at [608, 349] on textarea "Hi {{first_name}}! I understand your account is showing a $0 balance. I'll look…" at bounding box center [508, 365] width 373 height 45
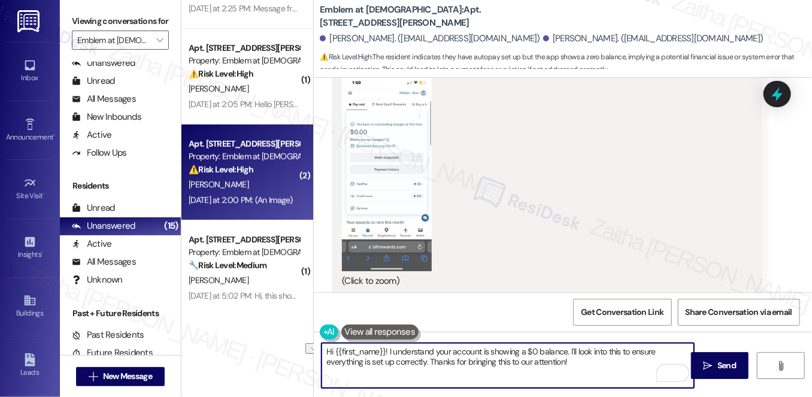
drag, startPoint x: 431, startPoint y: 358, endPoint x: 602, endPoint y: 369, distance: 171.7
click at [601, 371] on textarea "Hi {{first_name}}! I understand your account is showing a $0 balance. I'll look…" at bounding box center [508, 365] width 373 height 45
paste textarea "Sometimes, it may take a few days for payments to be processed and posted."
click at [399, 370] on textarea "Hi {{first_name}}! I understand your account is showing a $0 balance. I'll look…" at bounding box center [508, 365] width 373 height 45
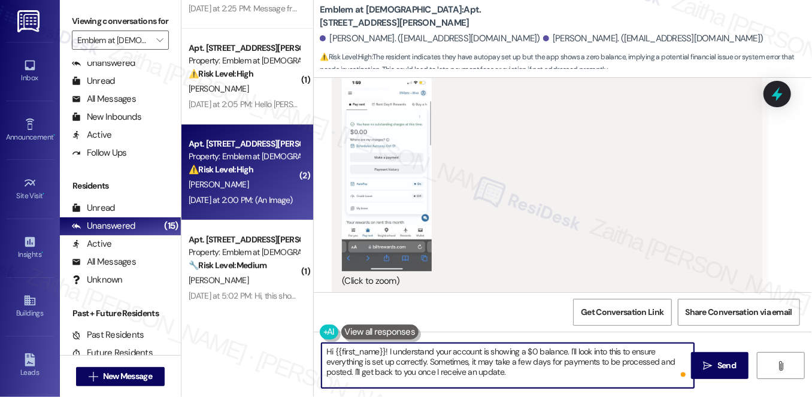
click at [528, 373] on textarea "Hi {{first_name}}! I understand your account is showing a $0 balance. I'll look…" at bounding box center [508, 365] width 373 height 45
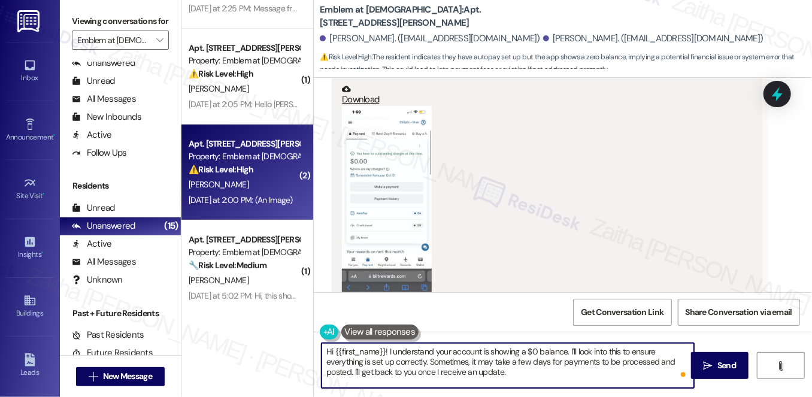
scroll to position [687, 0]
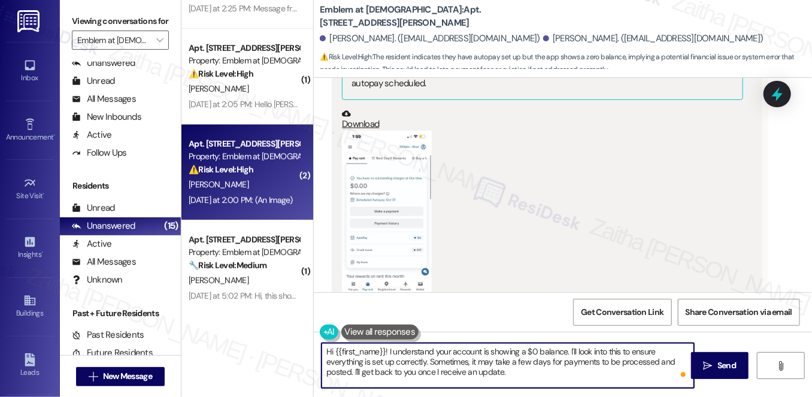
type textarea "Hi {{first_name}}! I understand your account is showing a $0 balance. I'll look…"
click at [399, 208] on button "Zoom image" at bounding box center [387, 228] width 90 height 195
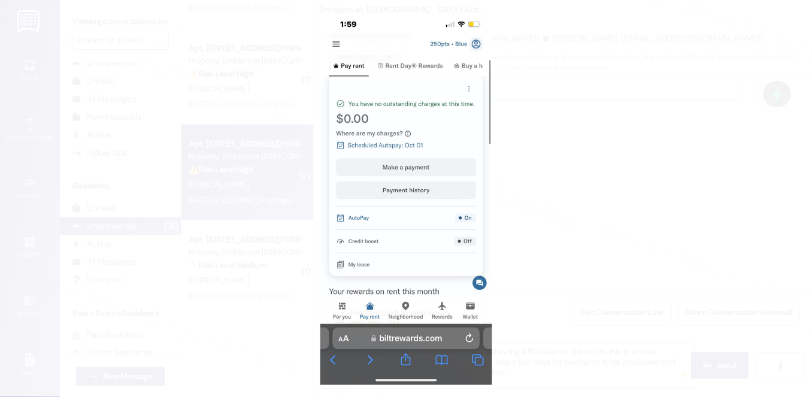
click at [572, 196] on button "Unzoom image" at bounding box center [406, 198] width 812 height 397
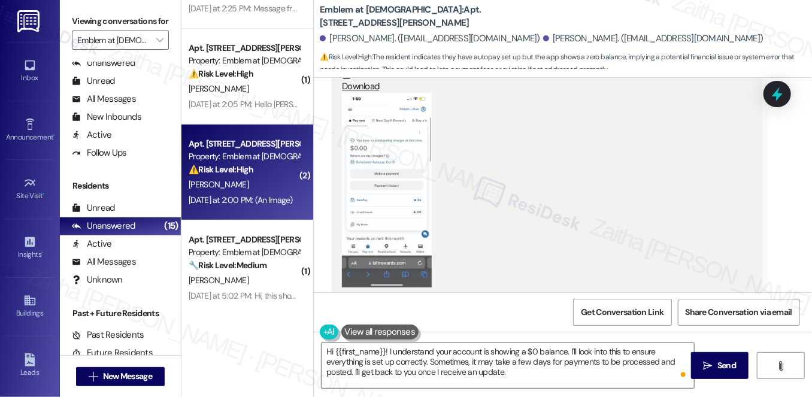
scroll to position [741, 0]
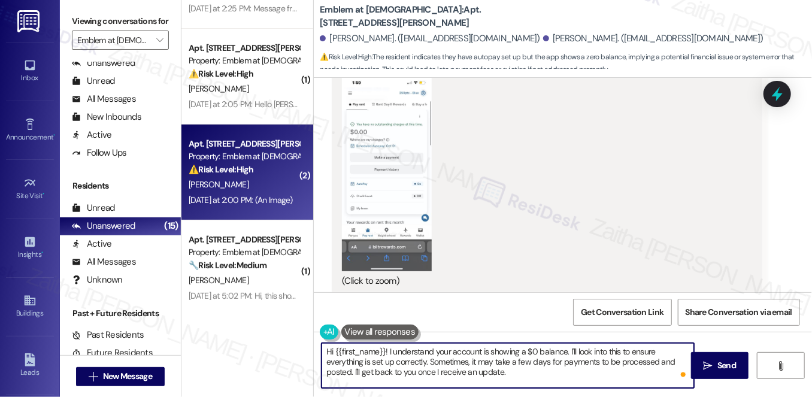
click at [553, 370] on textarea "Hi {{first_name}}! I understand your account is showing a $0 balance. I'll look…" at bounding box center [508, 365] width 373 height 45
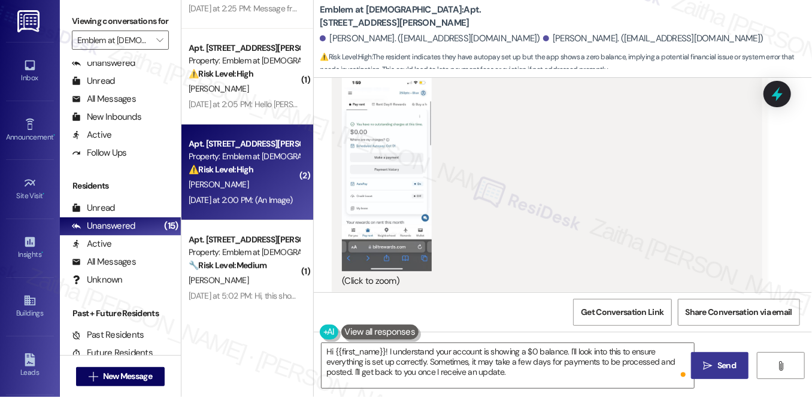
click at [709, 364] on icon "" at bounding box center [708, 366] width 9 height 10
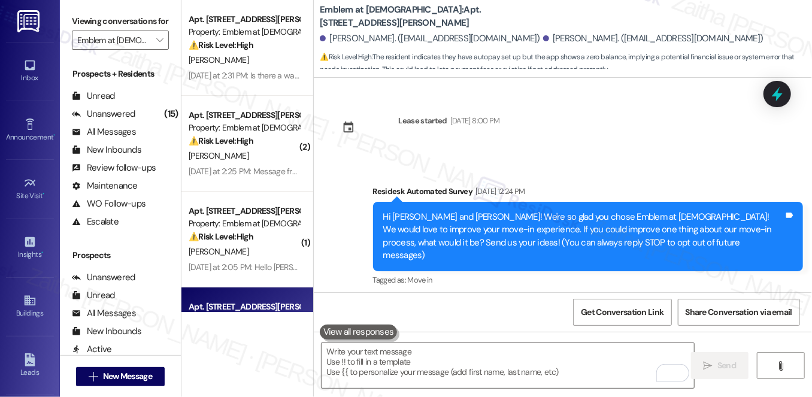
scroll to position [163, 0]
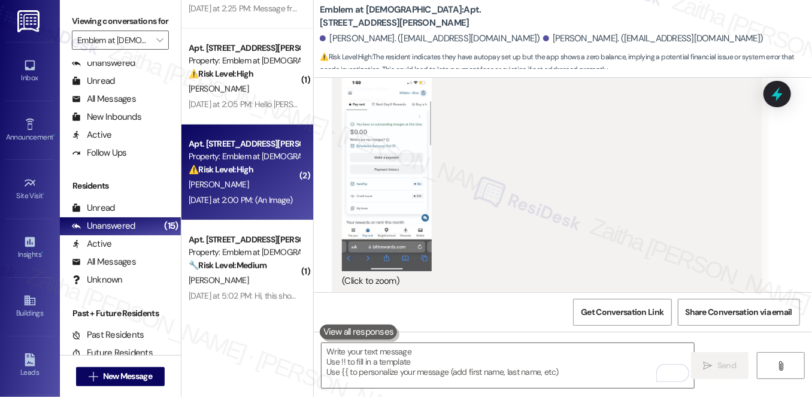
click at [610, 188] on div "(Click to zoom)" at bounding box center [542, 182] width 401 height 211
click at [768, 96] on div at bounding box center [777, 94] width 36 height 34
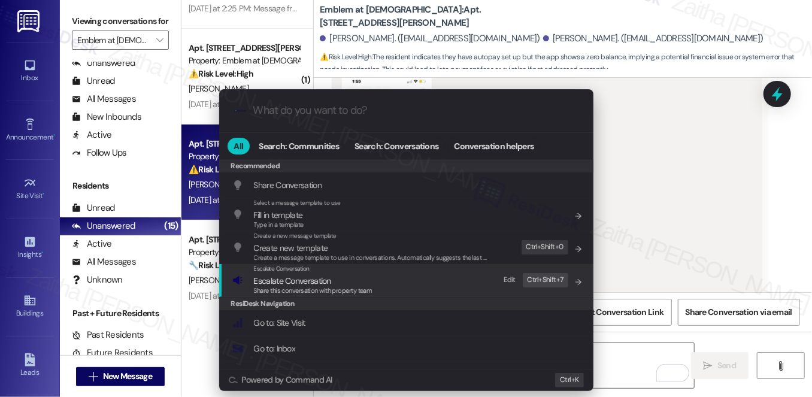
click at [300, 281] on span "Escalate Conversation" at bounding box center [292, 280] width 77 height 11
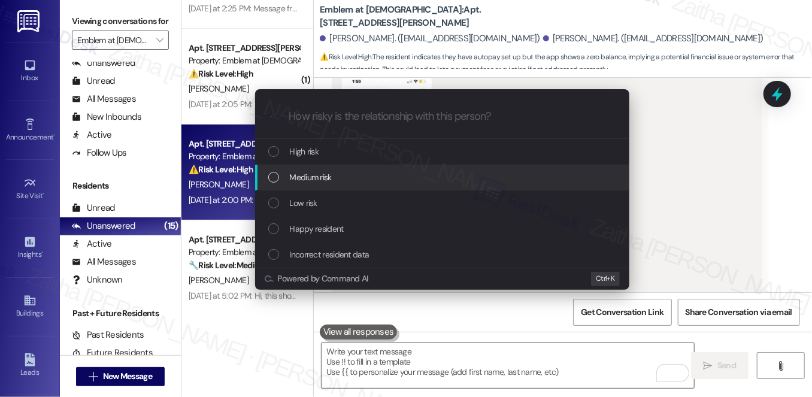
click at [332, 177] on div "Medium risk" at bounding box center [443, 177] width 350 height 13
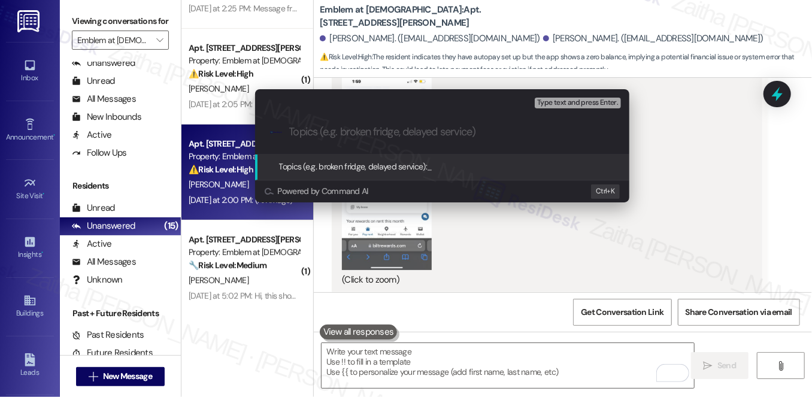
paste input "Autopay Rent Confirmation"
type input "Autopay Rent Confirmation"
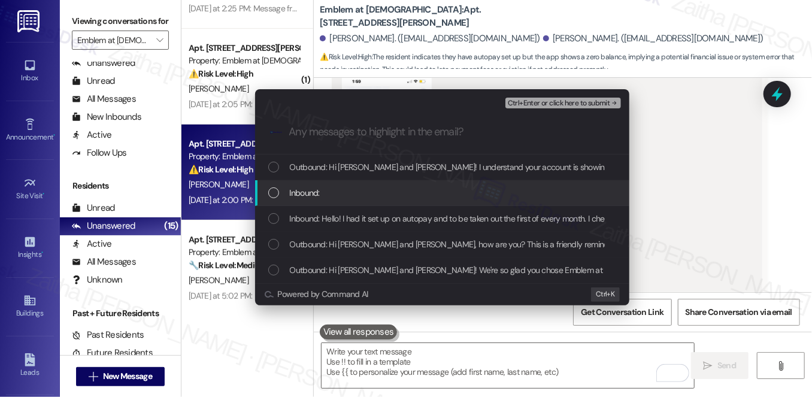
click at [441, 184] on div "Inbound:" at bounding box center [442, 193] width 374 height 26
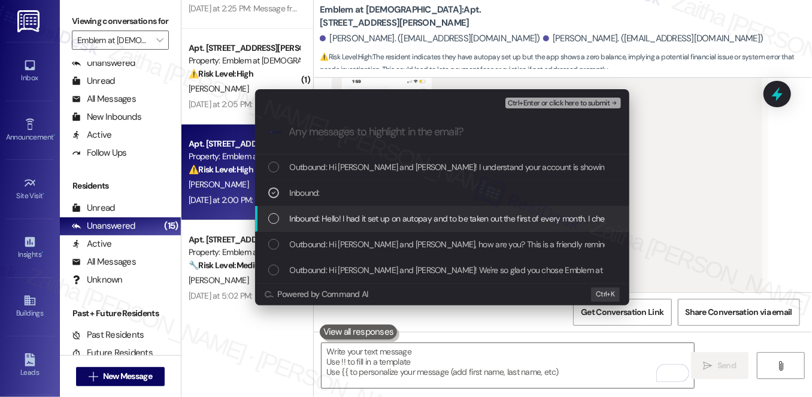
click at [431, 217] on span "Inbound: Hello! I had it set up on autopay and to be taken out the first of eve…" at bounding box center [594, 218] width 608 height 13
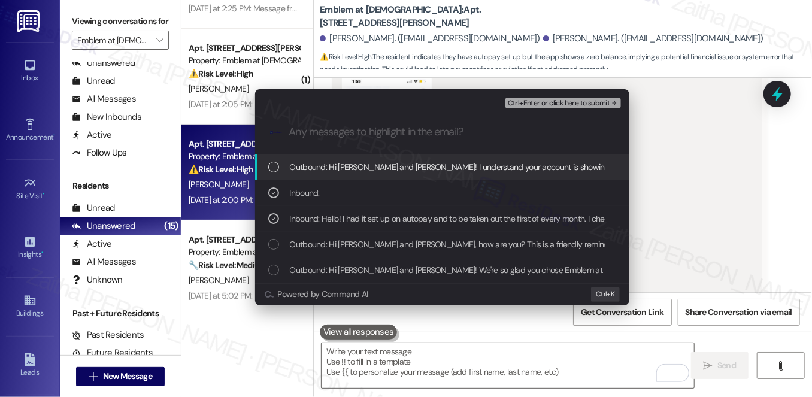
click at [544, 110] on div "Ctrl+Enter or click here to submit" at bounding box center [564, 103] width 118 height 16
click at [540, 99] on span "Ctrl+Enter or click here to submit" at bounding box center [559, 103] width 102 height 8
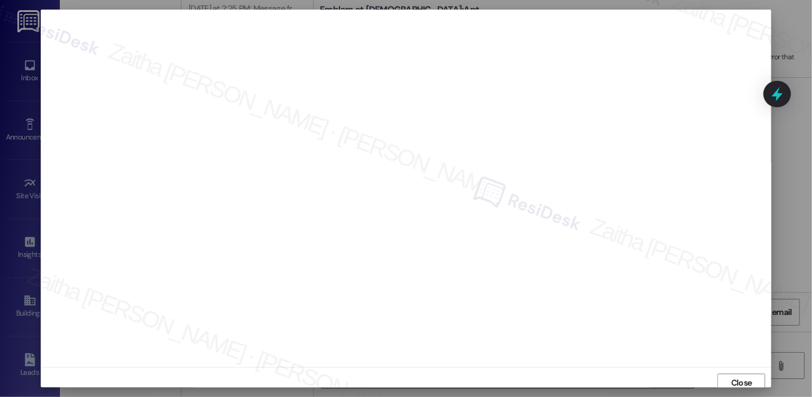
scroll to position [850, 0]
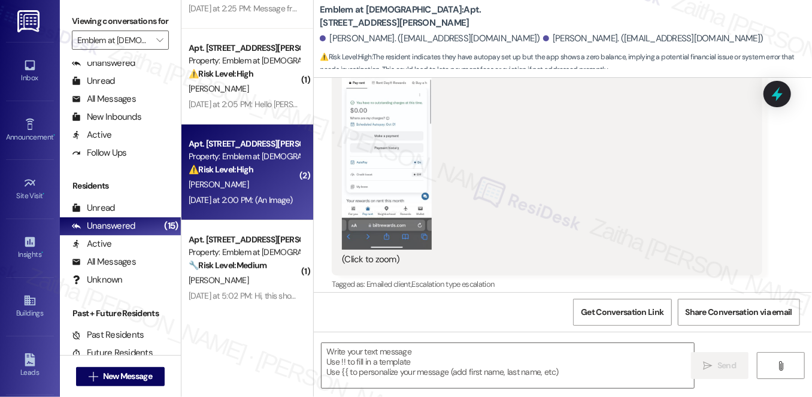
type textarea "Fetching suggested responses. Please feel free to read through the conversation…"
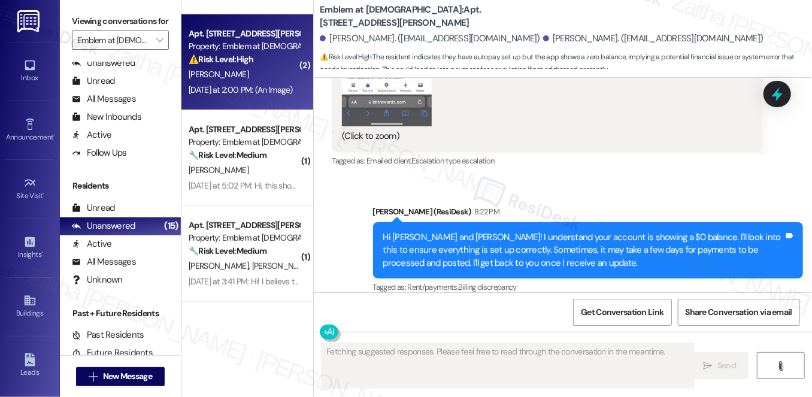
scroll to position [326, 0]
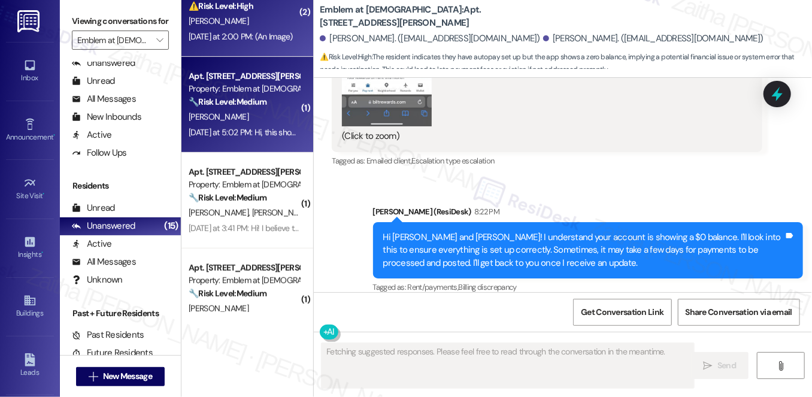
click at [254, 114] on div "[PERSON_NAME]" at bounding box center [243, 117] width 113 height 15
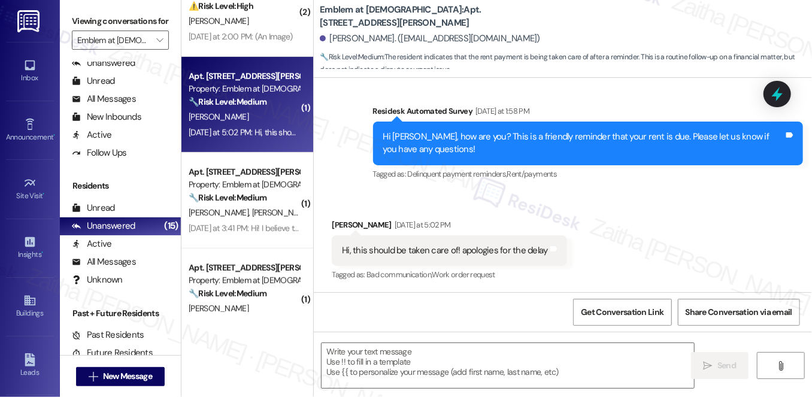
scroll to position [444, 0]
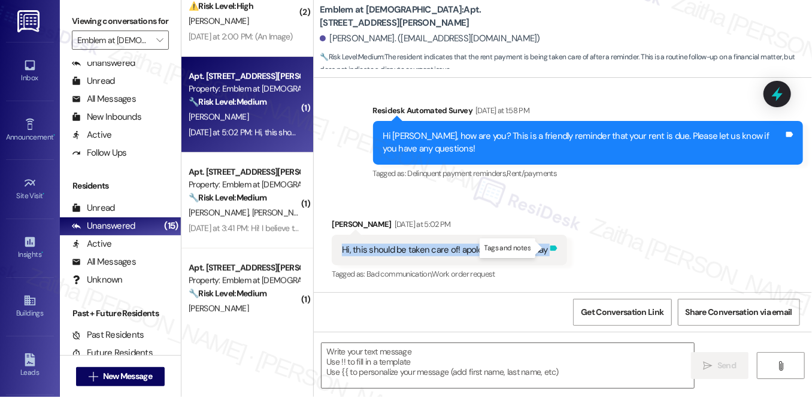
drag, startPoint x: 335, startPoint y: 248, endPoint x: 543, endPoint y: 251, distance: 207.2
click at [543, 251] on div "Hi, this should be taken care of! apologies for the delay Tags and notes" at bounding box center [449, 250] width 235 height 31
copy div "Hi, this should be taken care of! apologies for the delay Tags and notes"
click at [610, 229] on div "Received via SMS [PERSON_NAME] [DATE] at 5:02 PM Hi, this should be taken care …" at bounding box center [563, 241] width 498 height 101
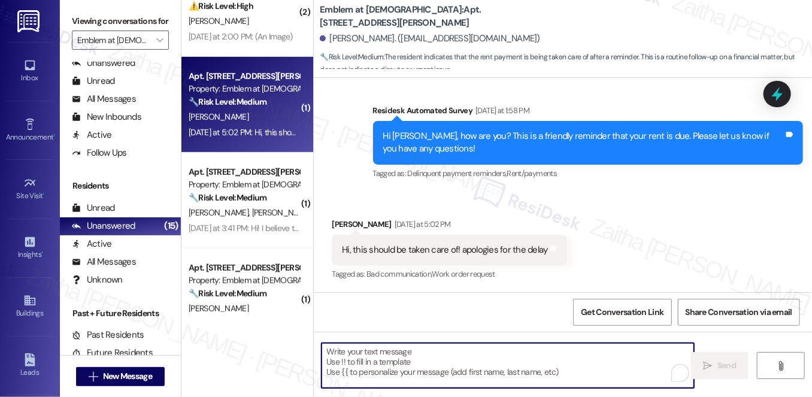
click at [381, 356] on textarea "To enrich screen reader interactions, please activate Accessibility in Grammarl…" at bounding box center [508, 365] width 373 height 45
paste textarea "Hi {{first_name}}, thank you for the update! I appreciate you taking care of th…"
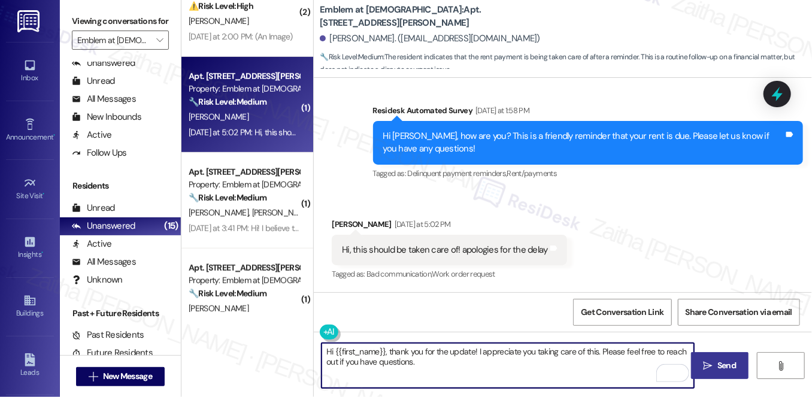
type textarea "Hi {{first_name}}, thank you for the update! I appreciate you taking care of th…"
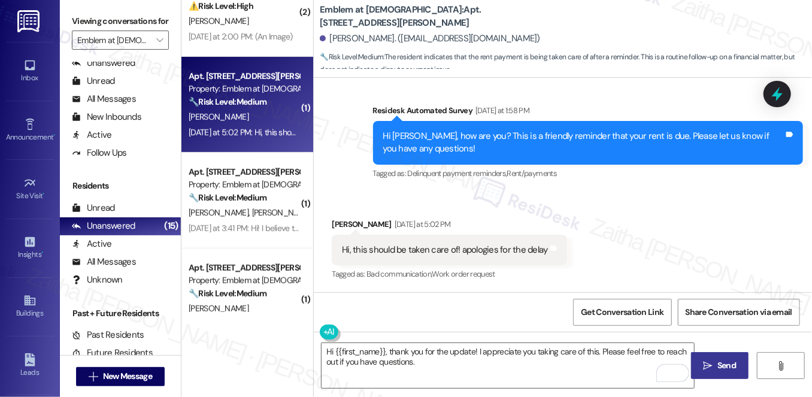
click at [713, 366] on span " Send" at bounding box center [720, 365] width 38 height 13
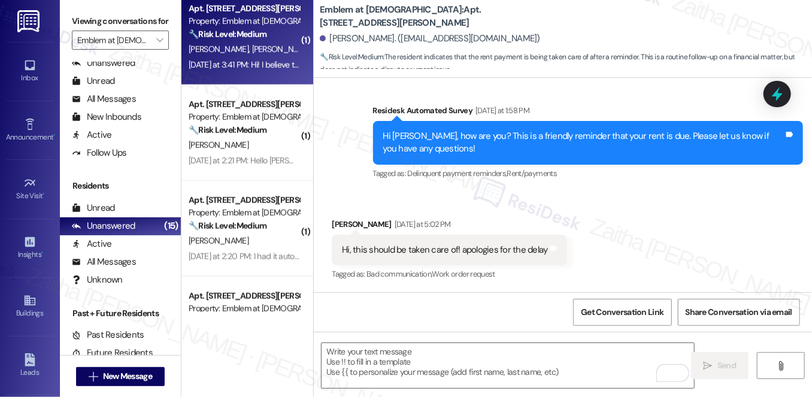
scroll to position [444, 0]
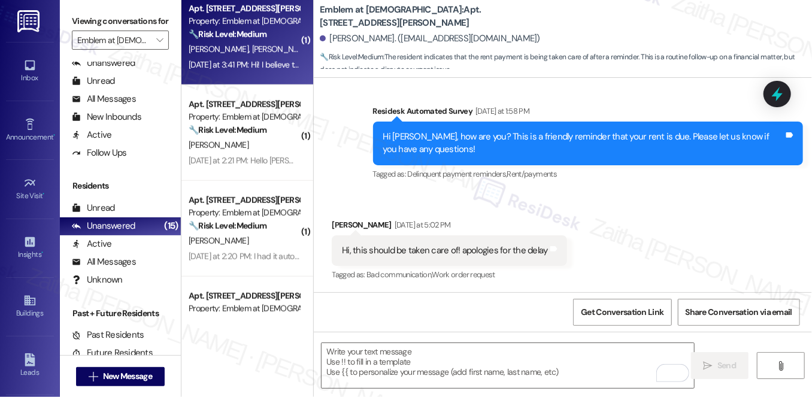
click at [272, 43] on div "[PERSON_NAME] [PERSON_NAME]" at bounding box center [243, 49] width 113 height 15
type textarea "Fetching suggested responses. Please feel free to read through the conversation…"
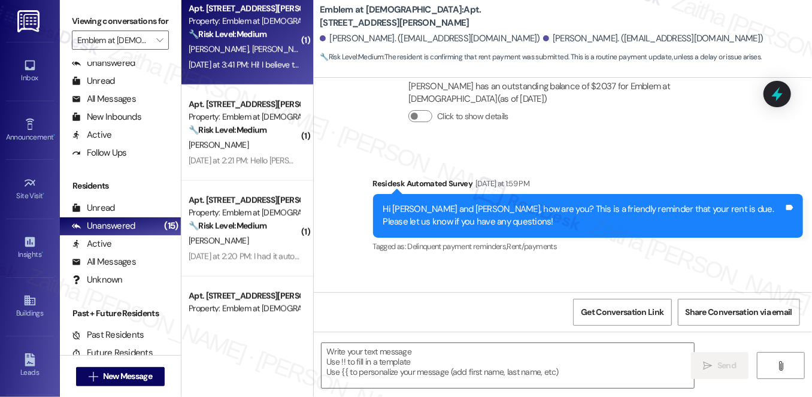
scroll to position [356, 0]
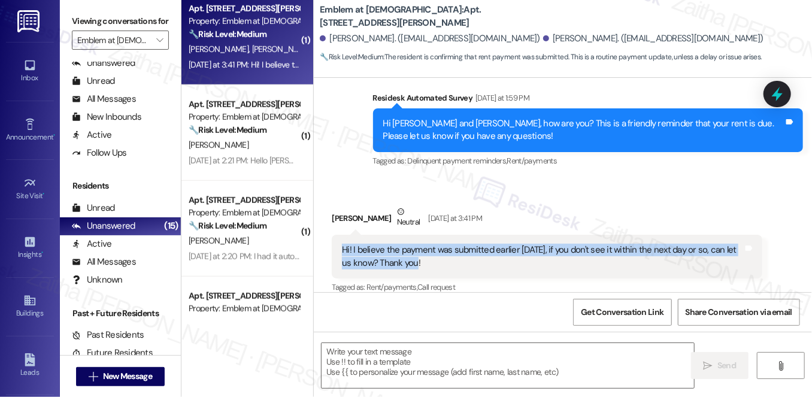
drag, startPoint x: 332, startPoint y: 235, endPoint x: 428, endPoint y: 259, distance: 98.2
click at [428, 259] on div "Hi! I believe the payment was submitted earlier [DATE], if you don't see it wit…" at bounding box center [547, 257] width 430 height 44
copy div "Hi! I believe the payment was submitted earlier [DATE], if you don't see it wit…"
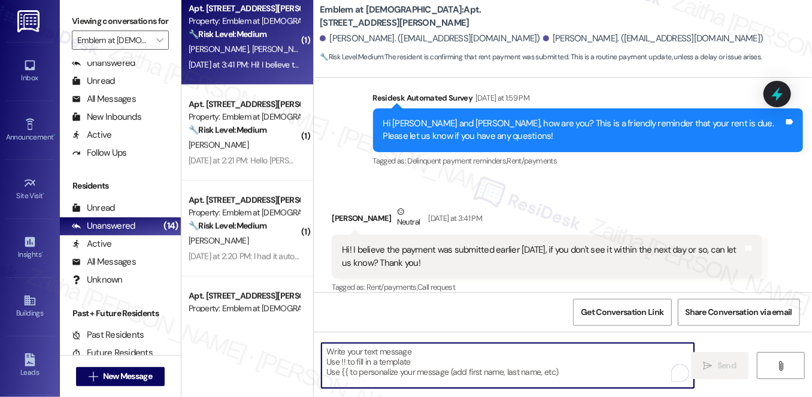
click at [401, 359] on textarea "To enrich screen reader interactions, please activate Accessibility in Grammarl…" at bounding box center [508, 365] width 373 height 45
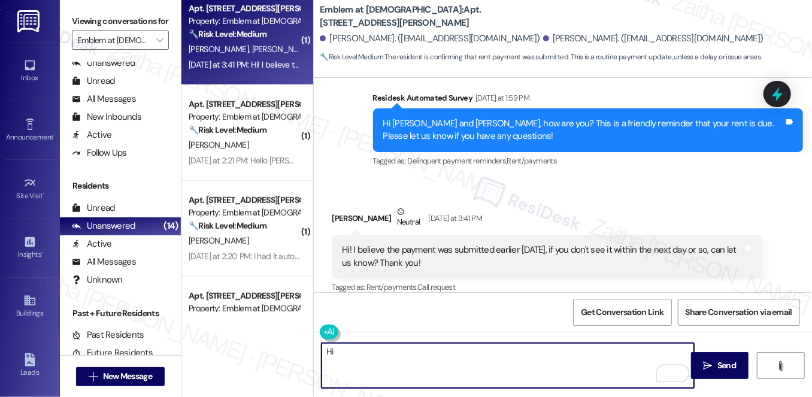
click at [350, 205] on div "[PERSON_NAME] Neutral [DATE] at 3:41 PM" at bounding box center [547, 219] width 430 height 29
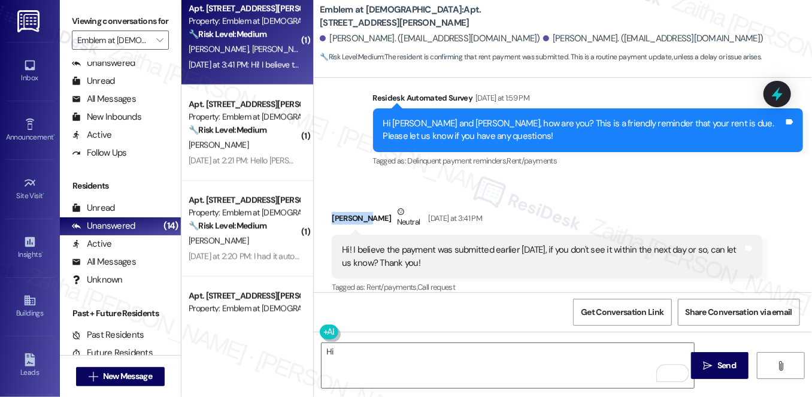
click at [350, 205] on div "[PERSON_NAME] Neutral [DATE] at 3:41 PM" at bounding box center [547, 219] width 430 height 29
copy div "[PERSON_NAME]"
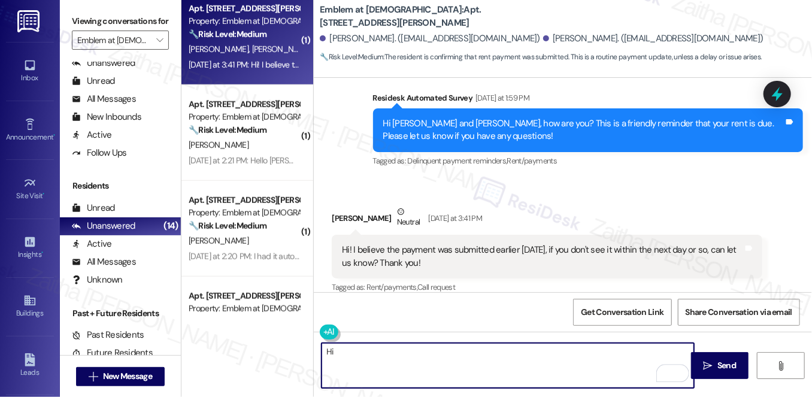
click at [352, 352] on textarea "Hi" at bounding box center [508, 365] width 373 height 45
paste textarea "[PERSON_NAME]"
paste textarea "I’ll confirm with the team"
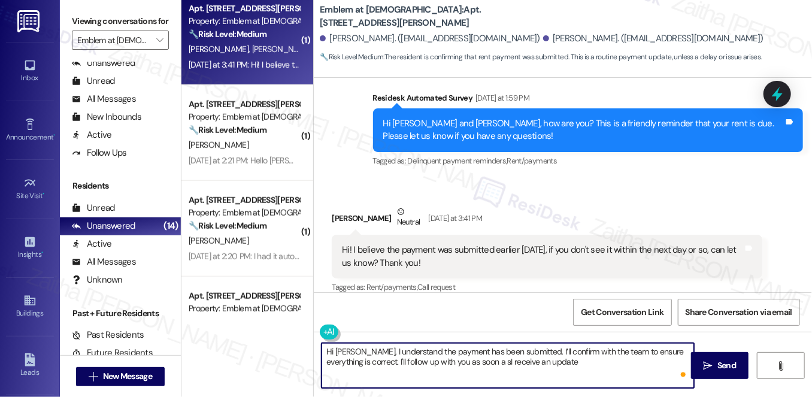
type textarea "Hi [PERSON_NAME], I understand the payment has been submitted. I’ll confirm wit…"
drag, startPoint x: 325, startPoint y: 350, endPoint x: 593, endPoint y: 358, distance: 268.4
click at [593, 358] on textarea "Hi [PERSON_NAME], I understand the payment has been submitted. I’ll confirm wit…" at bounding box center [508, 365] width 373 height 45
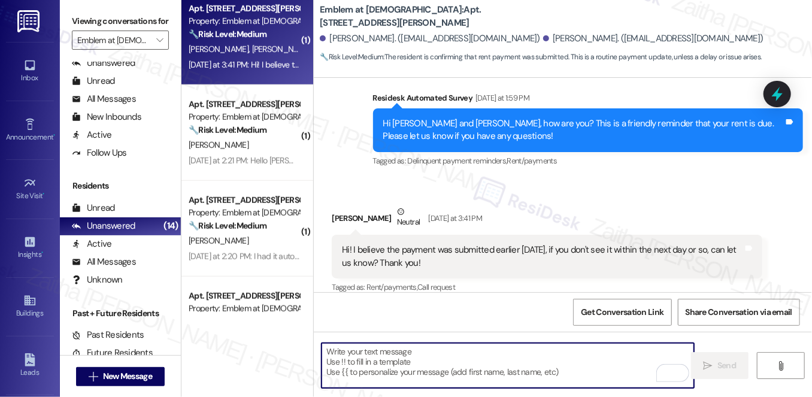
click at [420, 356] on textarea "To enrich screen reader interactions, please activate Accessibility in Grammarl…" at bounding box center [508, 365] width 373 height 45
paste textarea "Hi [PERSON_NAME], I understand the payment has been submitted. I’ll confirm wit…"
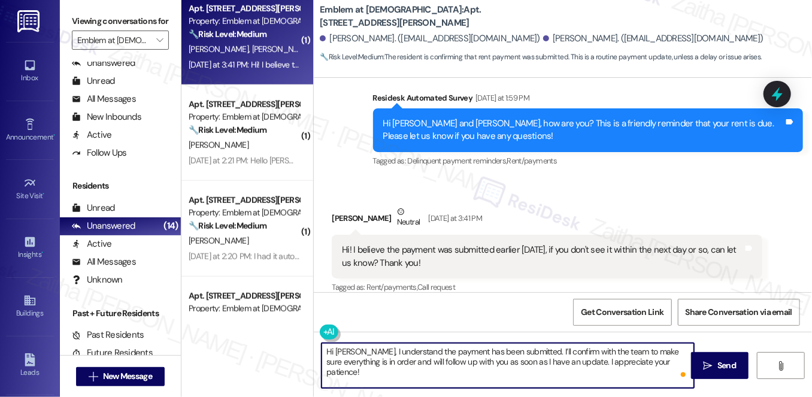
click at [619, 361] on textarea "Hi [PERSON_NAME], I understand the payment has been submitted. I’ll confirm wit…" at bounding box center [508, 365] width 373 height 45
type textarea "Hi [PERSON_NAME], I understand the payment has been submitted. I’ll confirm wit…"
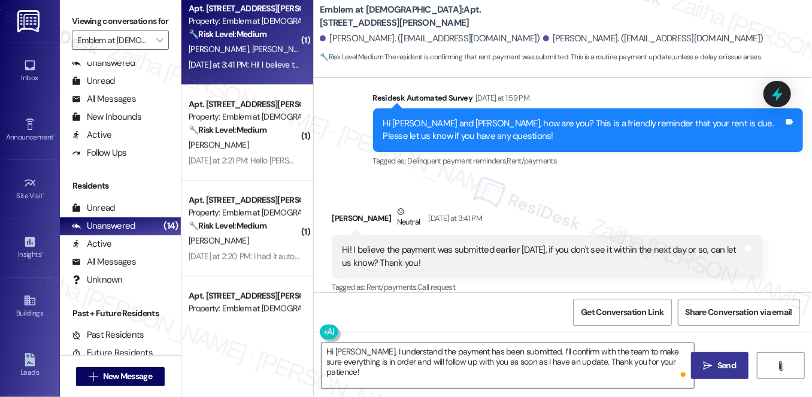
click at [725, 365] on span "Send" at bounding box center [726, 365] width 19 height 13
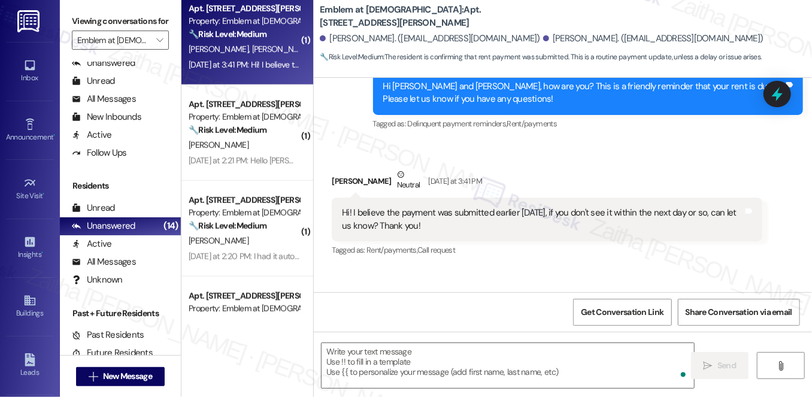
scroll to position [452, 0]
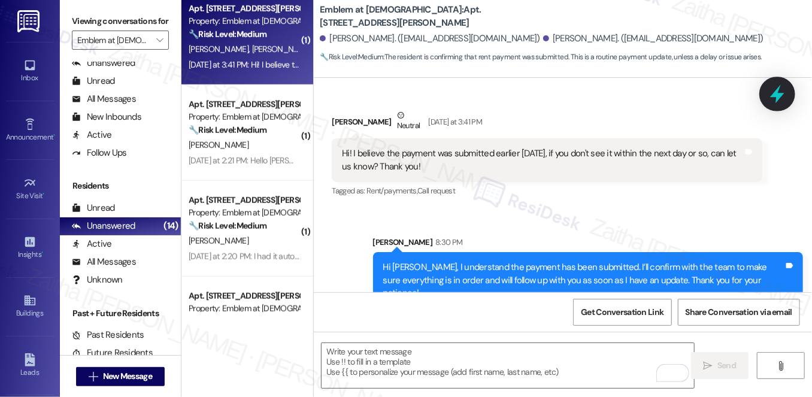
click at [774, 98] on icon at bounding box center [777, 94] width 20 height 20
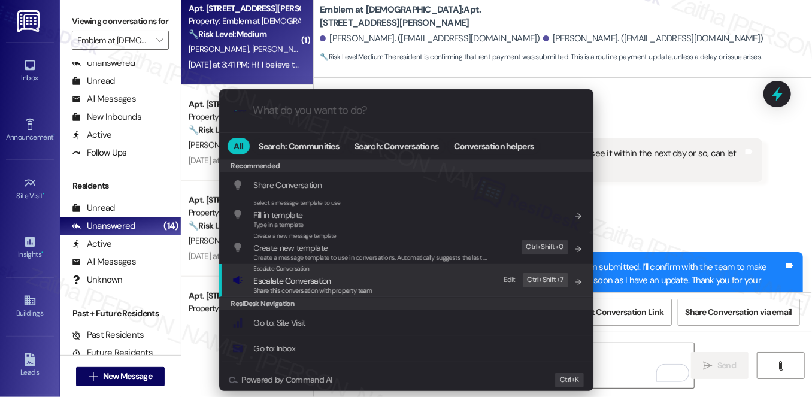
click at [323, 280] on span "Escalate Conversation" at bounding box center [292, 280] width 77 height 11
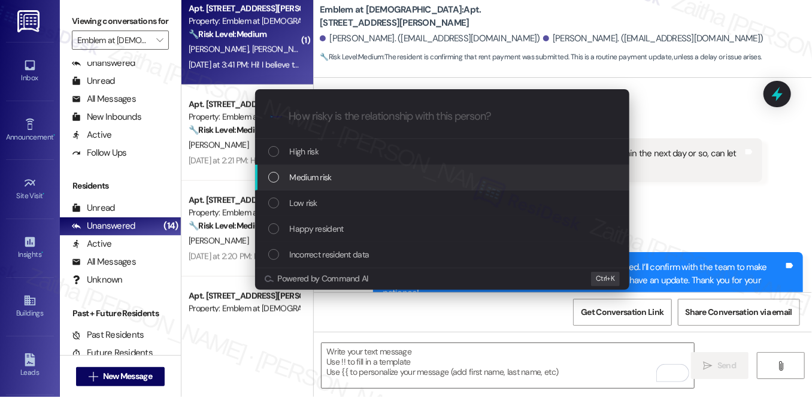
click at [353, 172] on div "Medium risk" at bounding box center [443, 177] width 350 height 13
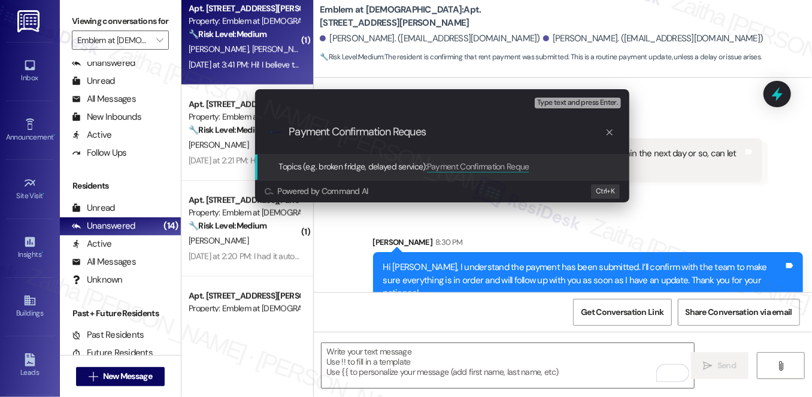
type input "Payment Confirmation Request"
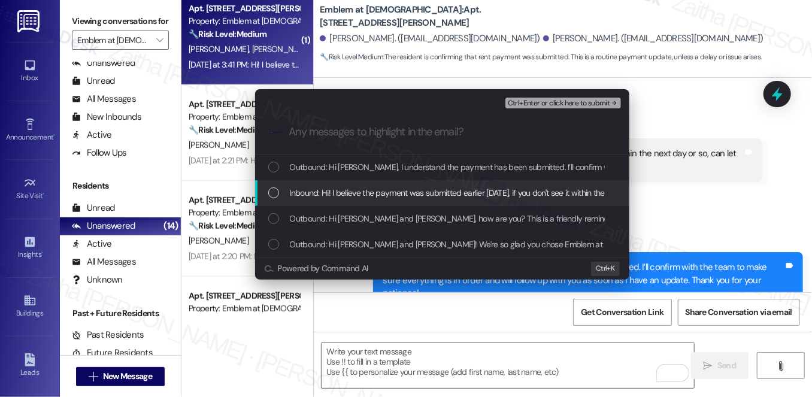
click at [359, 198] on span "Inbound: Hi! I believe the payment was submitted earlier [DATE], if you don't s…" at bounding box center [524, 192] width 468 height 13
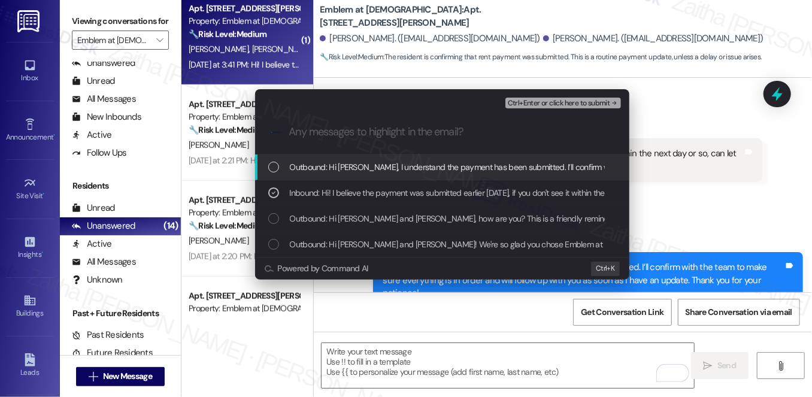
click at [562, 102] on span "Ctrl+Enter or click here to submit" at bounding box center [559, 103] width 102 height 8
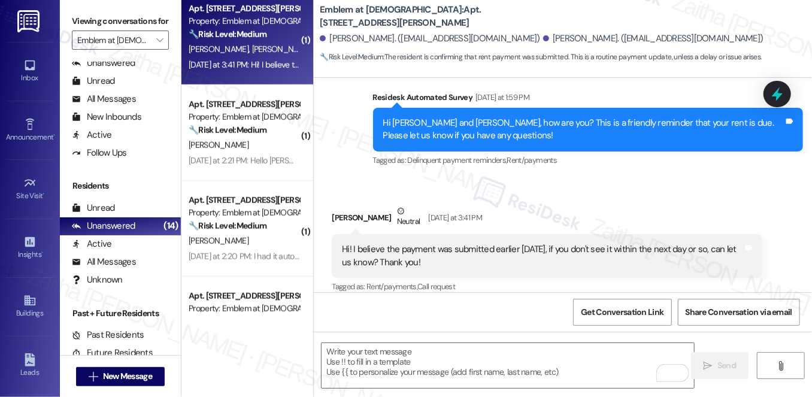
scroll to position [356, 0]
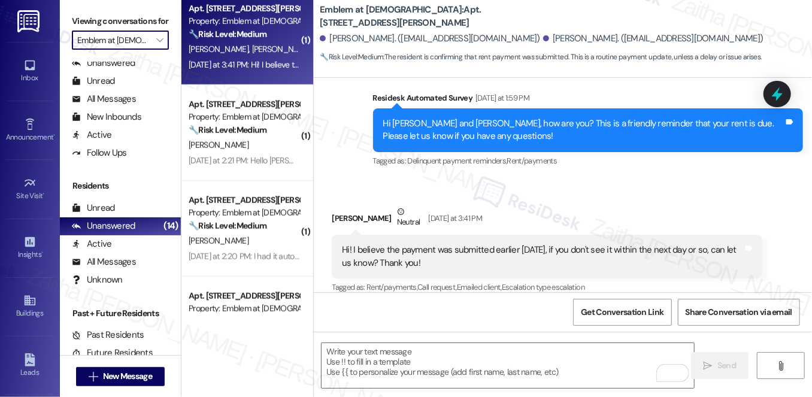
click at [127, 50] on input "Emblem at [DEMOGRAPHIC_DATA]" at bounding box center [113, 40] width 72 height 19
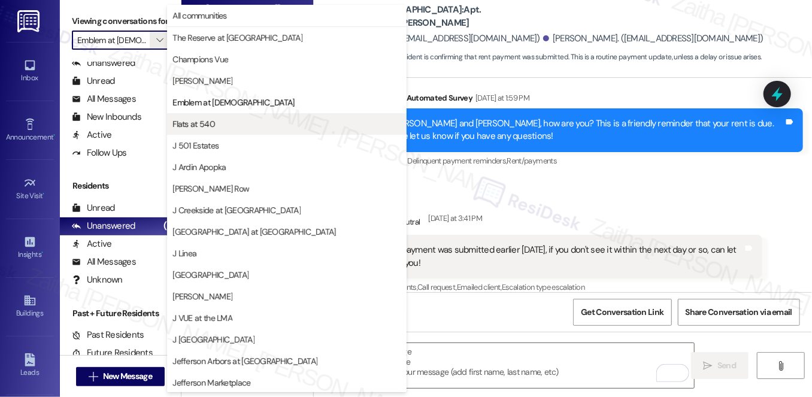
click at [207, 119] on span "Flats at 540" at bounding box center [193, 124] width 43 height 12
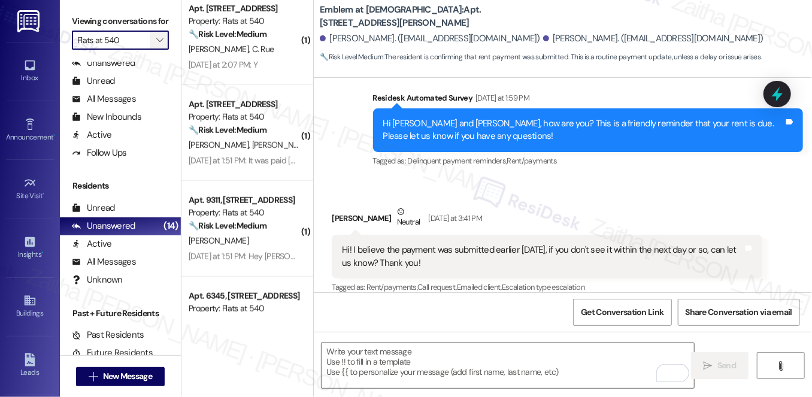
click at [154, 50] on span "" at bounding box center [159, 40] width 11 height 19
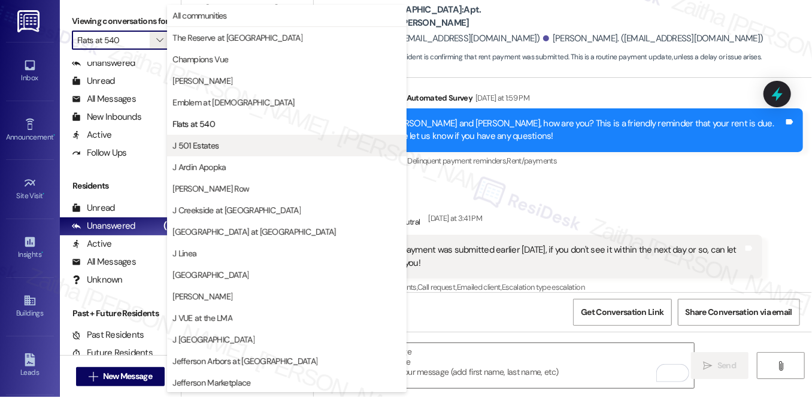
click at [220, 144] on span "J 501 Estates" at bounding box center [286, 146] width 229 height 12
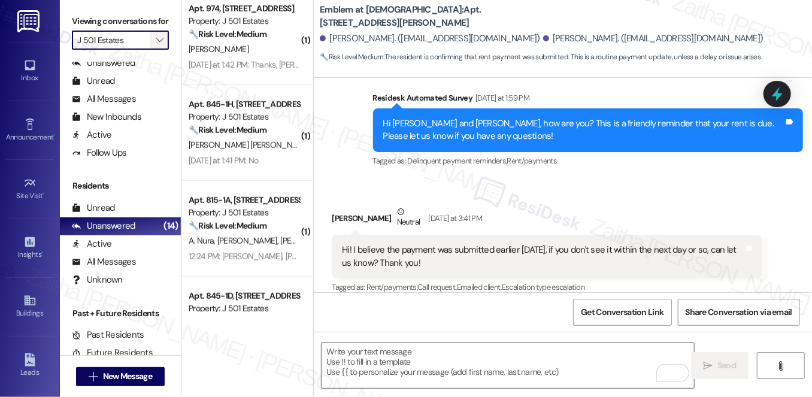
click at [150, 50] on button "" at bounding box center [159, 40] width 19 height 19
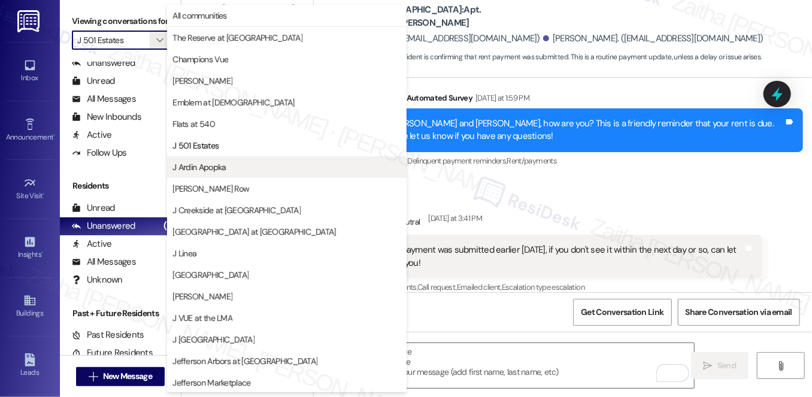
click at [229, 165] on span "J Ardin Apopka" at bounding box center [286, 167] width 229 height 12
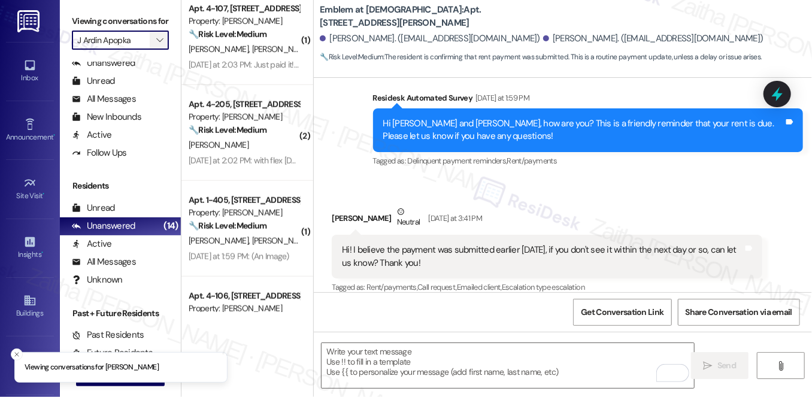
click at [150, 50] on button "" at bounding box center [159, 40] width 19 height 19
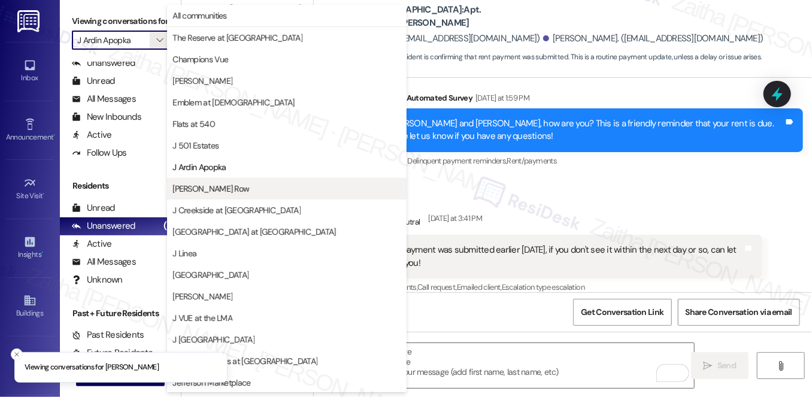
click at [238, 186] on span "[PERSON_NAME] Row" at bounding box center [286, 189] width 229 height 12
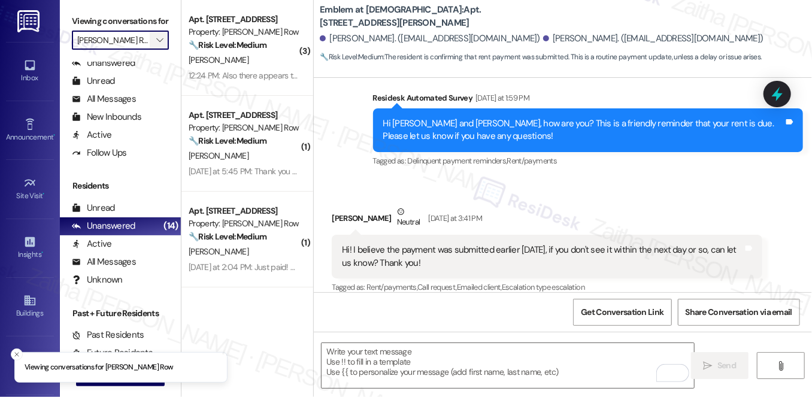
click at [151, 50] on button "" at bounding box center [159, 40] width 19 height 19
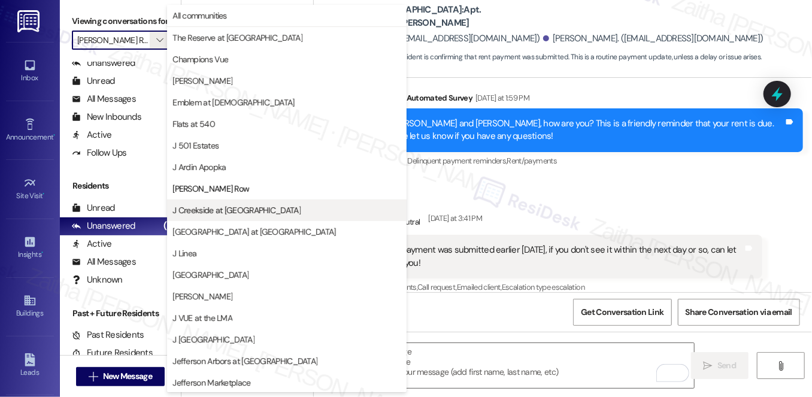
click at [252, 208] on span "J Creekside at [GEOGRAPHIC_DATA]" at bounding box center [286, 210] width 229 height 12
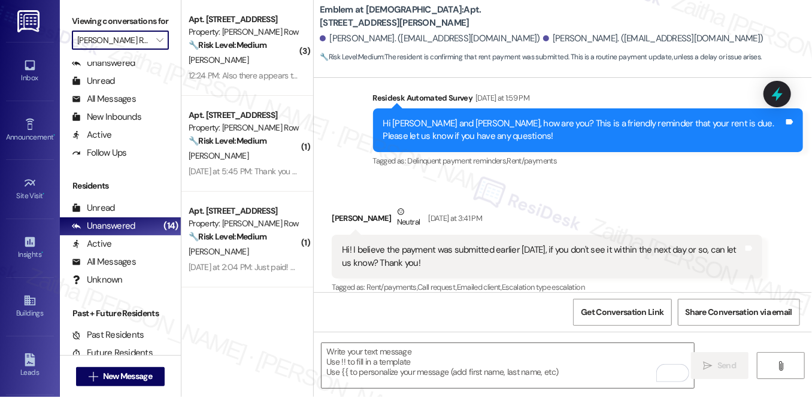
type input "J Creekside at [GEOGRAPHIC_DATA]"
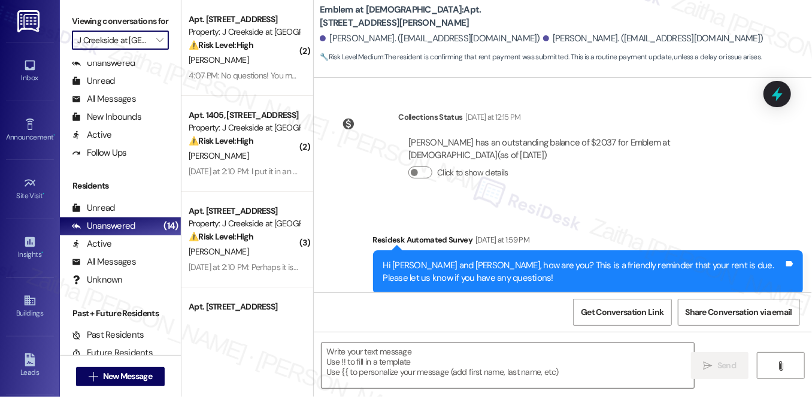
type textarea "Fetching suggested responses. Please feel free to read through the conversation…"
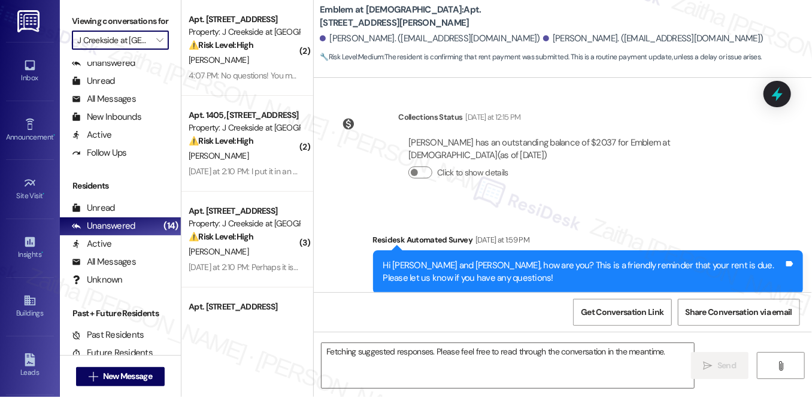
scroll to position [356, 0]
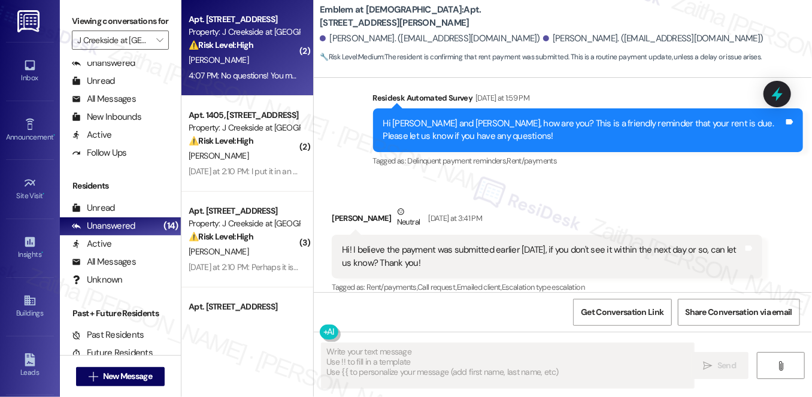
click at [271, 50] on div "⚠️ Risk Level: High The resident is reporting a recurring issue with rent amoun…" at bounding box center [244, 45] width 111 height 13
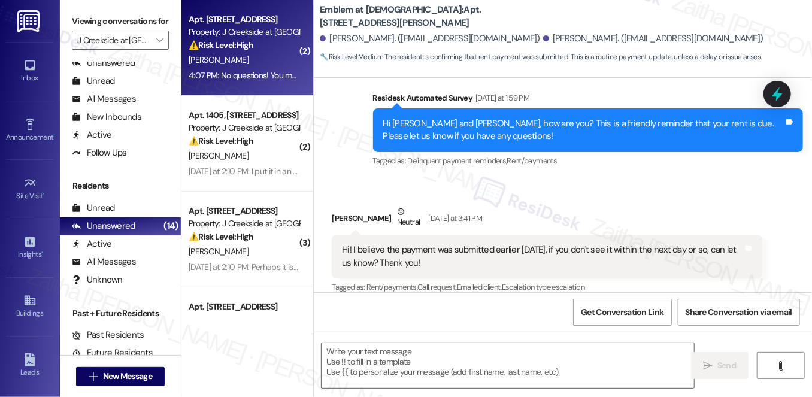
type textarea "Fetching suggested responses. Please feel free to read through the conversation…"
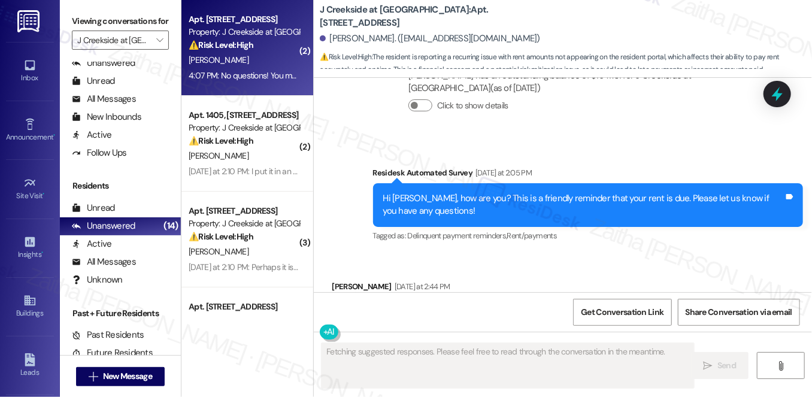
scroll to position [7980, 0]
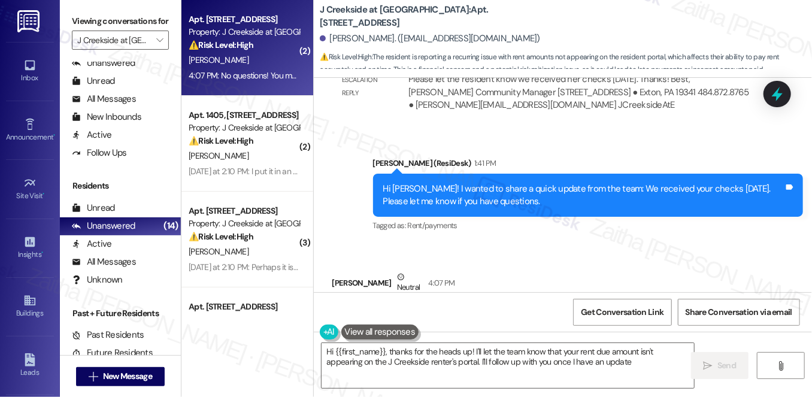
type textarea "Hi {{first_name}}, thanks for the heads up! I'll let the team know that your re…"
drag, startPoint x: 337, startPoint y: 227, endPoint x: 712, endPoint y: 249, distance: 376.2
click at [712, 300] on div "No questions! You mentioned in a community wide email that the rent amounts to …" at bounding box center [547, 334] width 430 height 69
copy div "No questions! You mentioned in a community wide email that the rent amounts to …"
click at [567, 271] on div "[PERSON_NAME] Neutral 4:07 PM" at bounding box center [547, 285] width 430 height 29
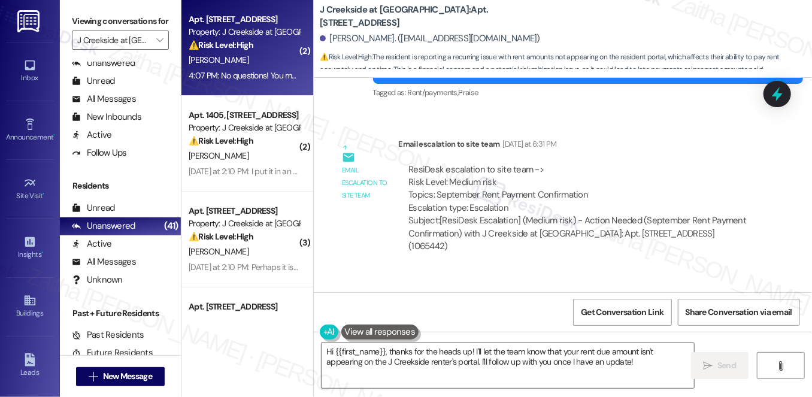
scroll to position [7653, 0]
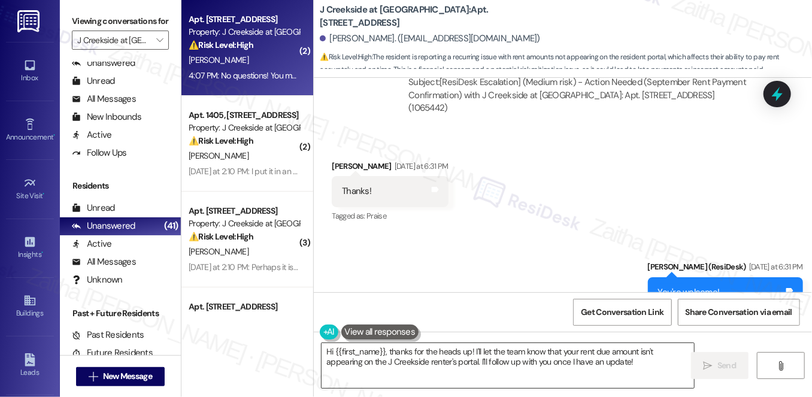
drag, startPoint x: 319, startPoint y: 356, endPoint x: 509, endPoint y: 359, distance: 190.5
click at [511, 363] on div "Hi {{first_name}}, thanks for the heads up! I'll let the team know that your re…" at bounding box center [508, 366] width 374 height 46
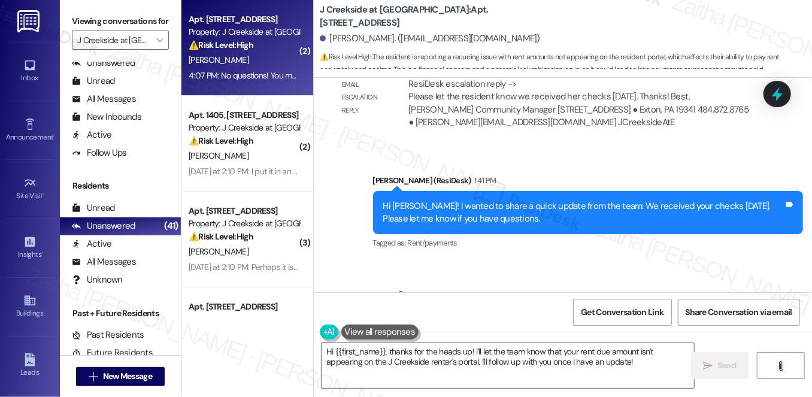
scroll to position [7980, 0]
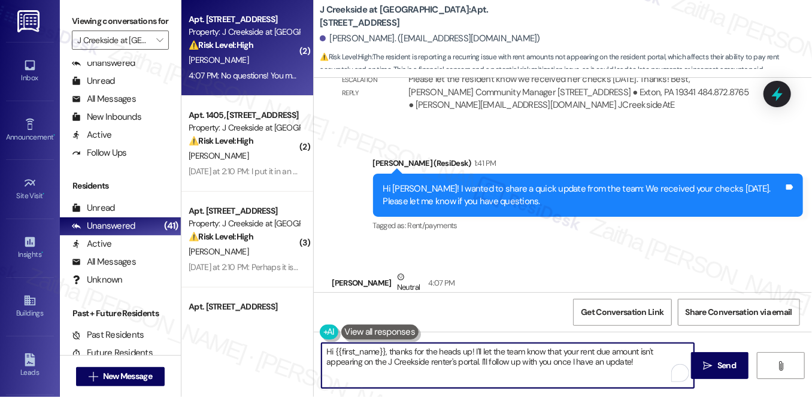
drag, startPoint x: 325, startPoint y: 350, endPoint x: 639, endPoint y: 364, distance: 314.7
click at [639, 364] on textarea "Hi {{first_name}}, thanks for the heads up! I'll let the team know that your re…" at bounding box center [508, 365] width 373 height 45
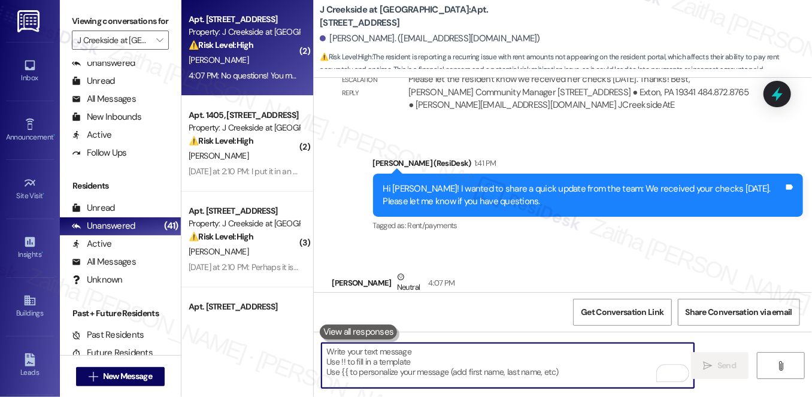
paste textarea "thank you for letting me know—it’s noted. I appreciate you bringing this up. Ho…"
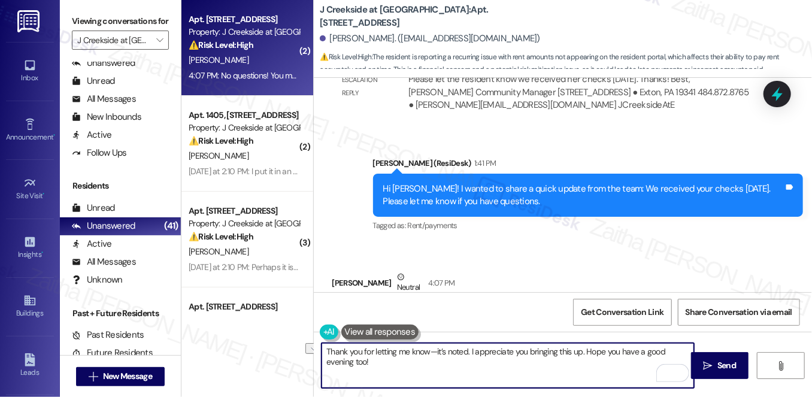
drag, startPoint x: 467, startPoint y: 350, endPoint x: 377, endPoint y: 352, distance: 89.8
click at [374, 352] on textarea "Thank you for letting me know—it’s noted. I appreciate you bringing this up. Ho…" at bounding box center [508, 365] width 373 height 45
drag, startPoint x: 324, startPoint y: 350, endPoint x: 688, endPoint y: 340, distance: 364.3
click at [688, 340] on div "Thank you for sharing this with me. I appreciate you bringing this up. Hope you…" at bounding box center [563, 377] width 498 height 90
type textarea "Thank you for sharing this with me. I appreciate you bringing this up. Hope you…"
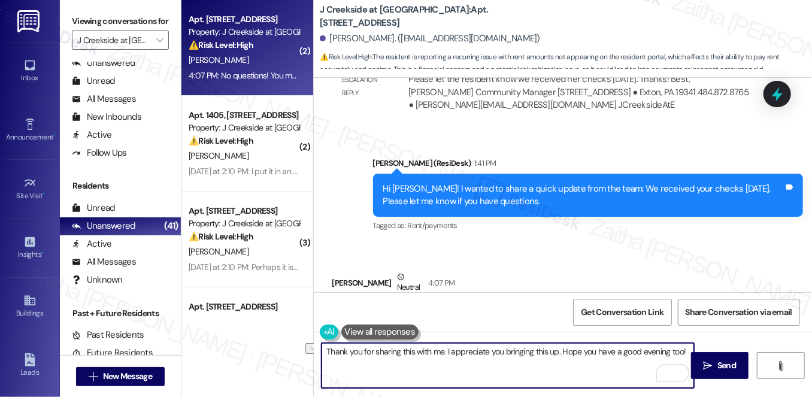
click at [502, 361] on textarea "Thank you for sharing this with me. I appreciate you bringing this up. Hope you…" at bounding box center [508, 365] width 373 height 45
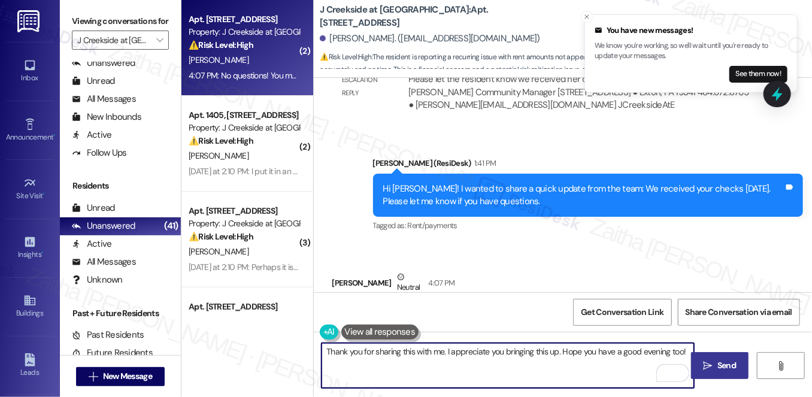
click at [729, 364] on span "Send" at bounding box center [726, 365] width 19 height 13
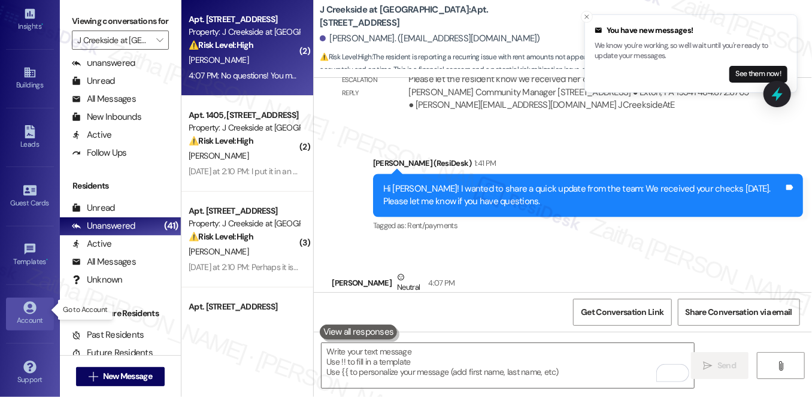
click at [36, 314] on div "Account" at bounding box center [30, 320] width 60 height 12
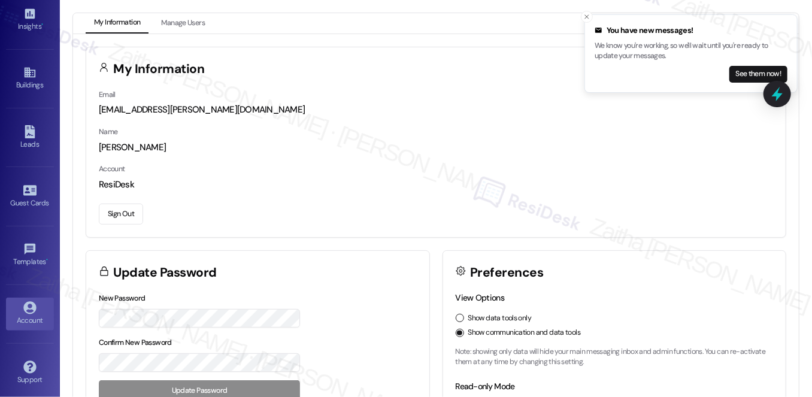
click at [127, 214] on button "Sign Out" at bounding box center [121, 214] width 44 height 21
